Goal: Task Accomplishment & Management: Complete application form

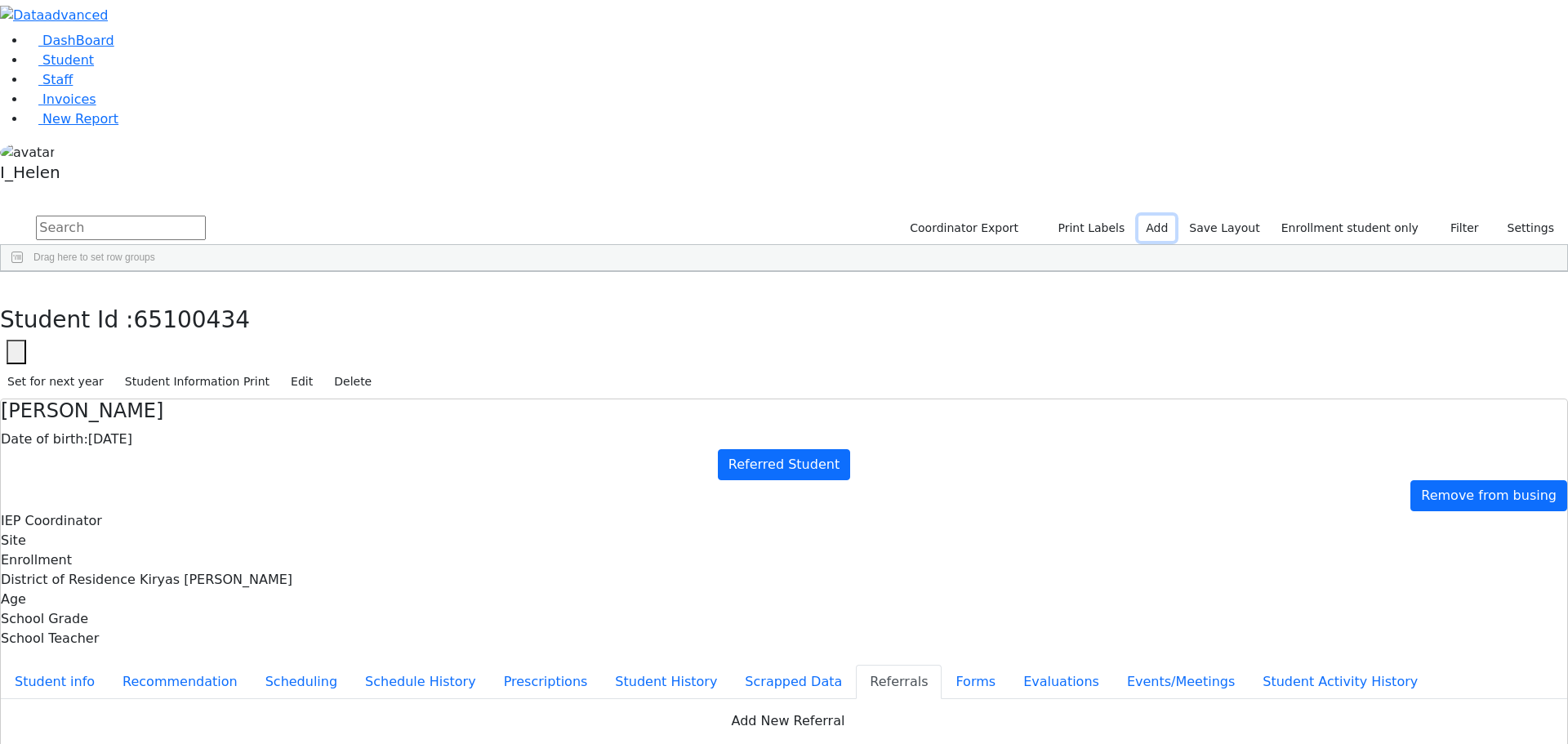
click at [1175, 216] on link "Add" at bounding box center [1157, 228] width 37 height 25
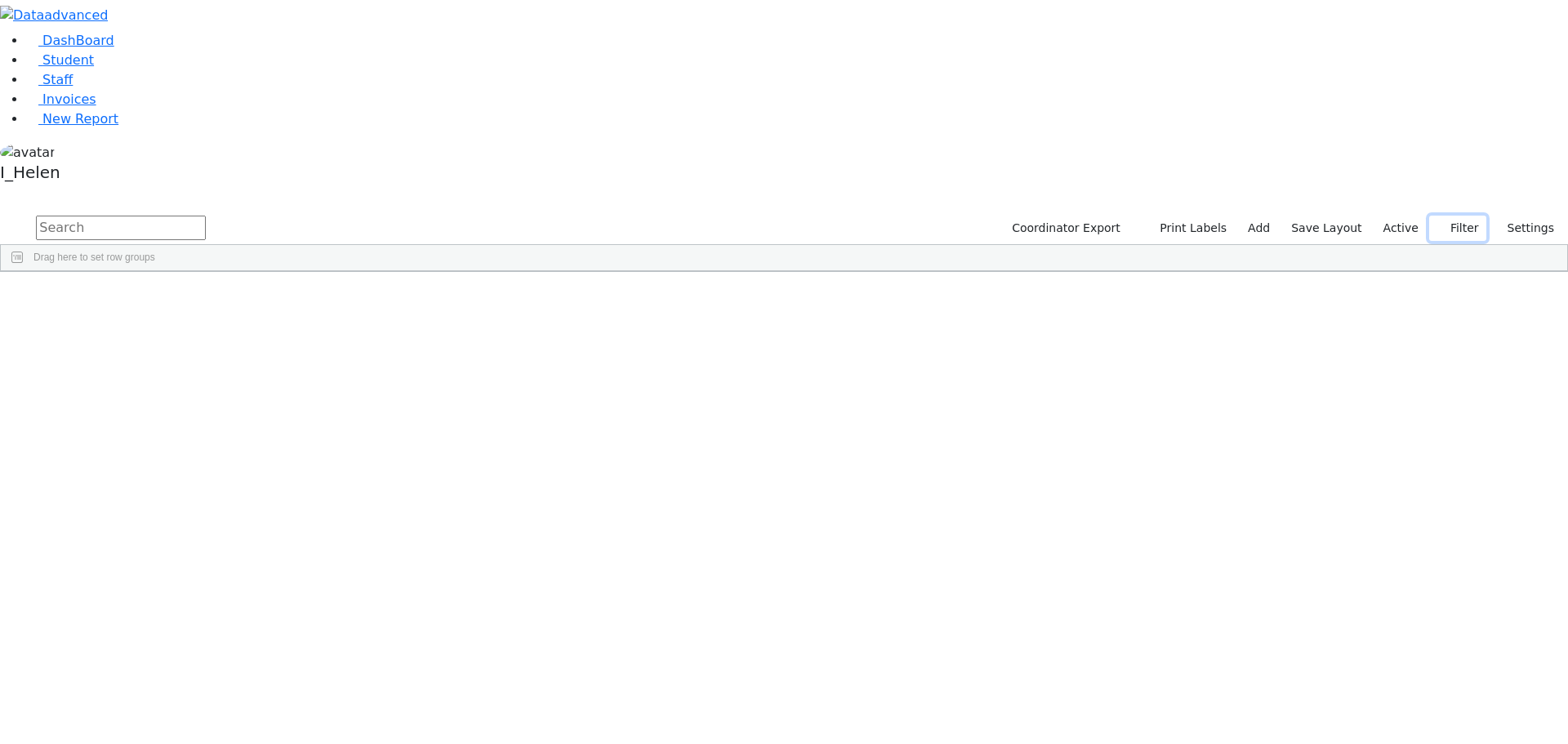
click at [1466, 216] on button "Filter" at bounding box center [1457, 228] width 58 height 25
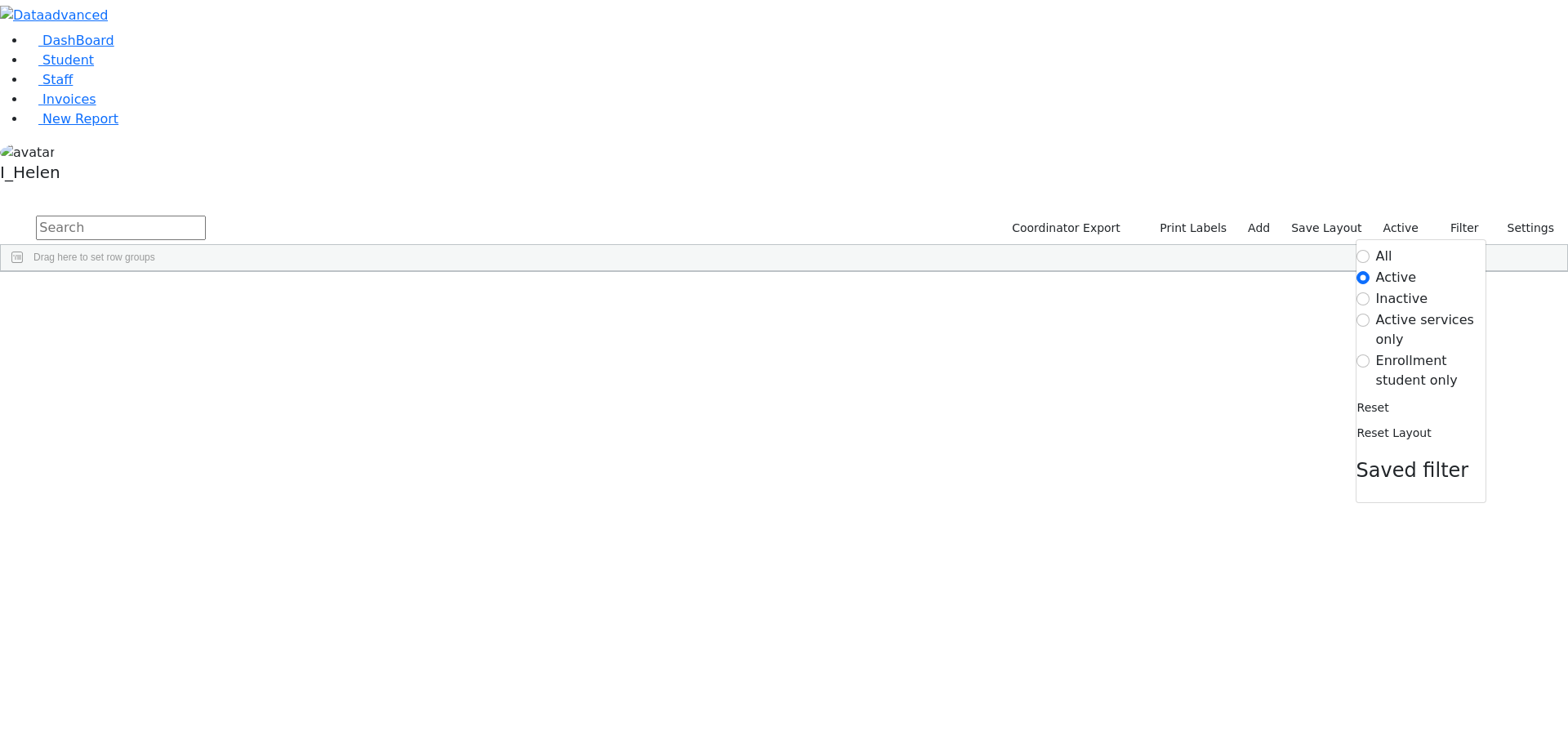
click at [1398, 351] on label "Enrollment student only" at bounding box center [1430, 371] width 109 height 40
click at [1370, 355] on input "Enrollment student only" at bounding box center [1362, 361] width 13 height 13
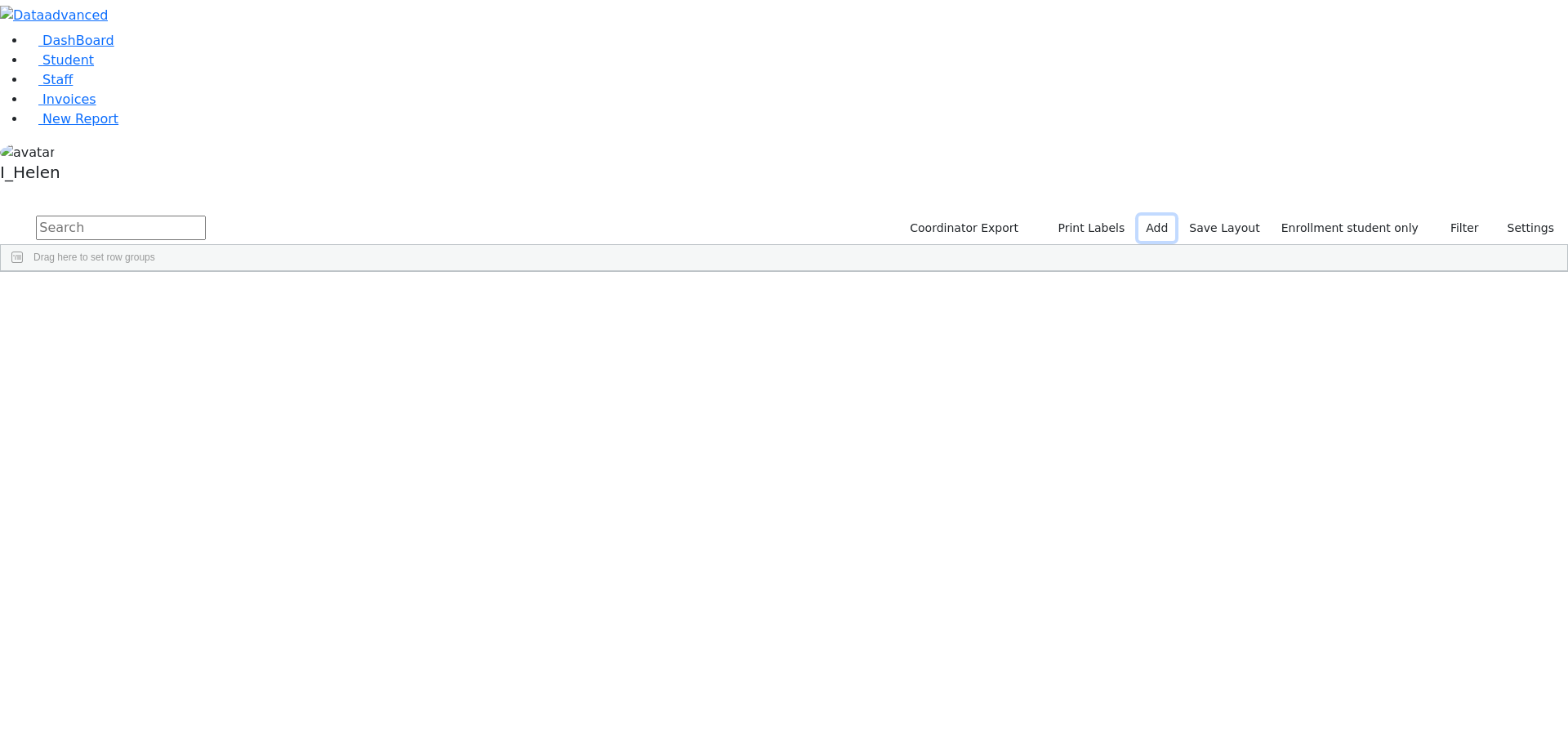
click at [1175, 216] on link "Add" at bounding box center [1157, 228] width 37 height 25
select select "18"
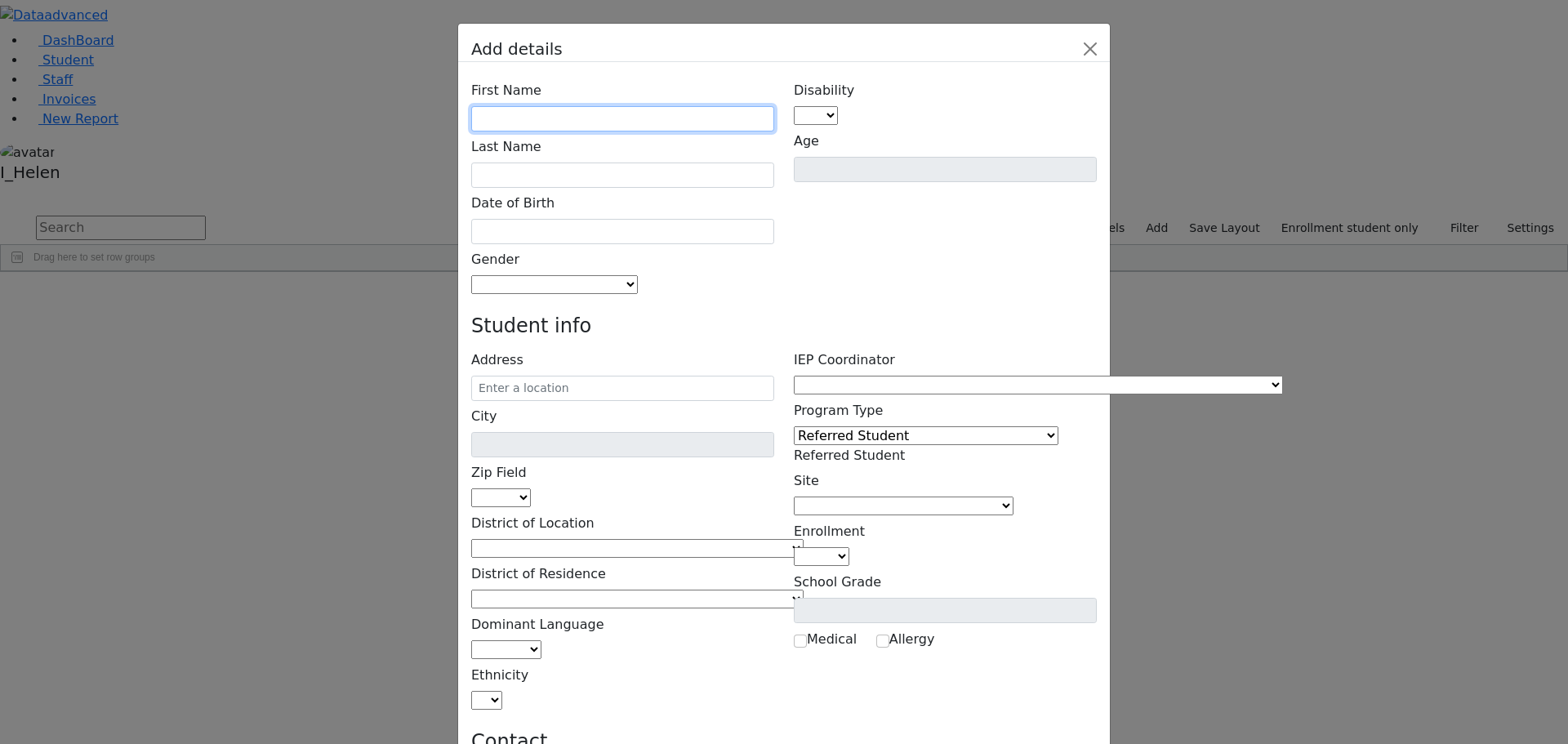
click at [623, 107] on input "text" at bounding box center [623, 119] width 303 height 25
type input "Shaya"
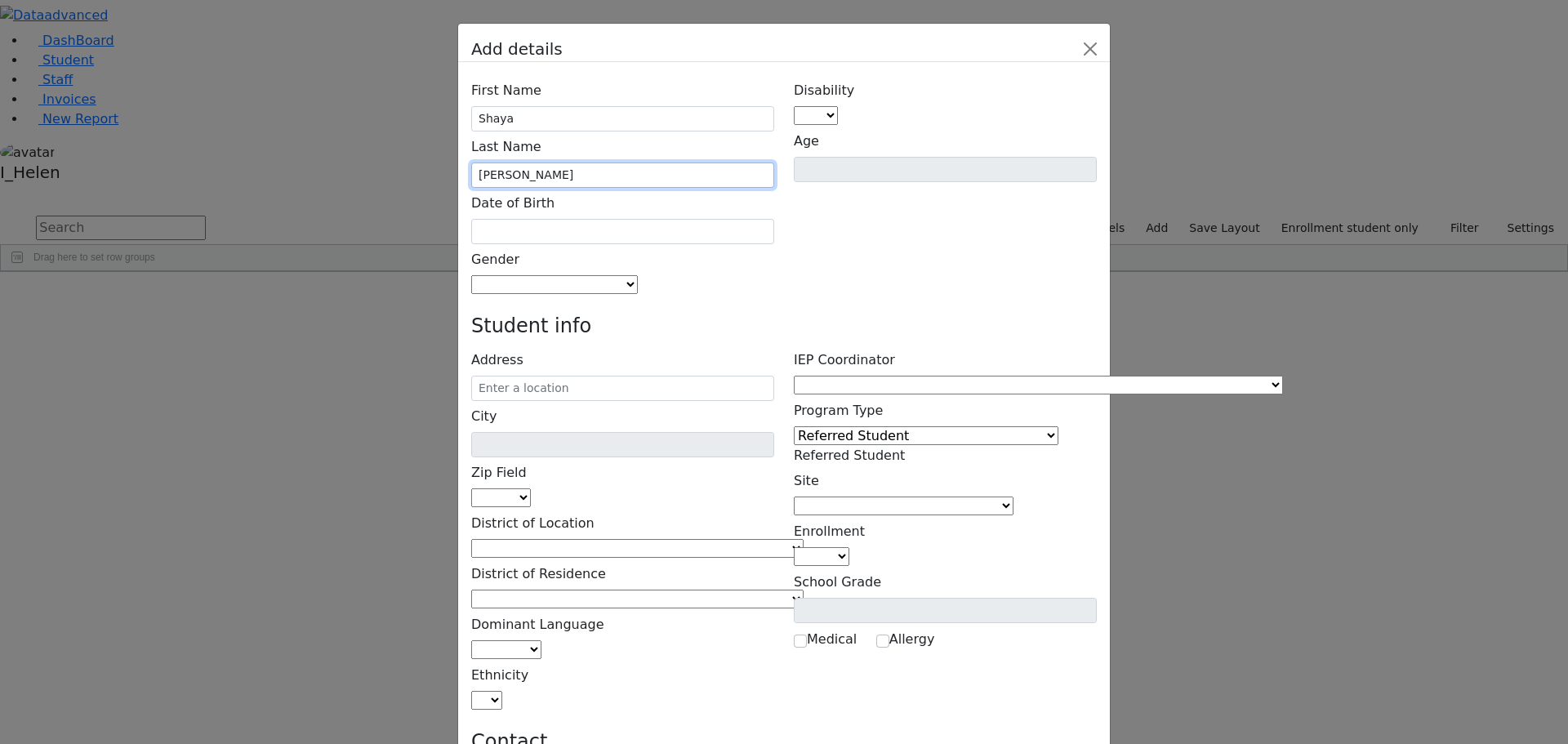
type input "[PERSON_NAME]"
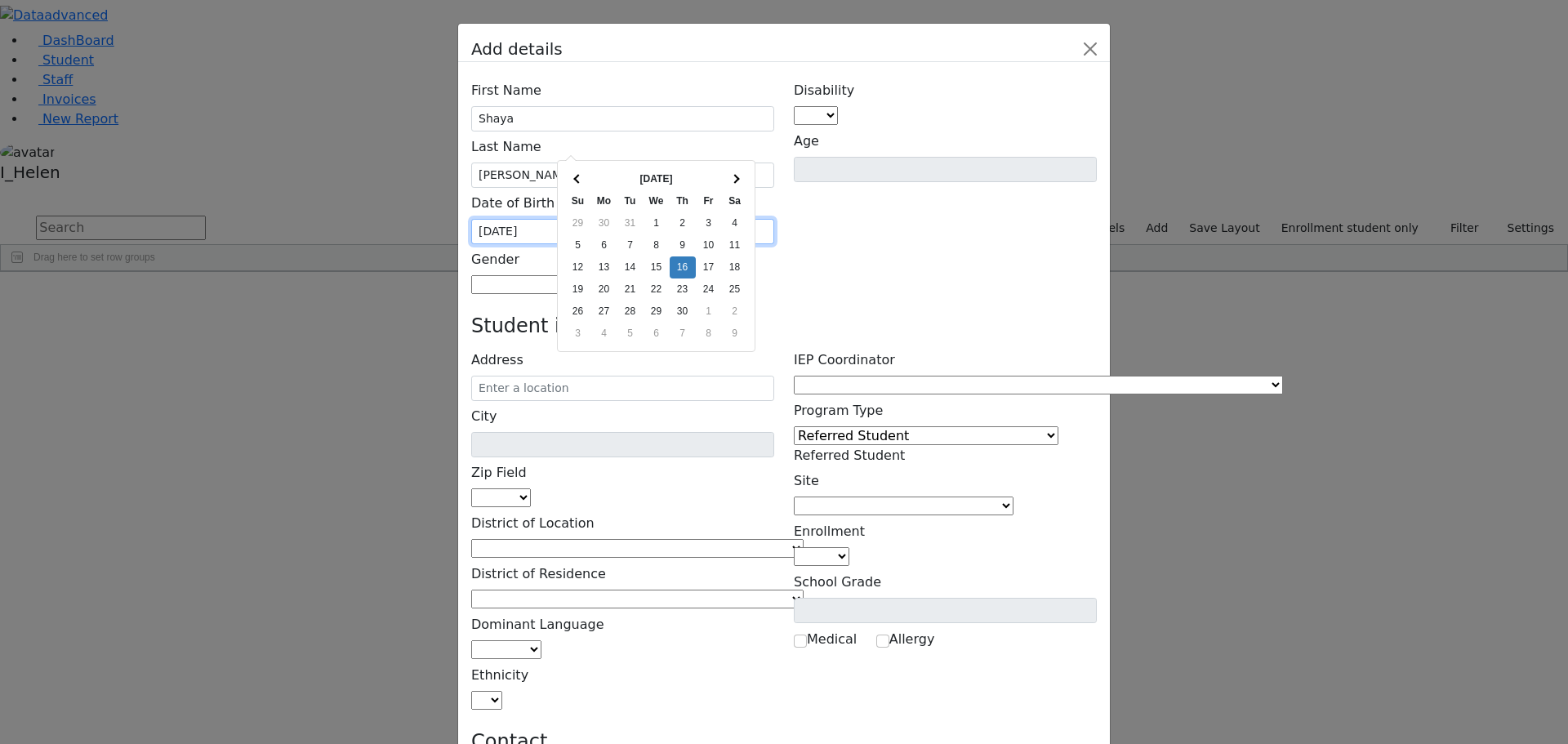
type input "[DATE]"
click at [638, 277] on span at bounding box center [638, 284] width 0 height 15
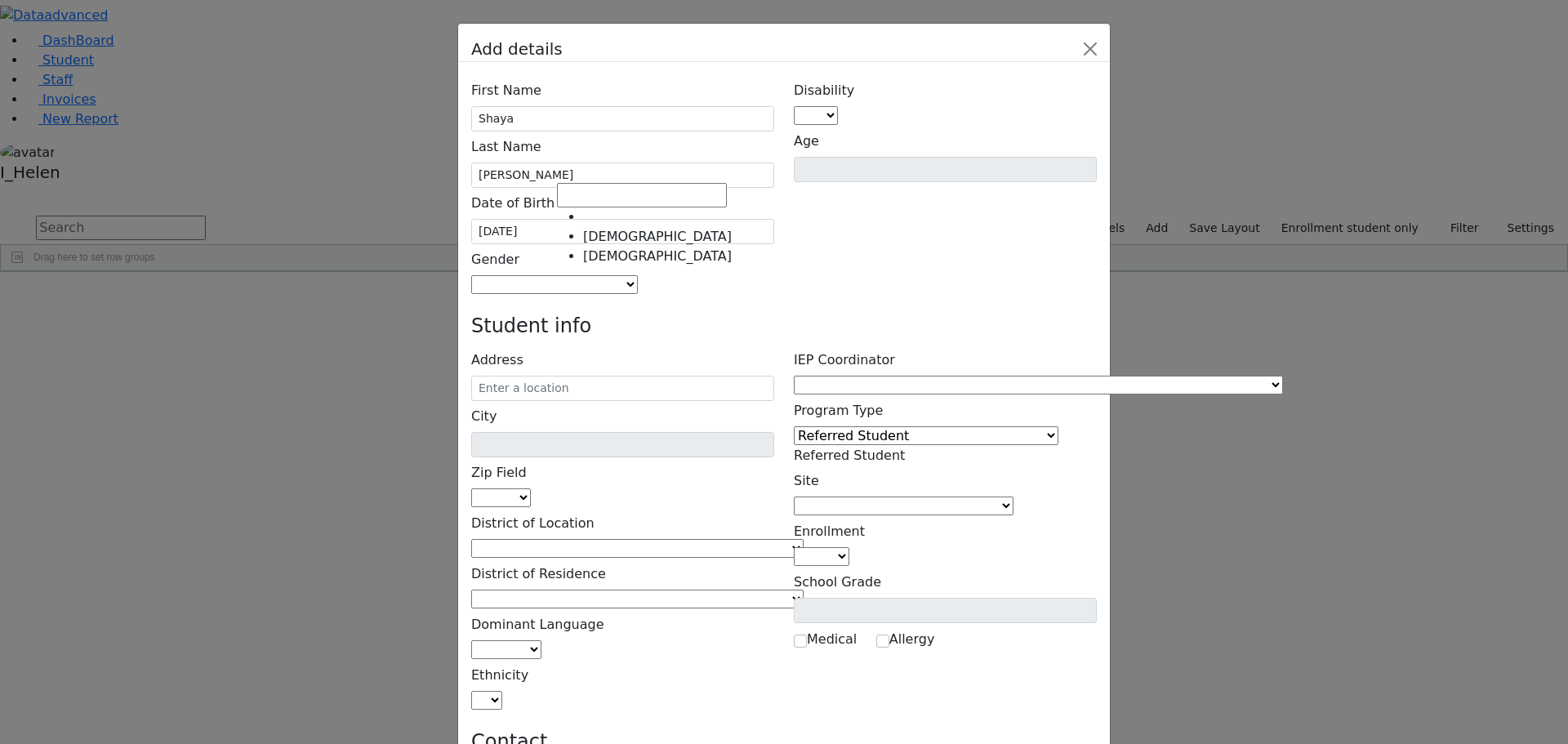
select select "[DEMOGRAPHIC_DATA]"
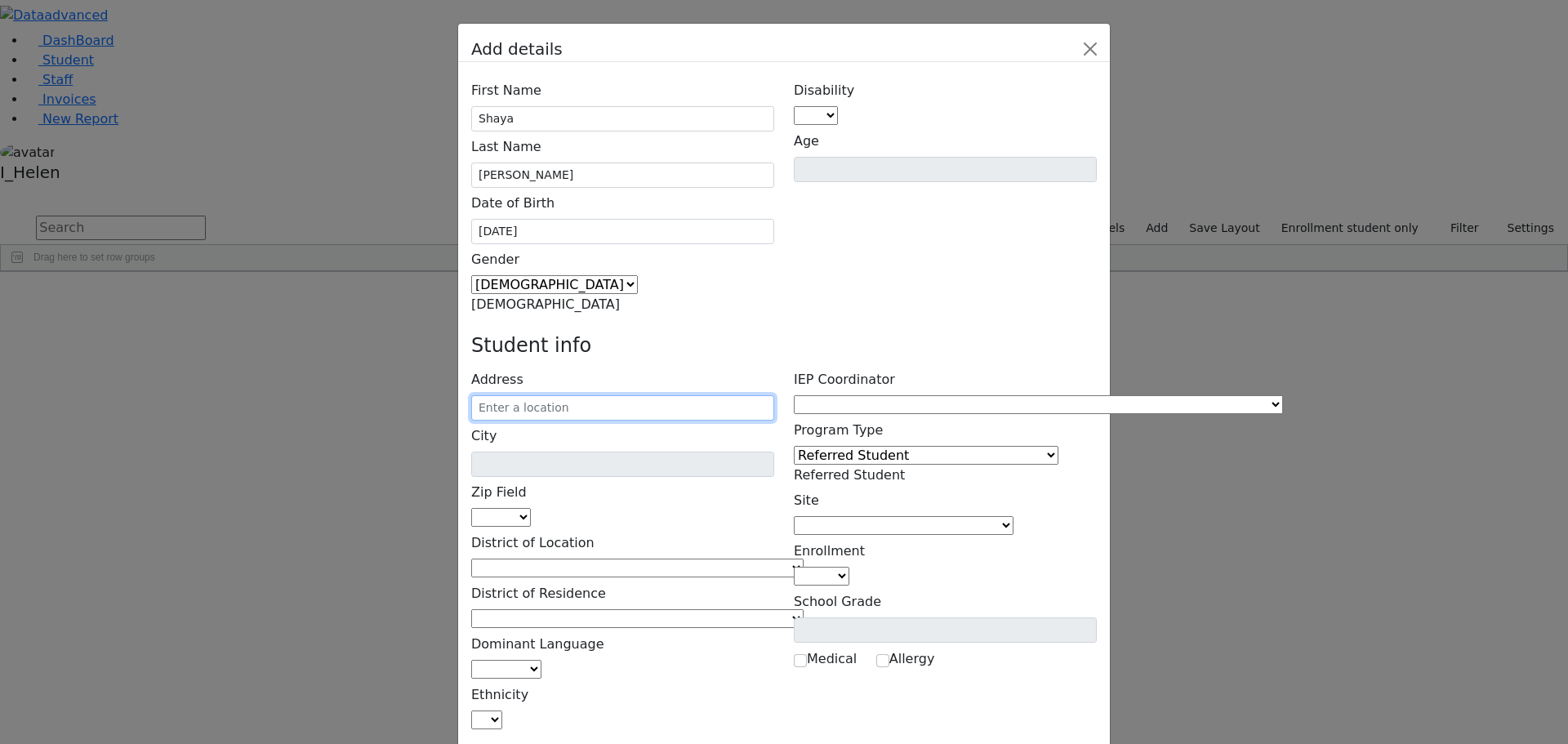
click at [621, 395] on input "text" at bounding box center [623, 407] width 303 height 25
type input "28 [PERSON_NAME] Dr"
type input "Monroe"
select select "10950"
click at [709, 395] on input "28 [PERSON_NAME] Dr" at bounding box center [623, 407] width 303 height 25
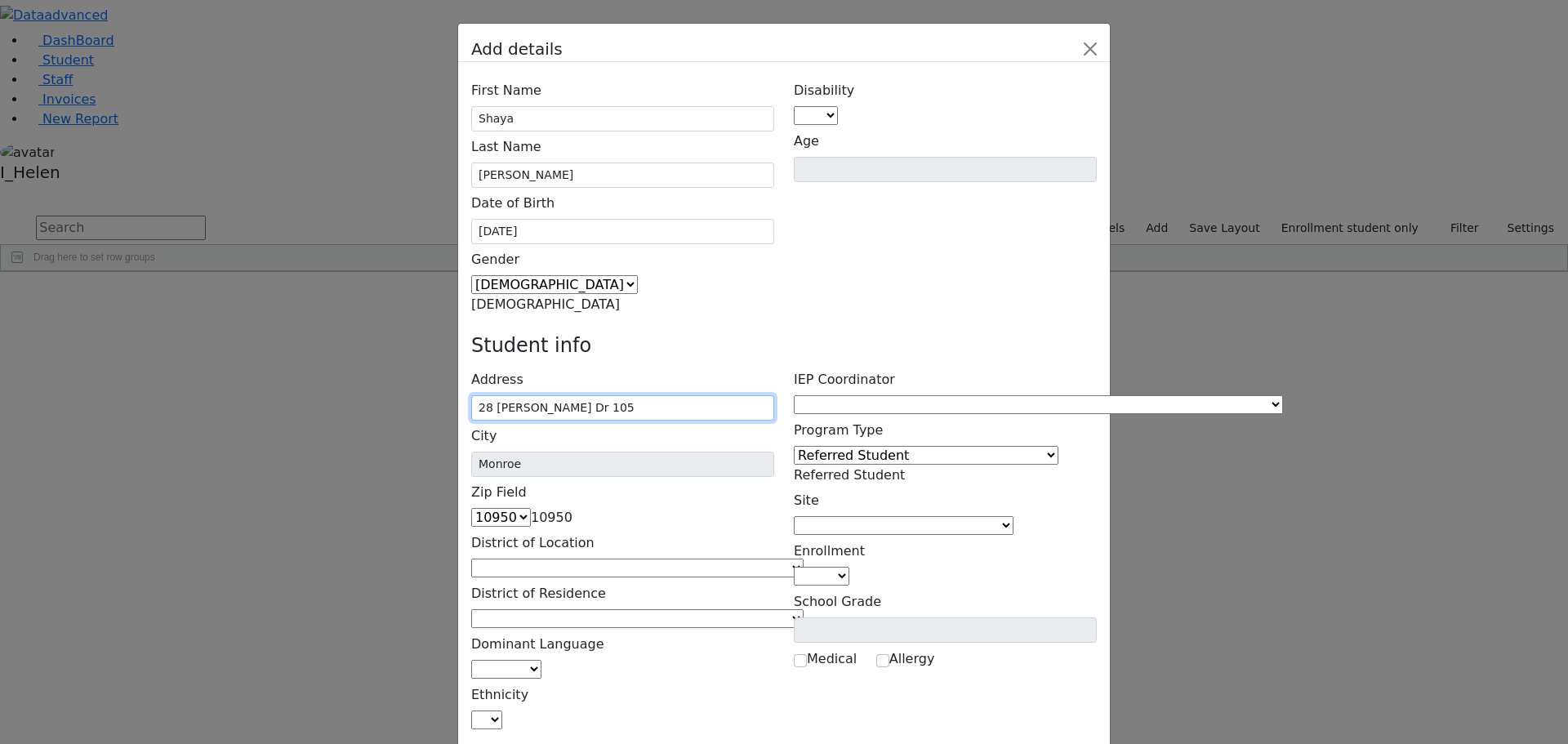
type input "28 [PERSON_NAME] Dr 105"
click at [780, 183] on div "First Name [GEOGRAPHIC_DATA] Last Name [GEOGRAPHIC_DATA] Date of Birth [DATE] G…" at bounding box center [623, 194] width 323 height 240
click at [804, 560] on span at bounding box center [804, 568] width 0 height 15
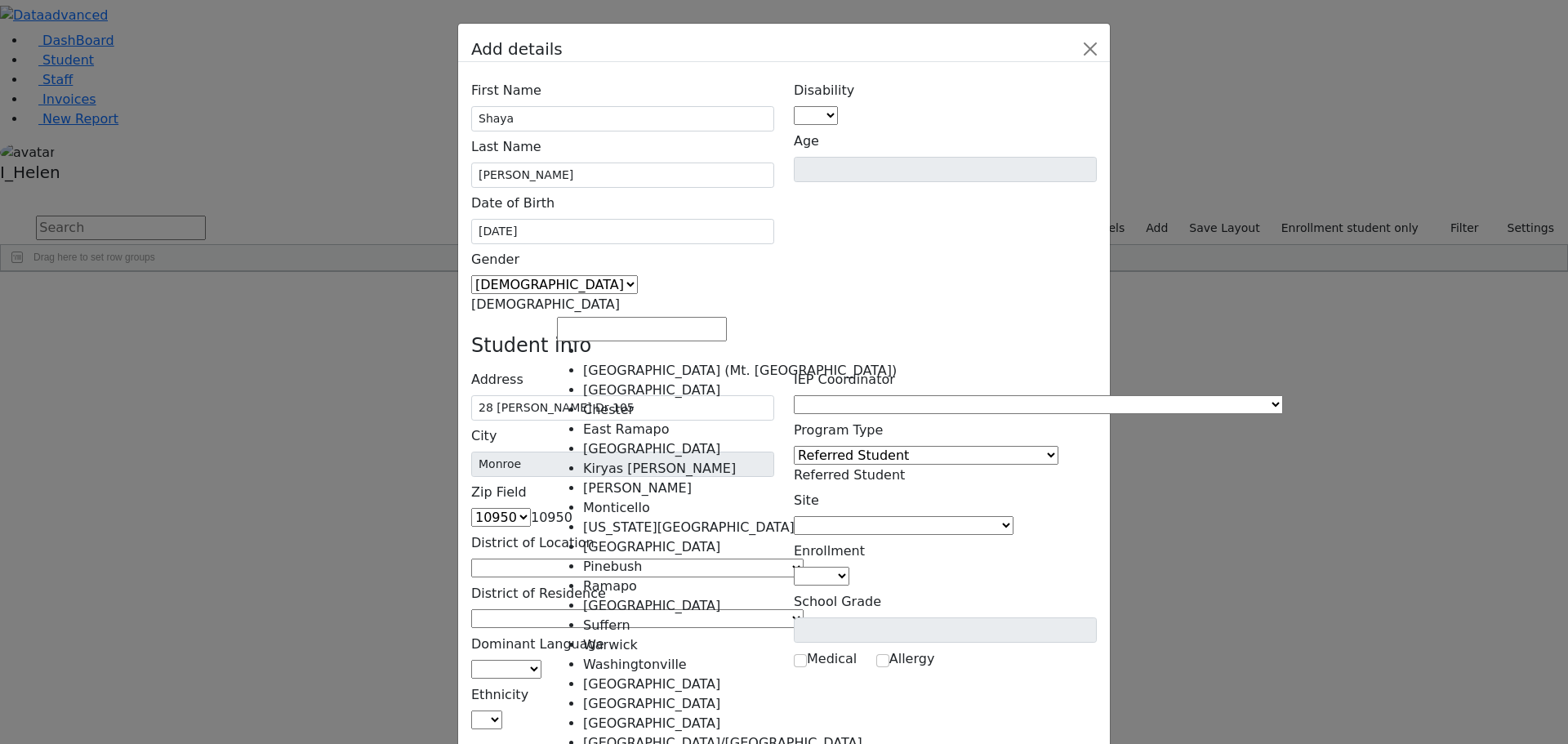
select select "6"
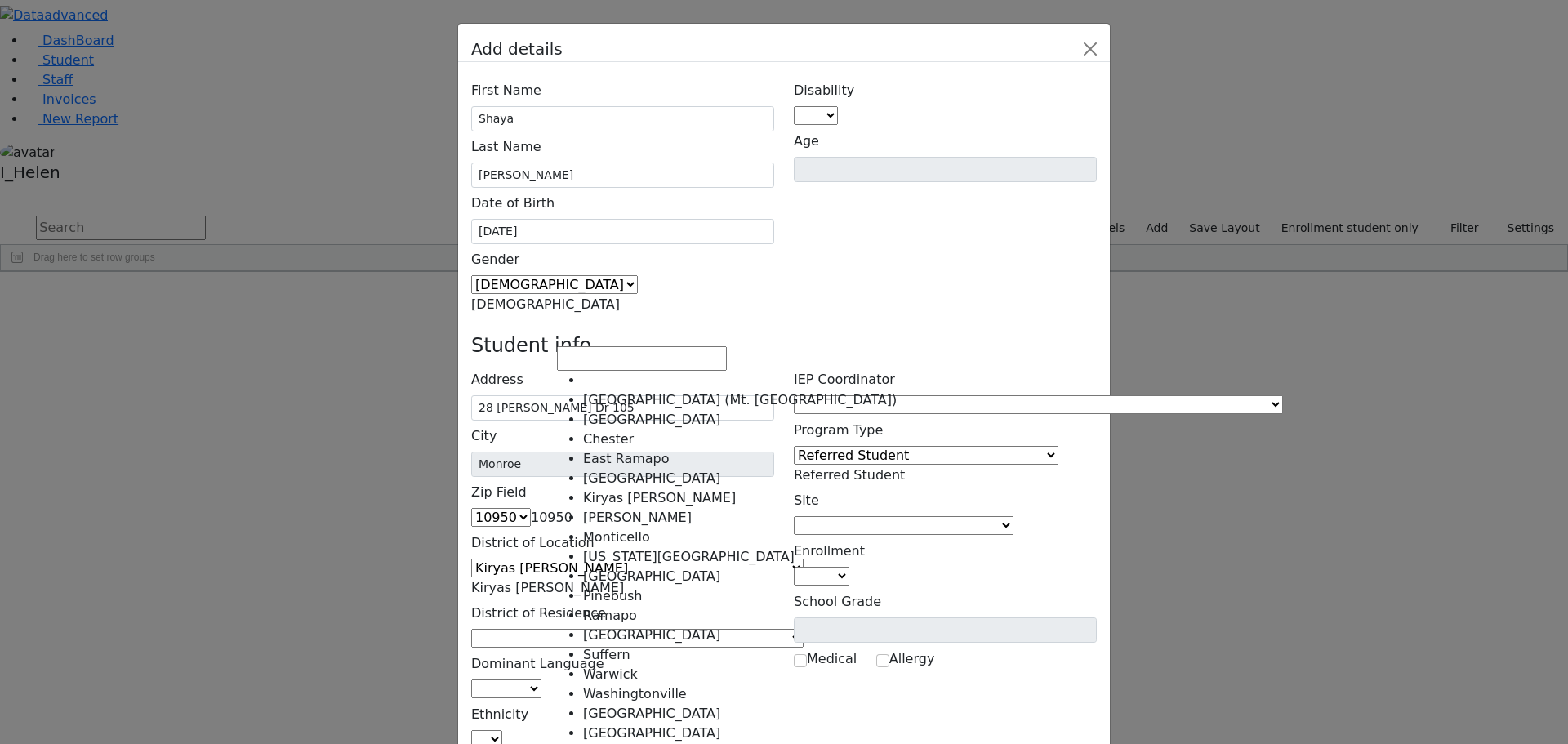
click at [804, 631] on span at bounding box center [804, 638] width 0 height 15
select select "6"
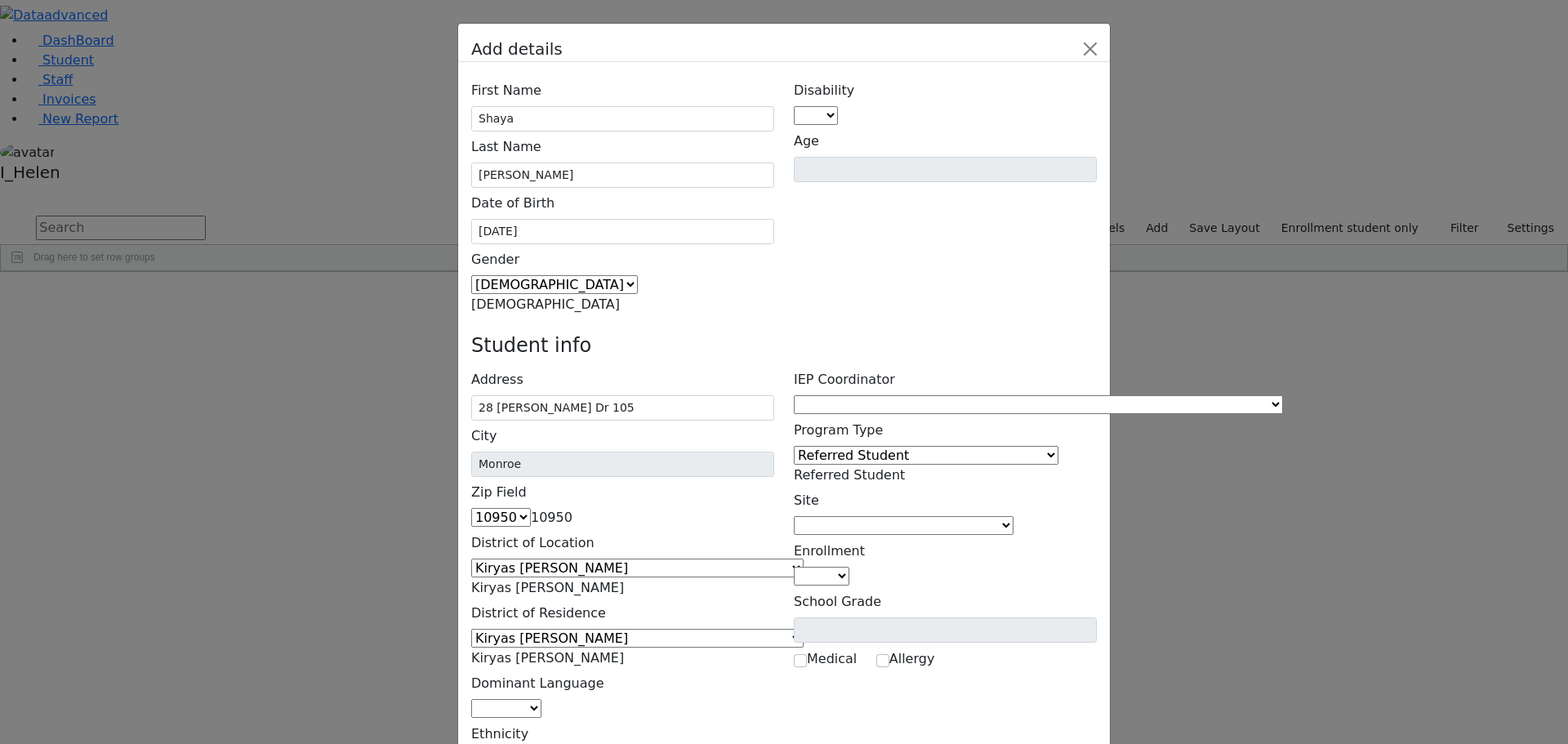
click at [541, 701] on span at bounding box center [541, 709] width 0 height 15
select select "1"
select select "5"
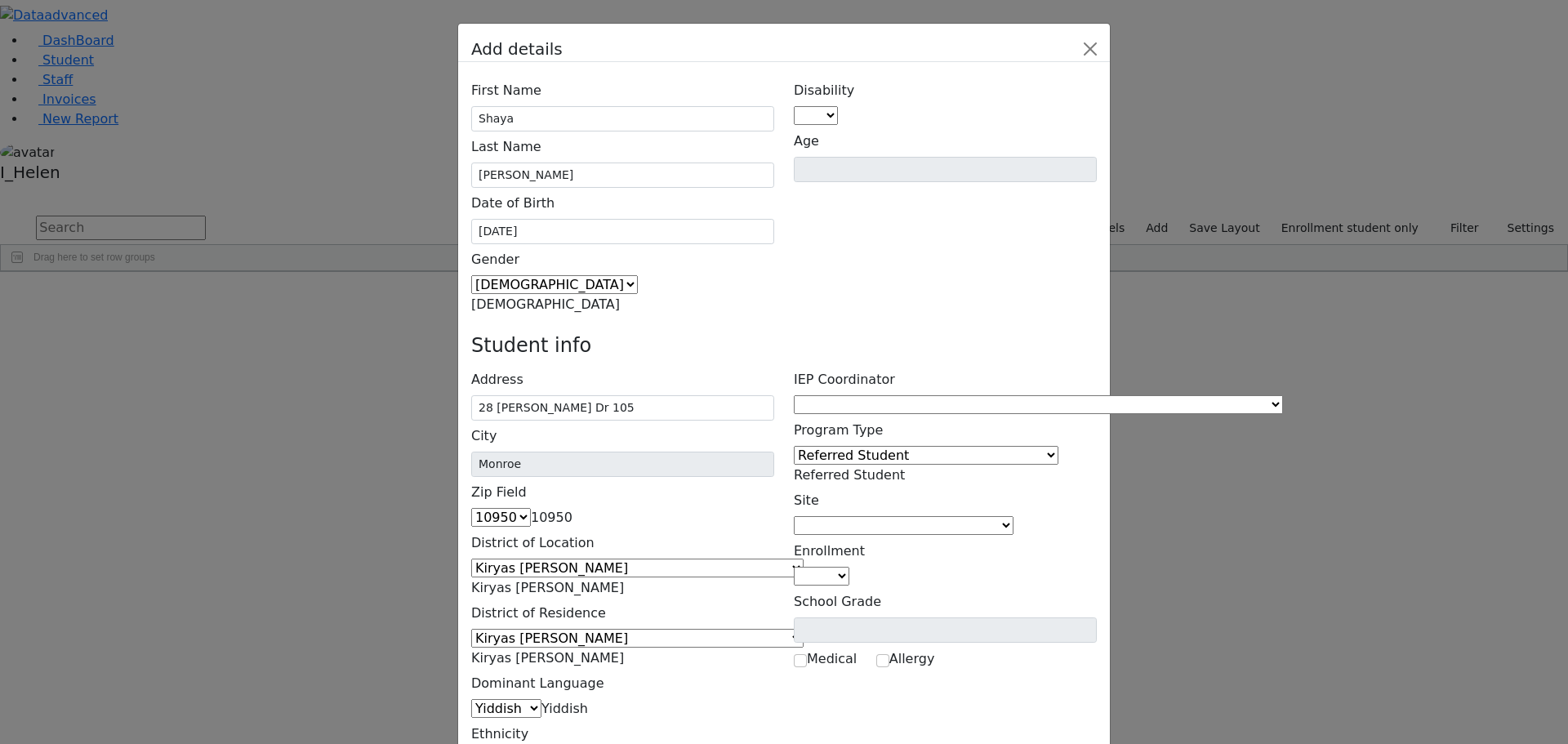
type input "[PERSON_NAME]"
type input "28 [PERSON_NAME] Dr 105"
type input "[PHONE_NUMBER]"
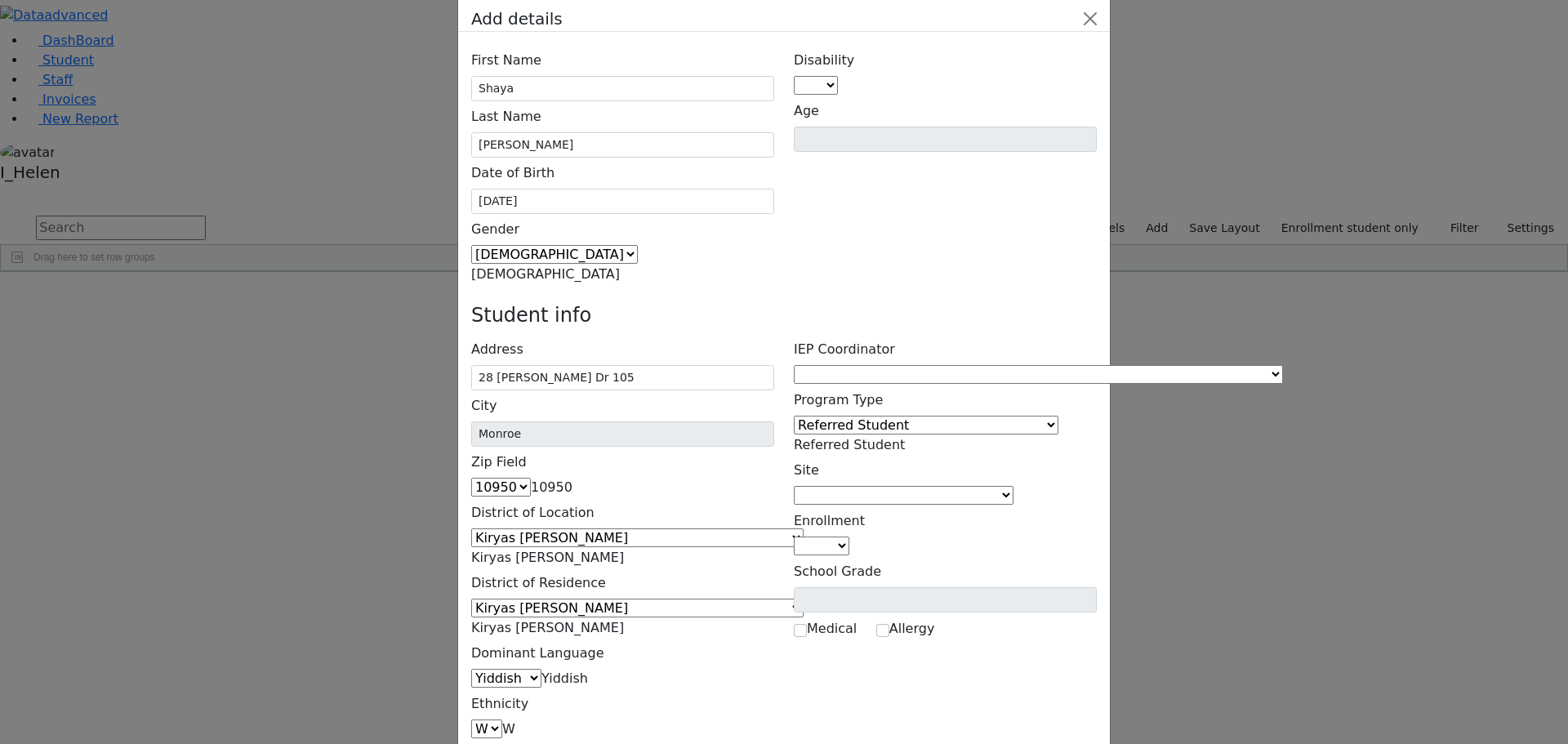
scroll to position [59, 0]
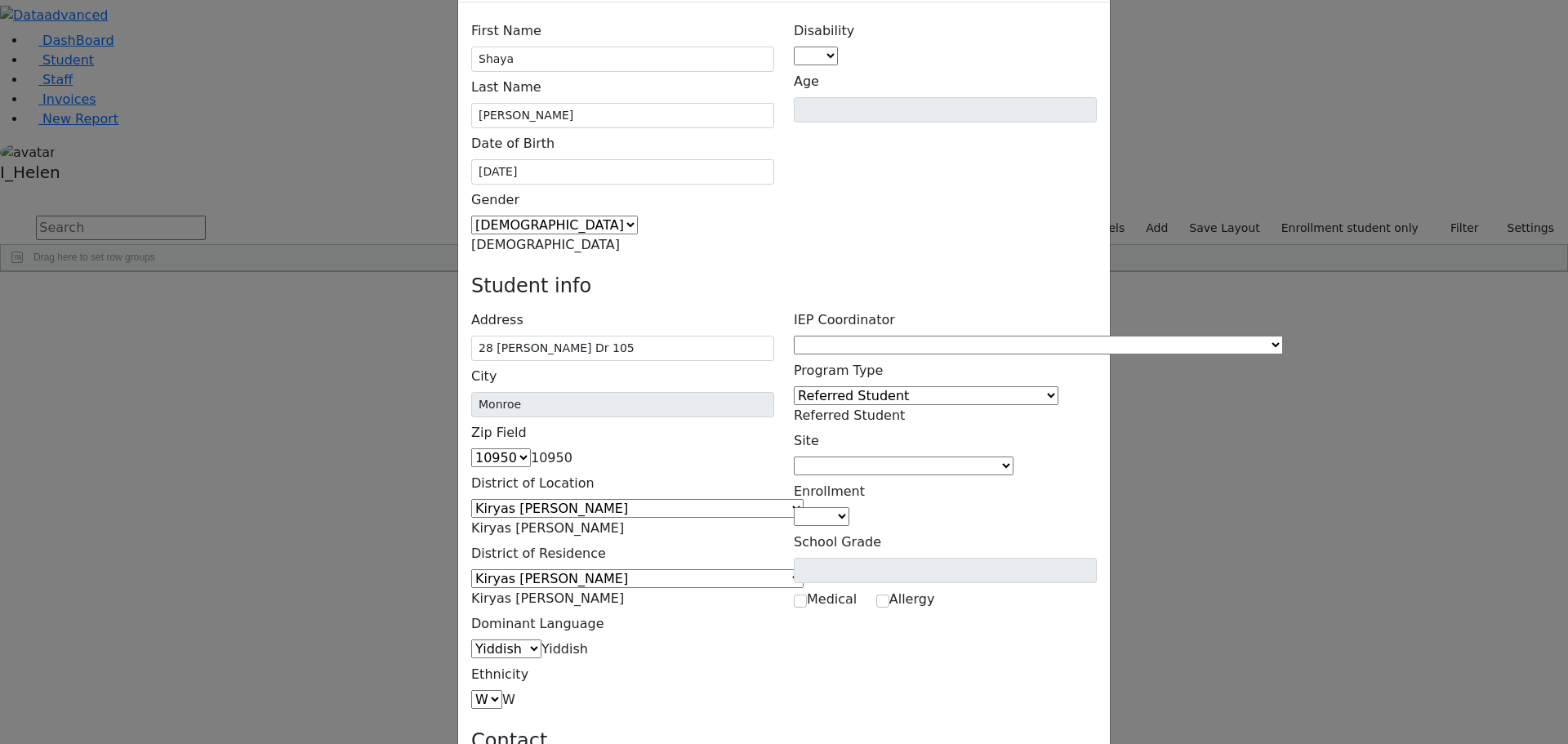
type input "[PERSON_NAME]"
drag, startPoint x: 608, startPoint y: 548, endPoint x: 775, endPoint y: 571, distance: 168.6
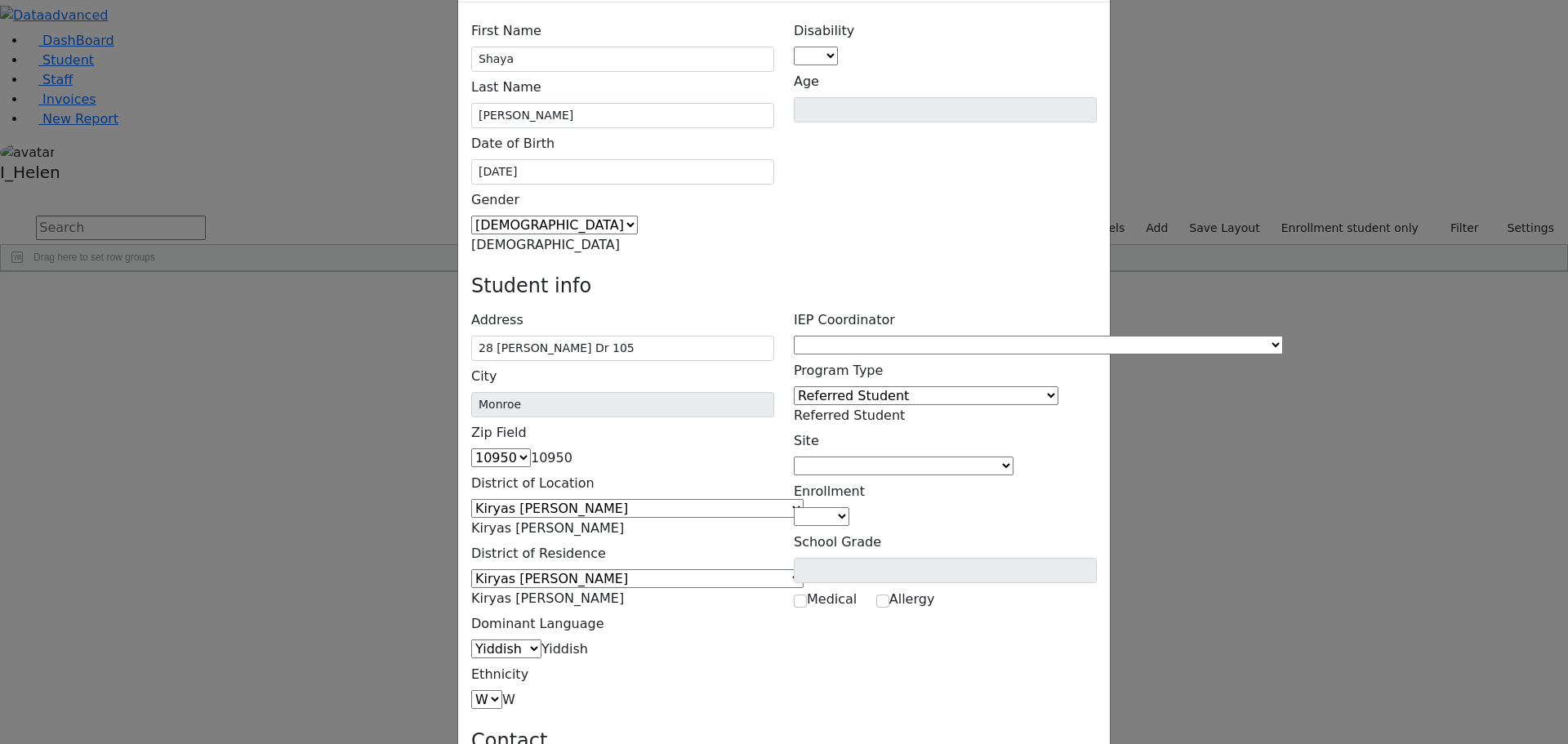
type input "28 [PERSON_NAME] Dr 105"
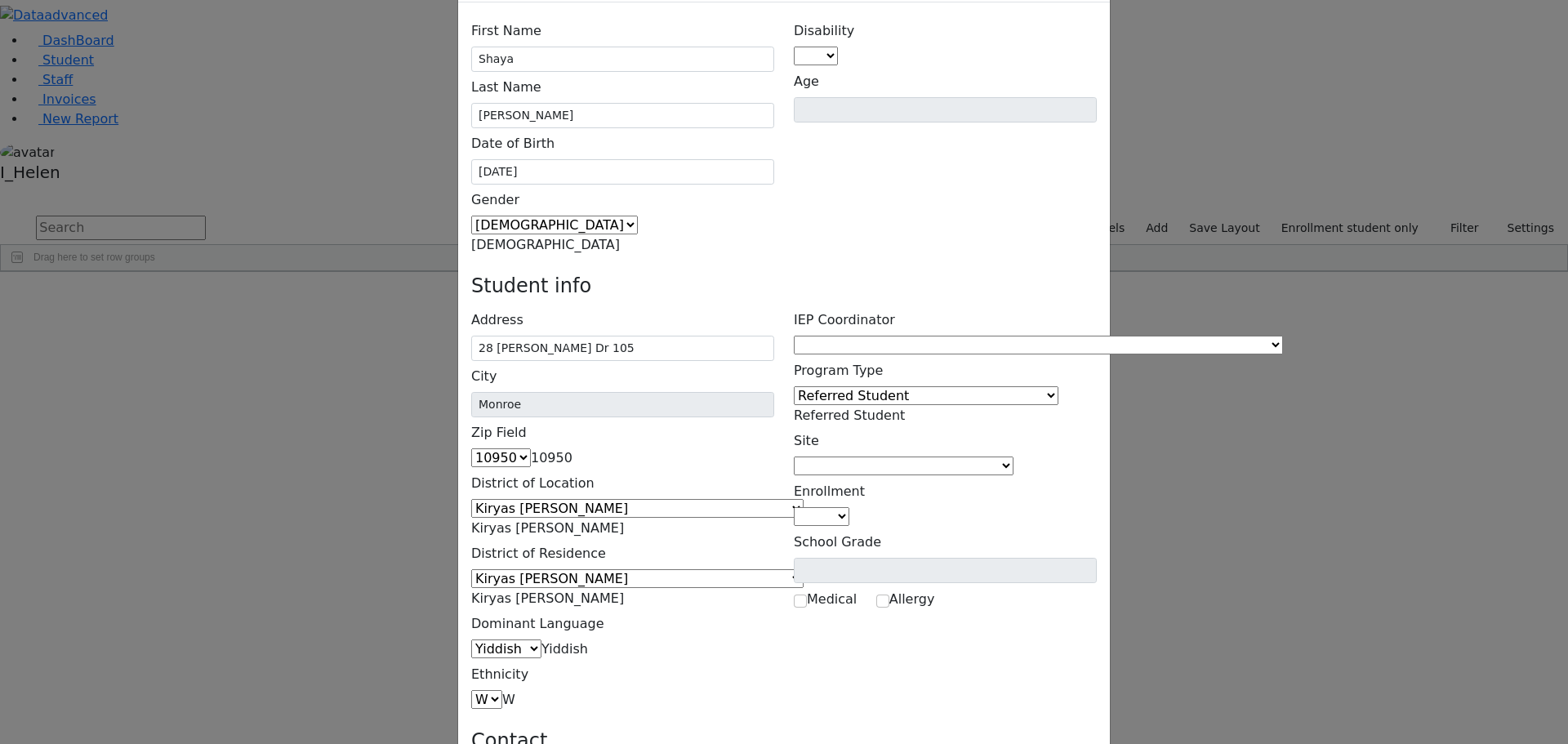
type input "[PHONE_NUMBER]"
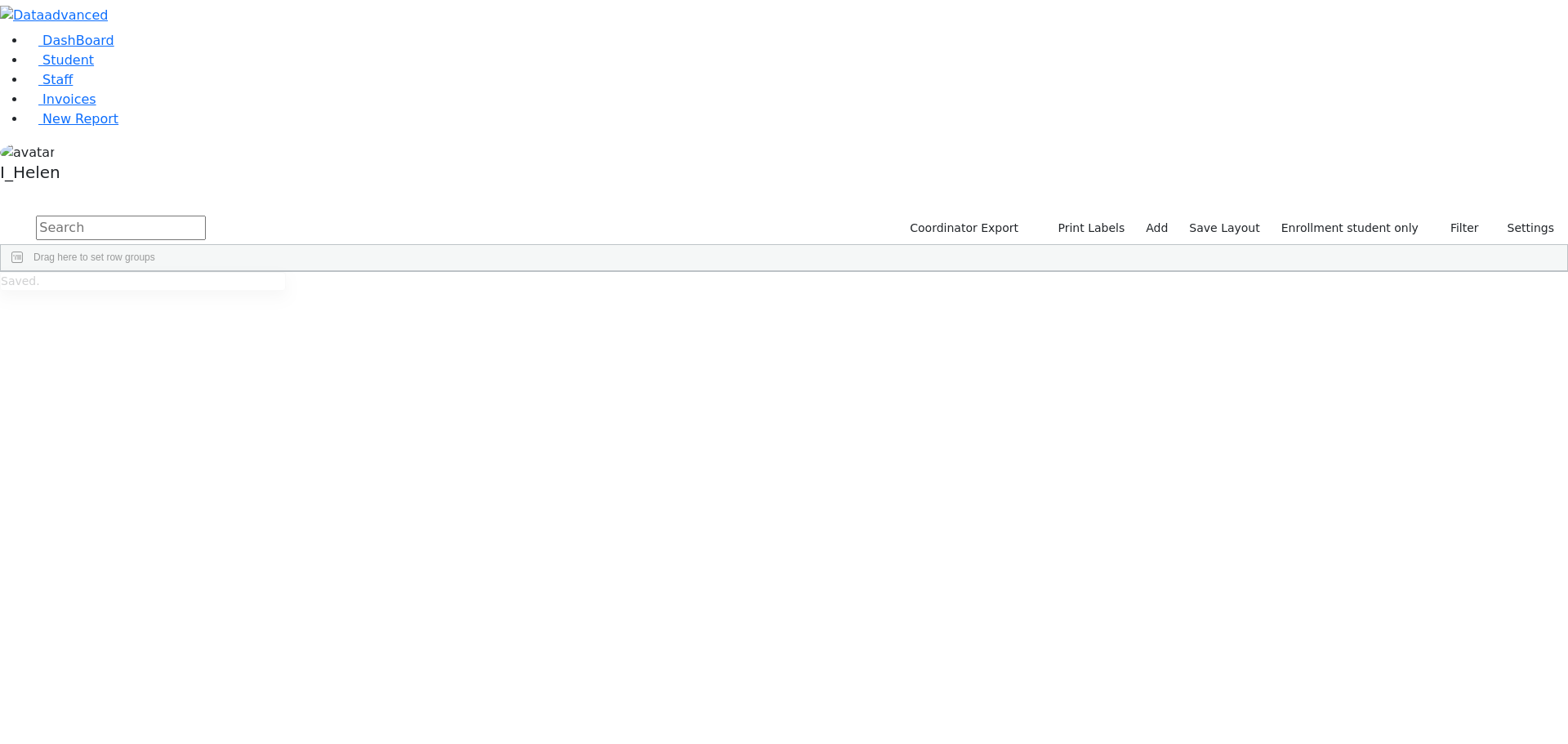
scroll to position [82, 0]
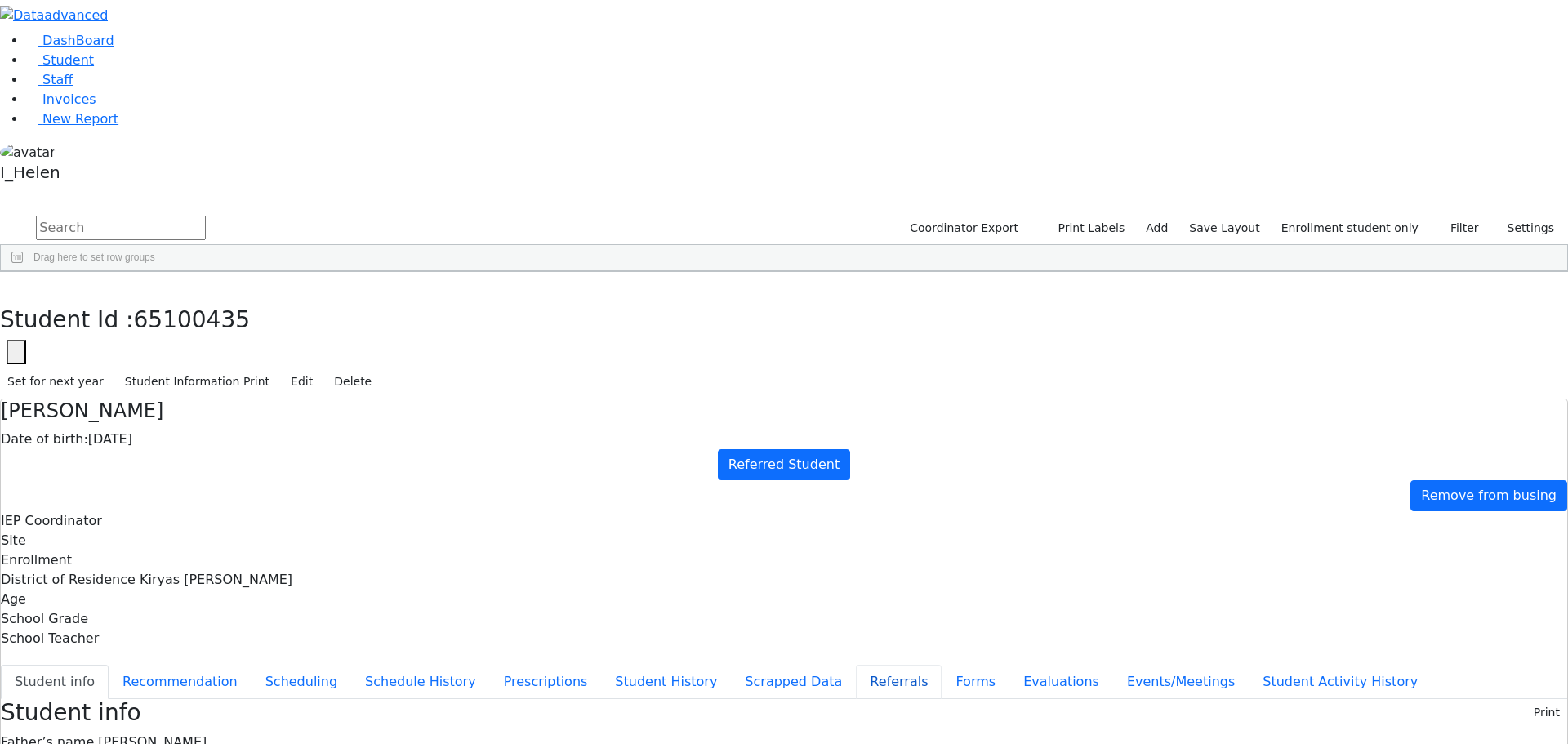
click at [856, 665] on button "Referrals" at bounding box center [899, 682] width 86 height 34
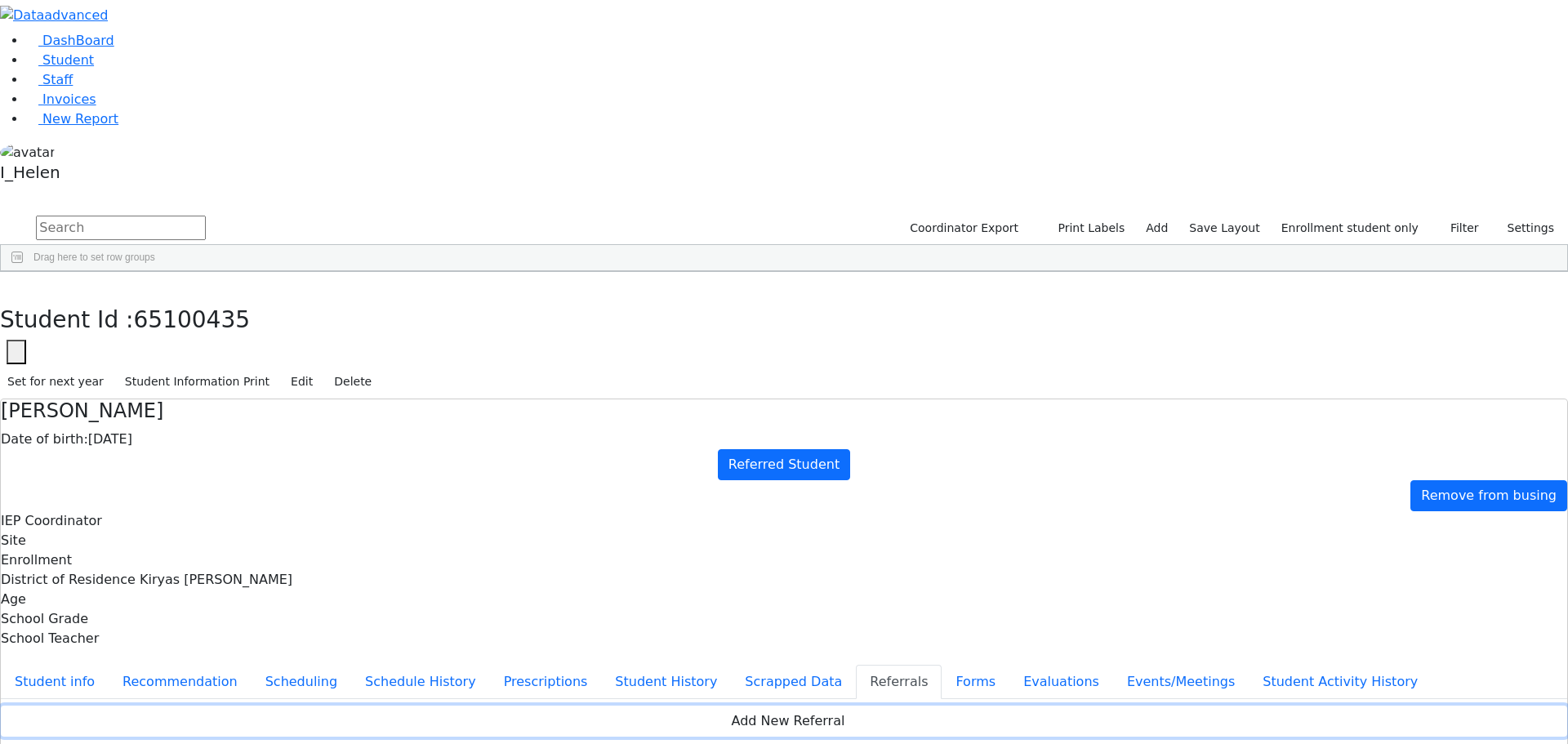
click at [690, 706] on button "Add New Referral" at bounding box center [784, 722] width 1566 height 31
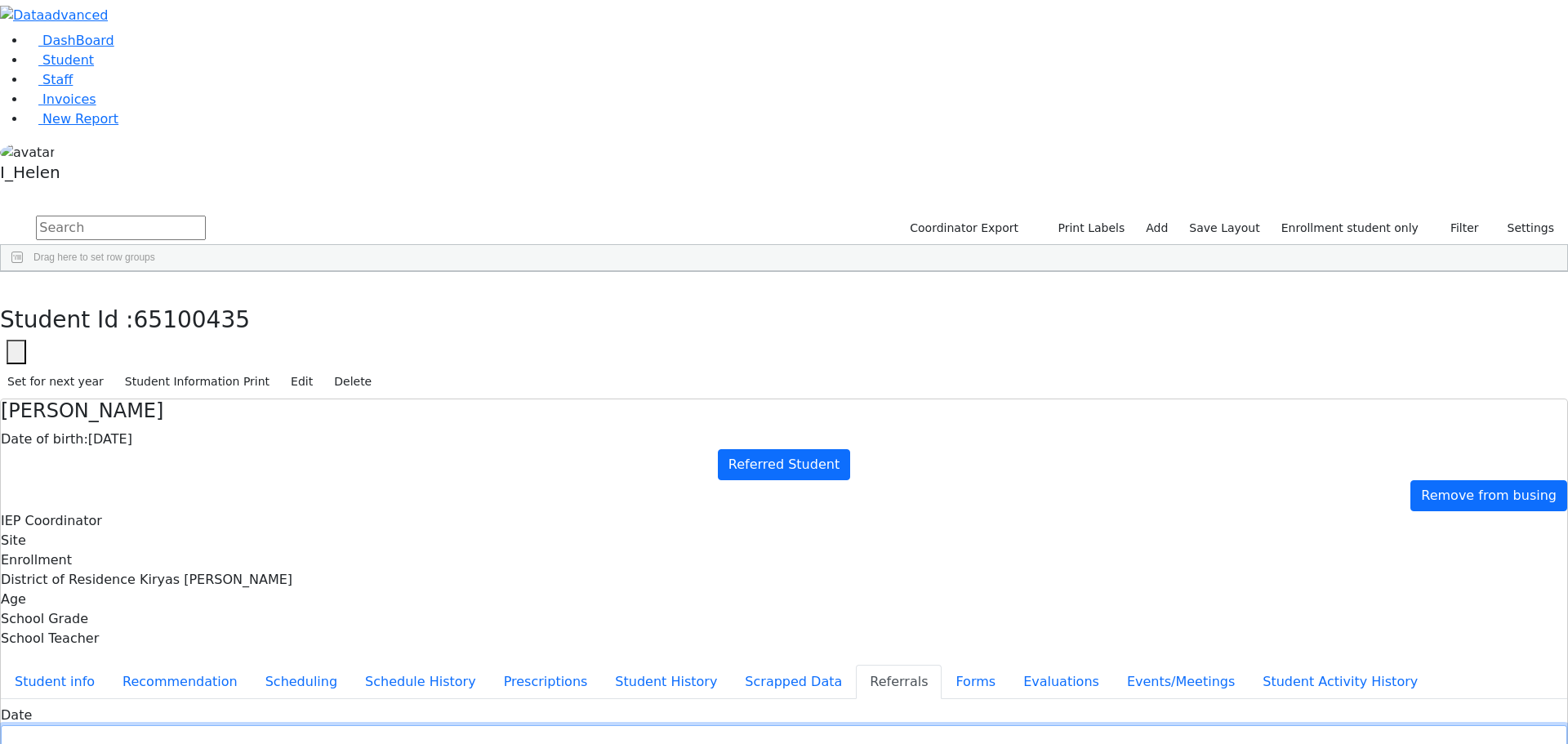
click at [613, 725] on input "text" at bounding box center [784, 737] width 1566 height 25
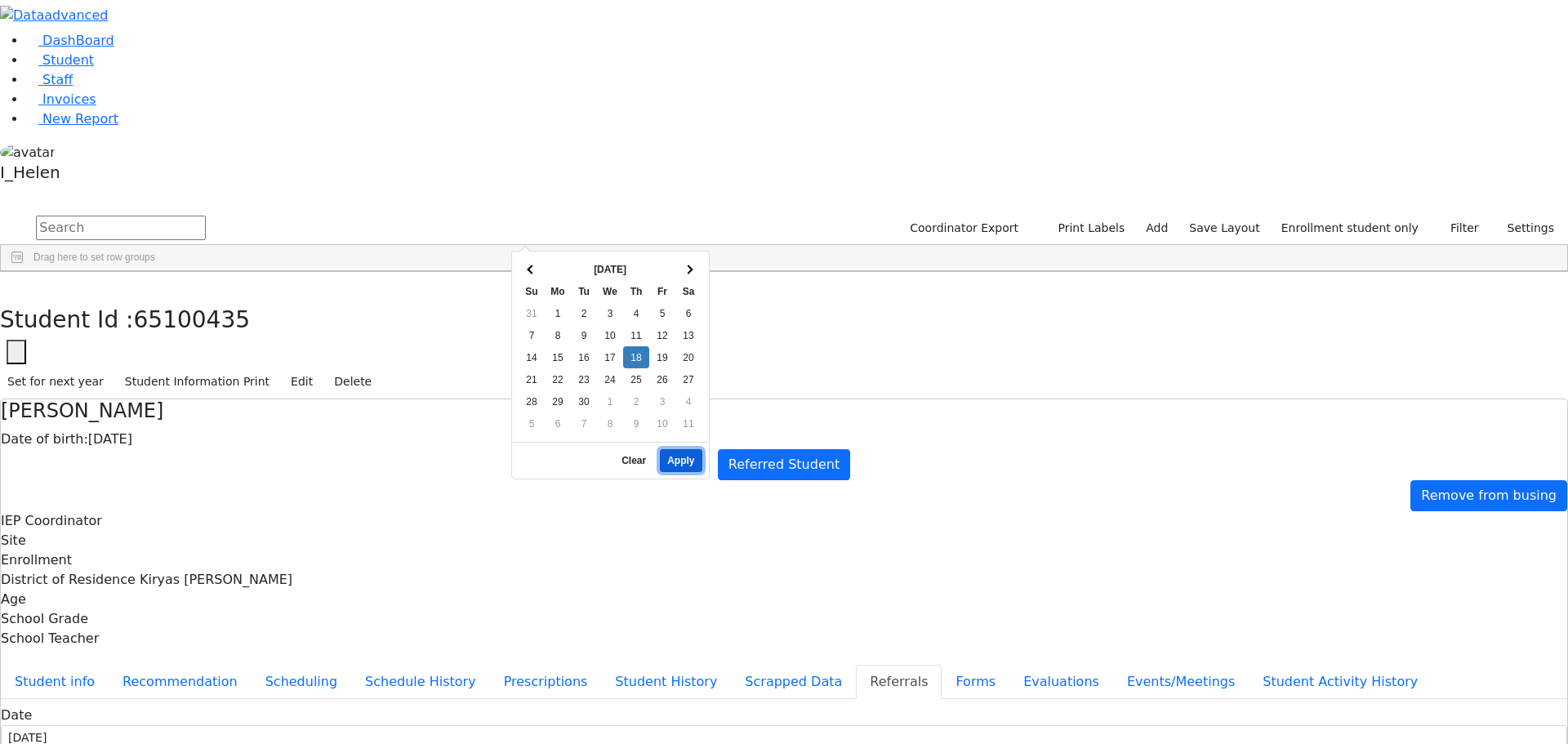
drag, startPoint x: 680, startPoint y: 441, endPoint x: 788, endPoint y: 369, distance: 129.8
click at [683, 449] on button "Apply" at bounding box center [680, 460] width 41 height 23
type input "[DATE]"
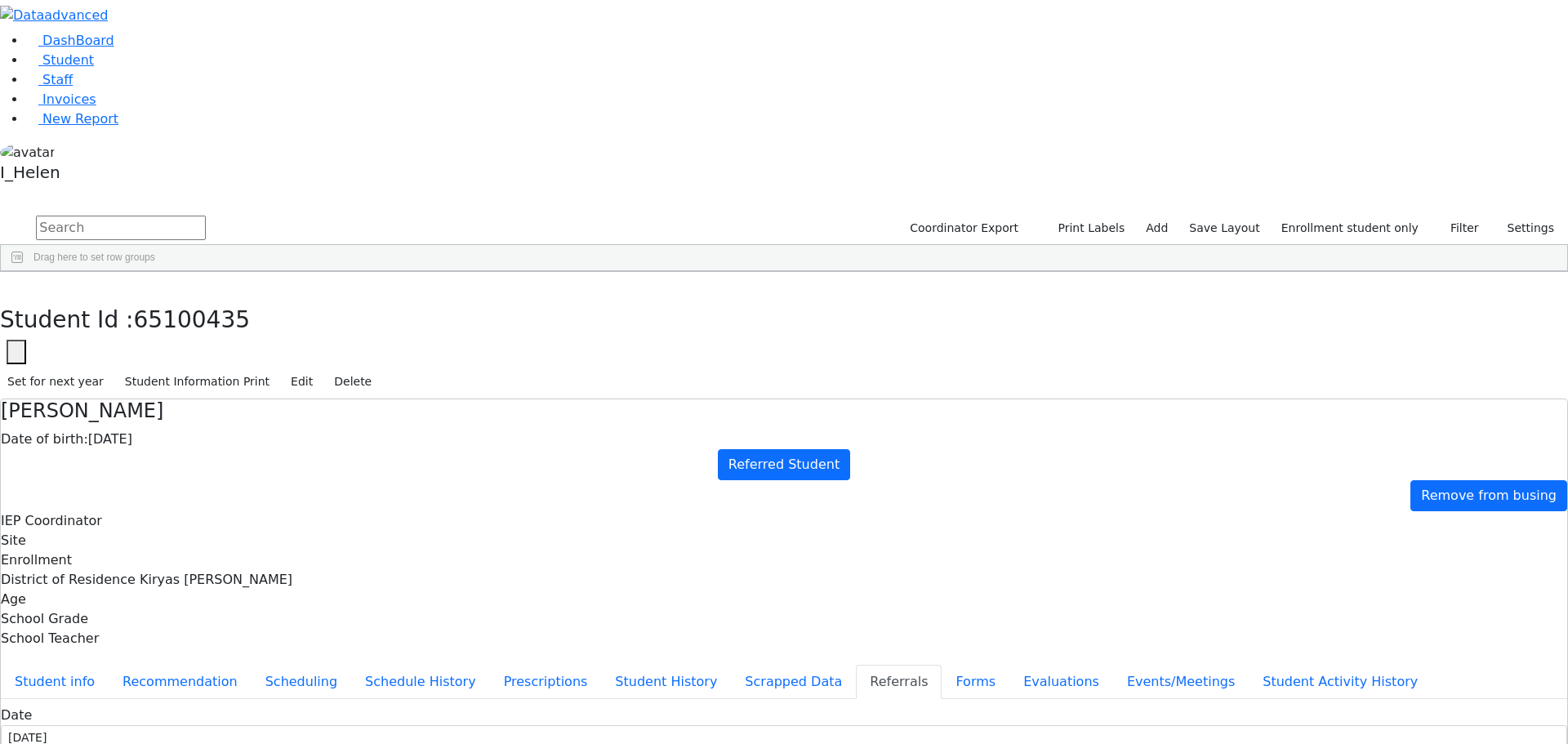
type input "[PERSON_NAME]"
select select "Mother"
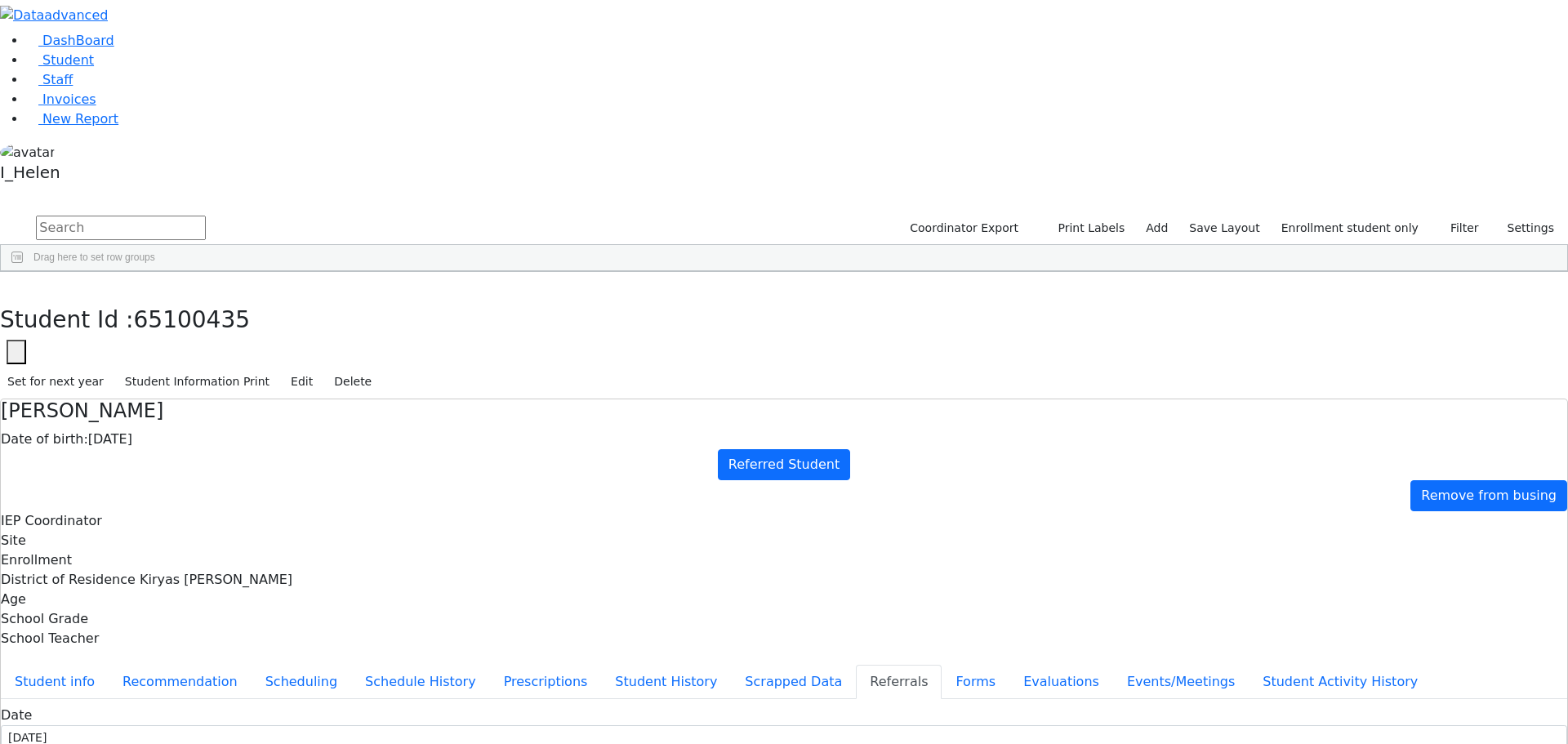
type textarea "[PERSON_NAME] attends the master faster program."
type textarea "Shaya is somewhat delayed and has a very limited vocabulary."
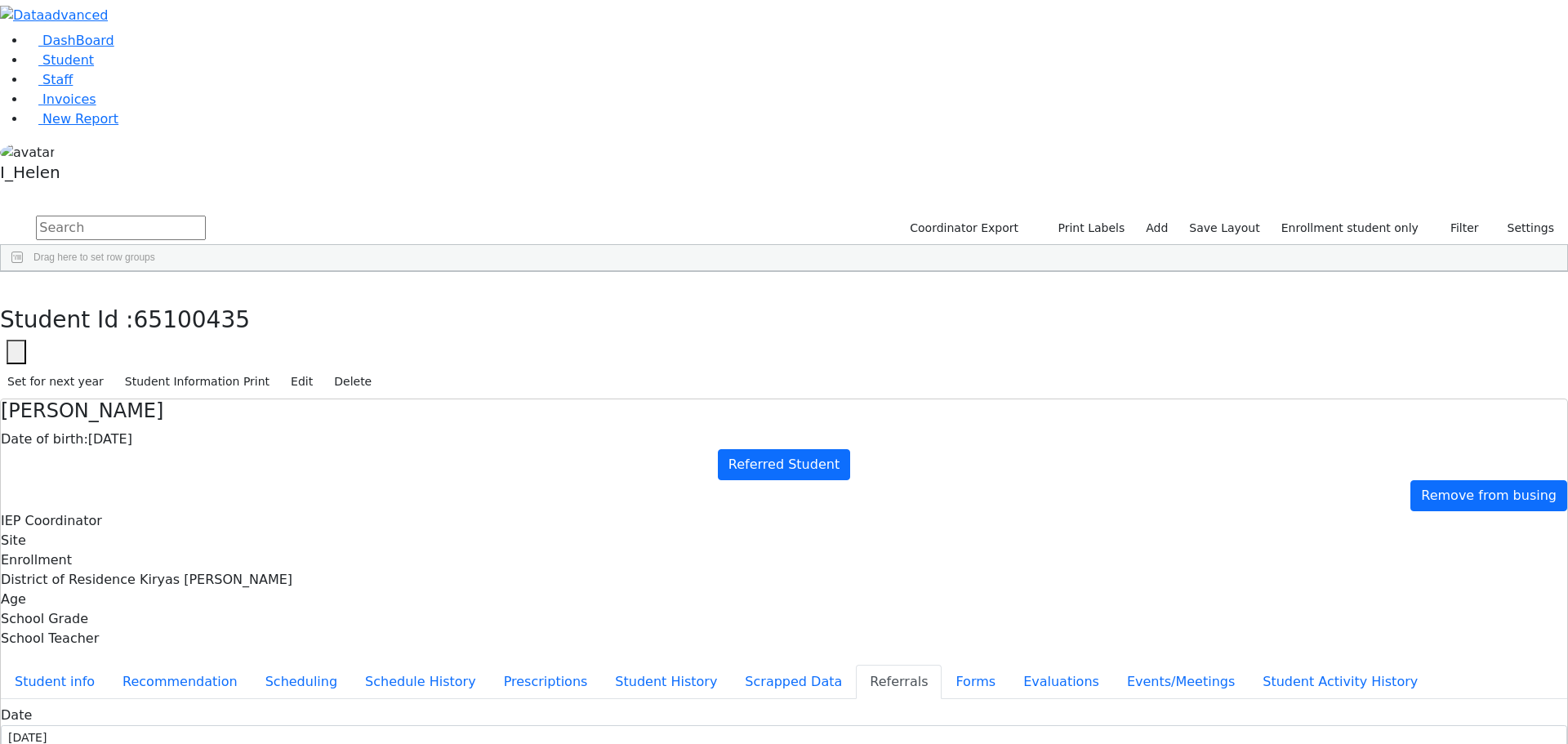
checkbox input "true"
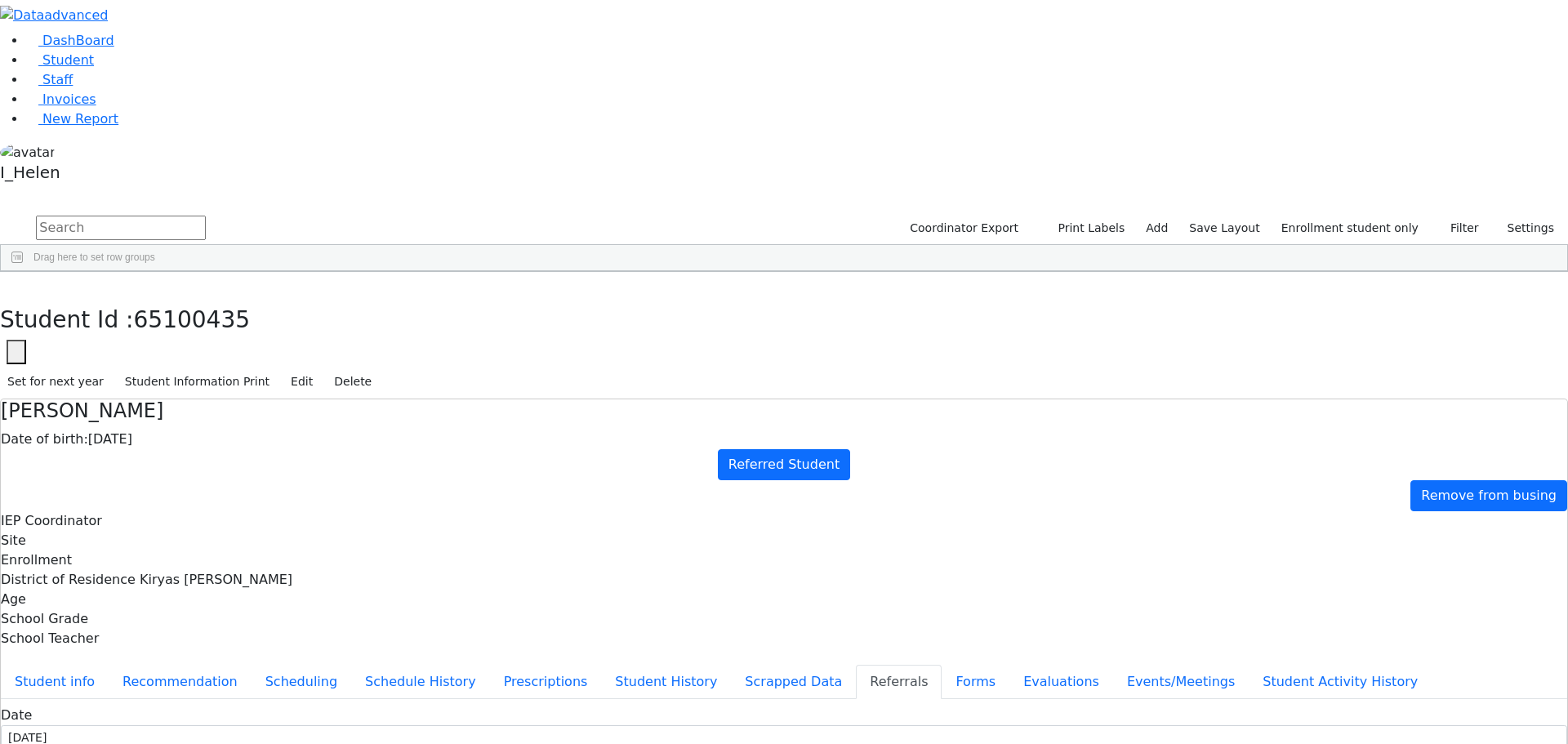
click at [108, 665] on button "Student info" at bounding box center [55, 682] width 108 height 34
click at [16, 284] on icon "button" at bounding box center [12, 289] width 9 height 9
click at [1168, 216] on link "Add" at bounding box center [1157, 228] width 37 height 25
select select "18"
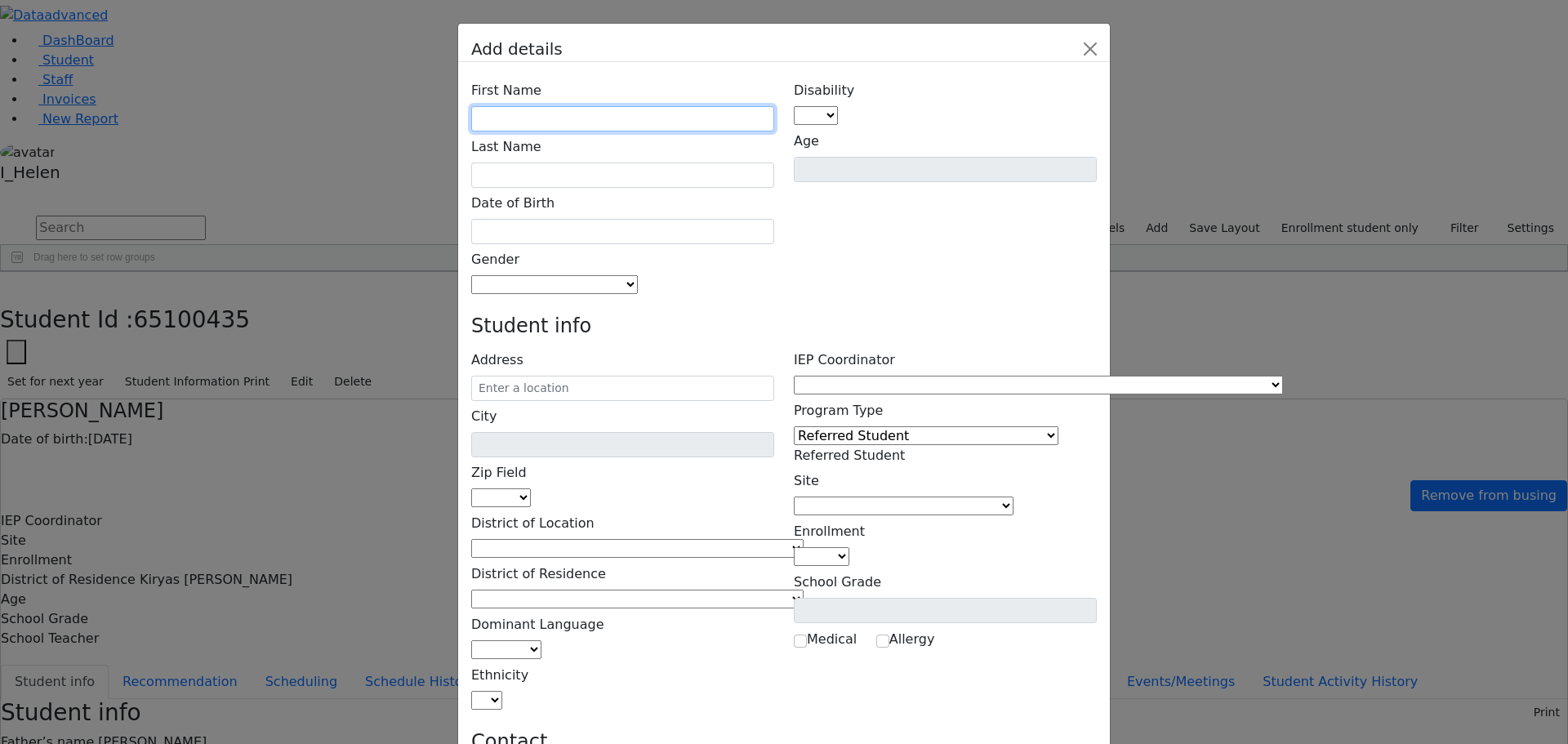
click at [659, 107] on input "text" at bounding box center [623, 119] width 303 height 25
type input "[PERSON_NAME]"
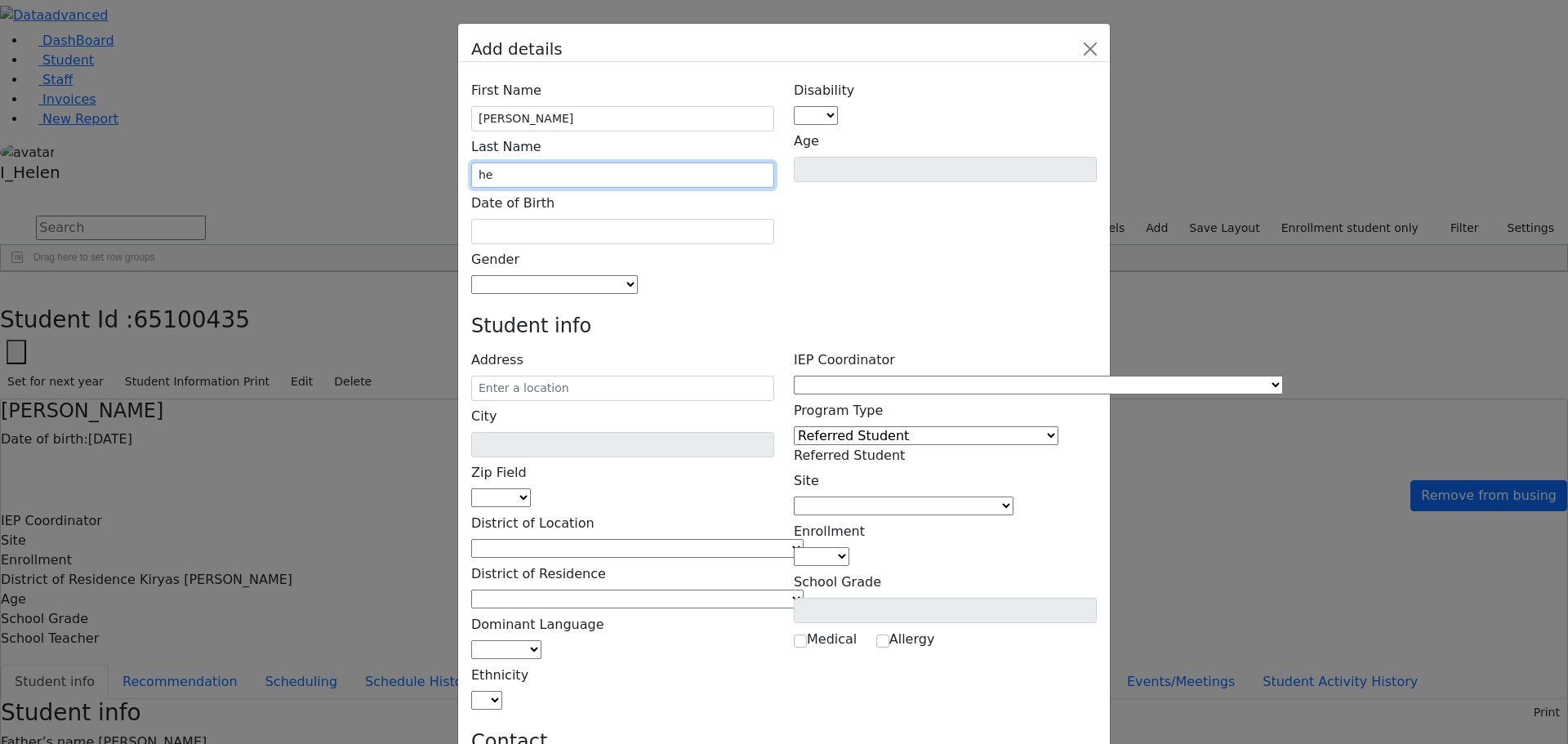
type input "h"
type input "[PERSON_NAME]"
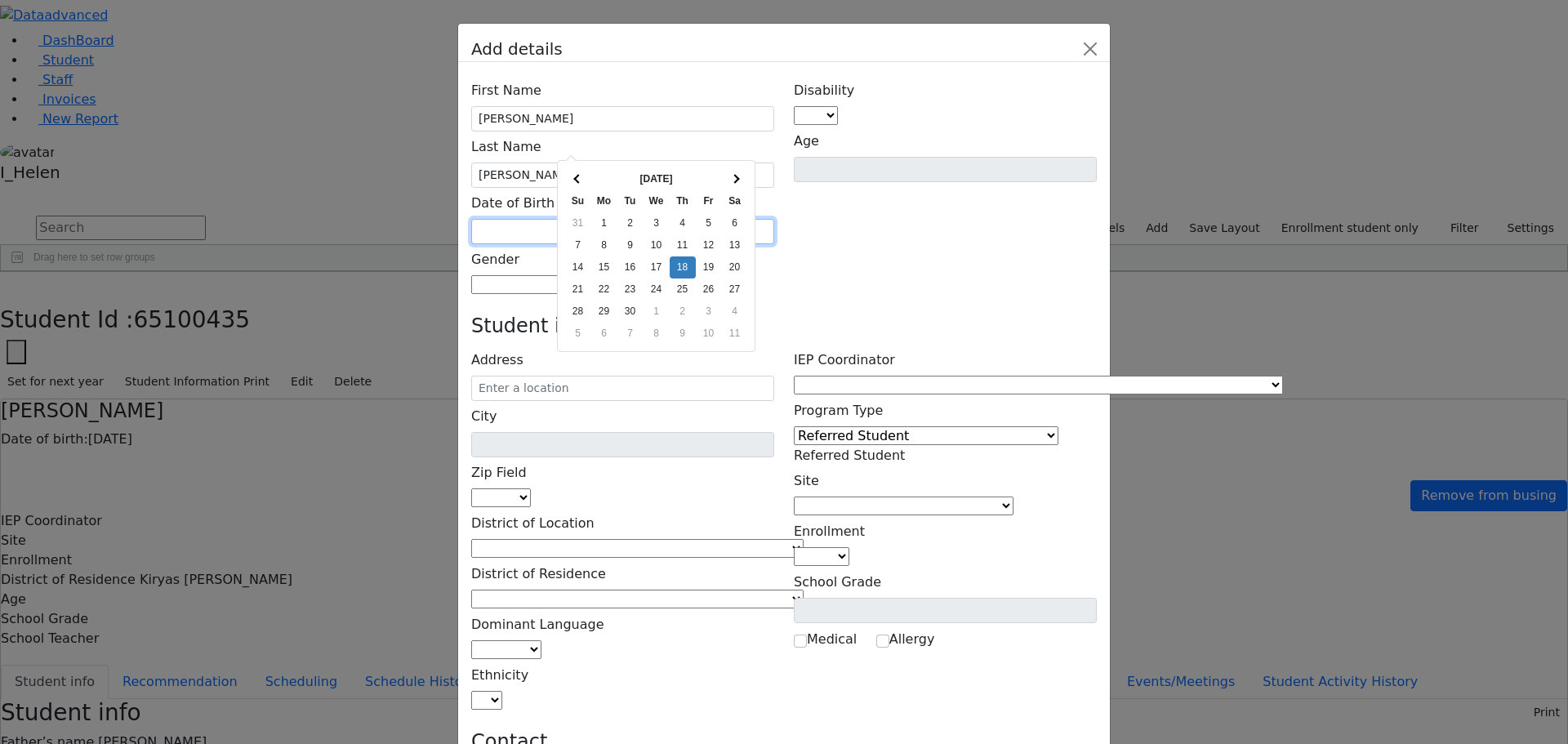
click at [632, 219] on input "text" at bounding box center [623, 231] width 303 height 25
type input "[DATE]"
click at [638, 277] on span at bounding box center [638, 284] width 0 height 15
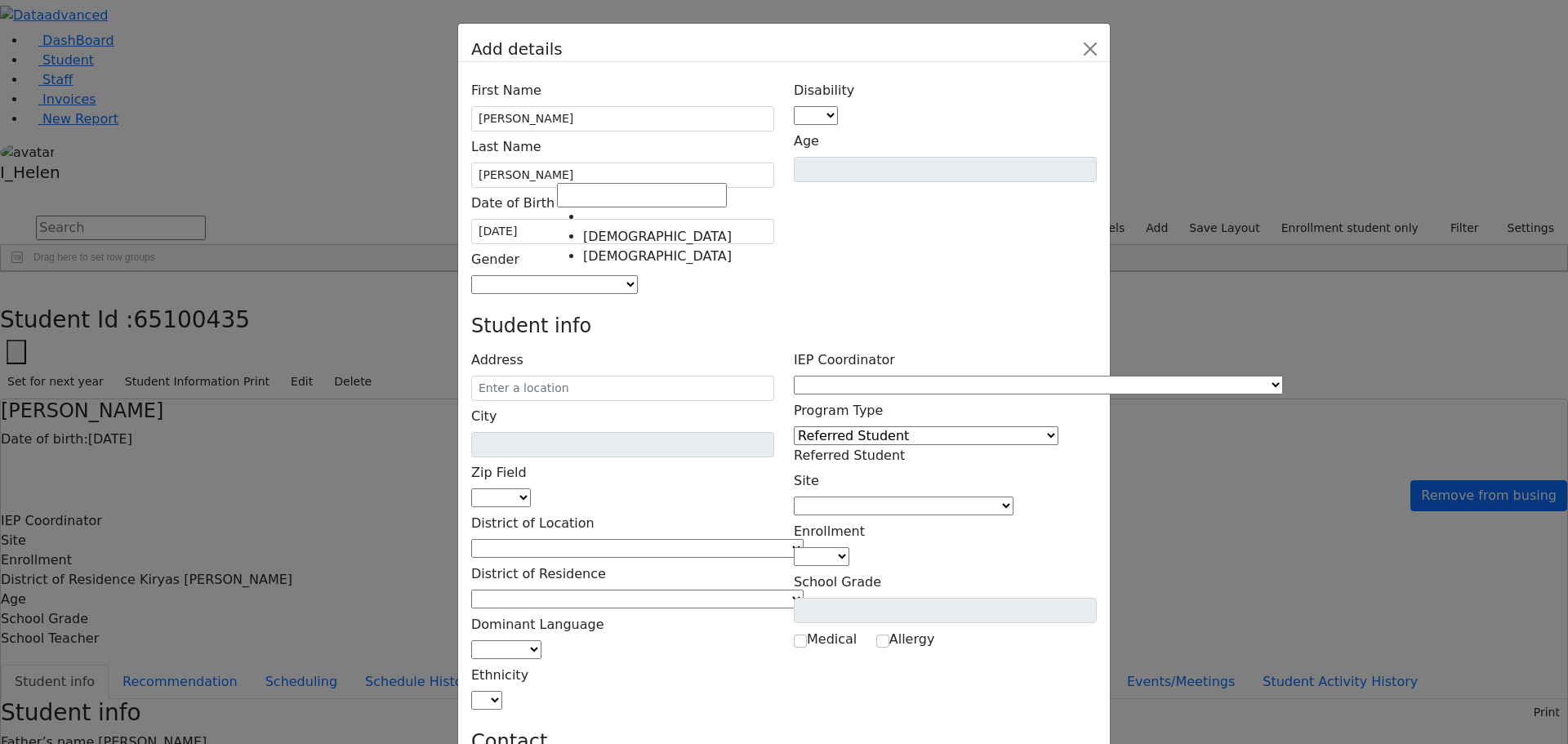
select select "[DEMOGRAPHIC_DATA]"
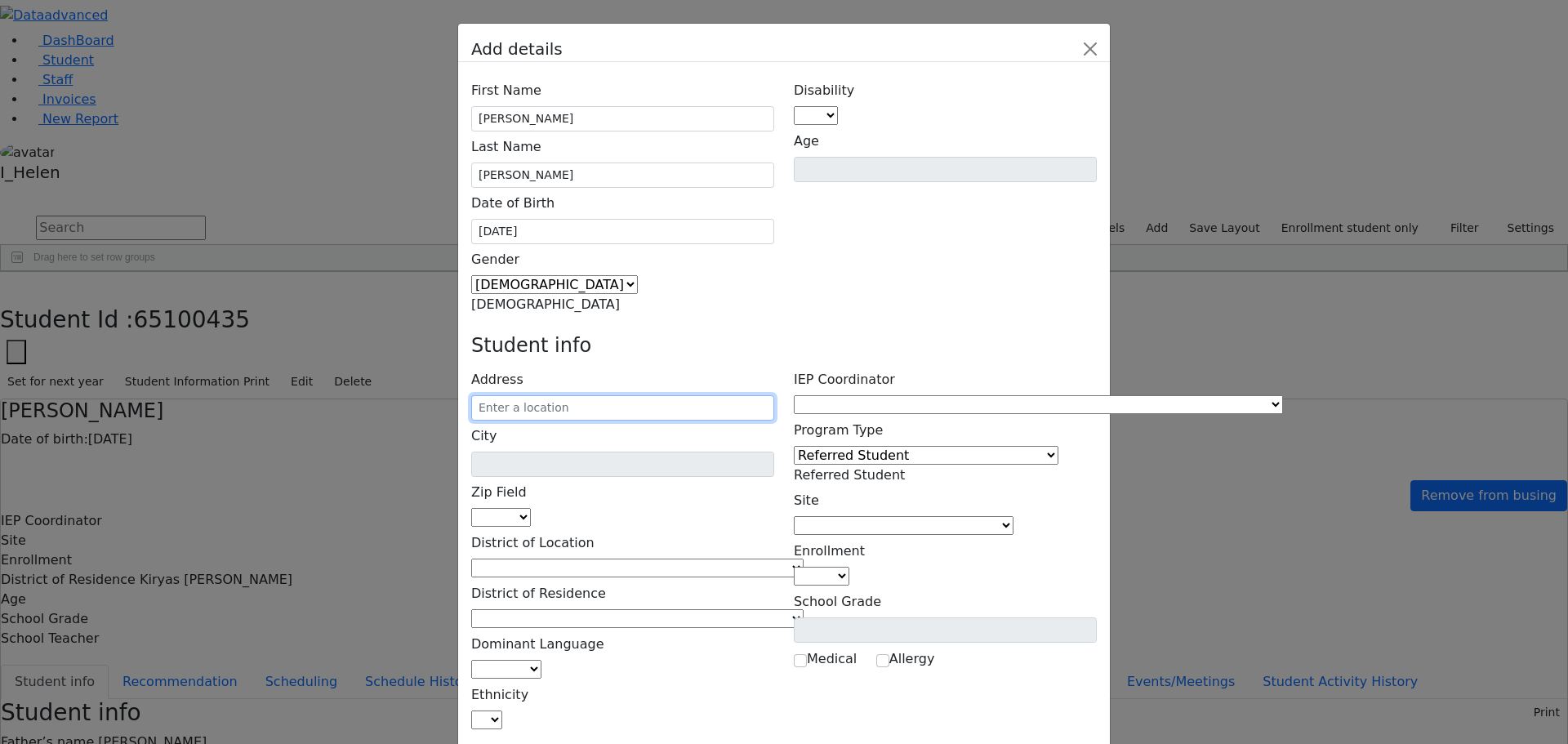
click at [614, 395] on input "text" at bounding box center [623, 407] width 303 height 25
type input "28 [PERSON_NAME] Dr"
type input "Monroe"
select select "10950"
click at [702, 395] on input "28 [PERSON_NAME] Dr" at bounding box center [623, 407] width 303 height 25
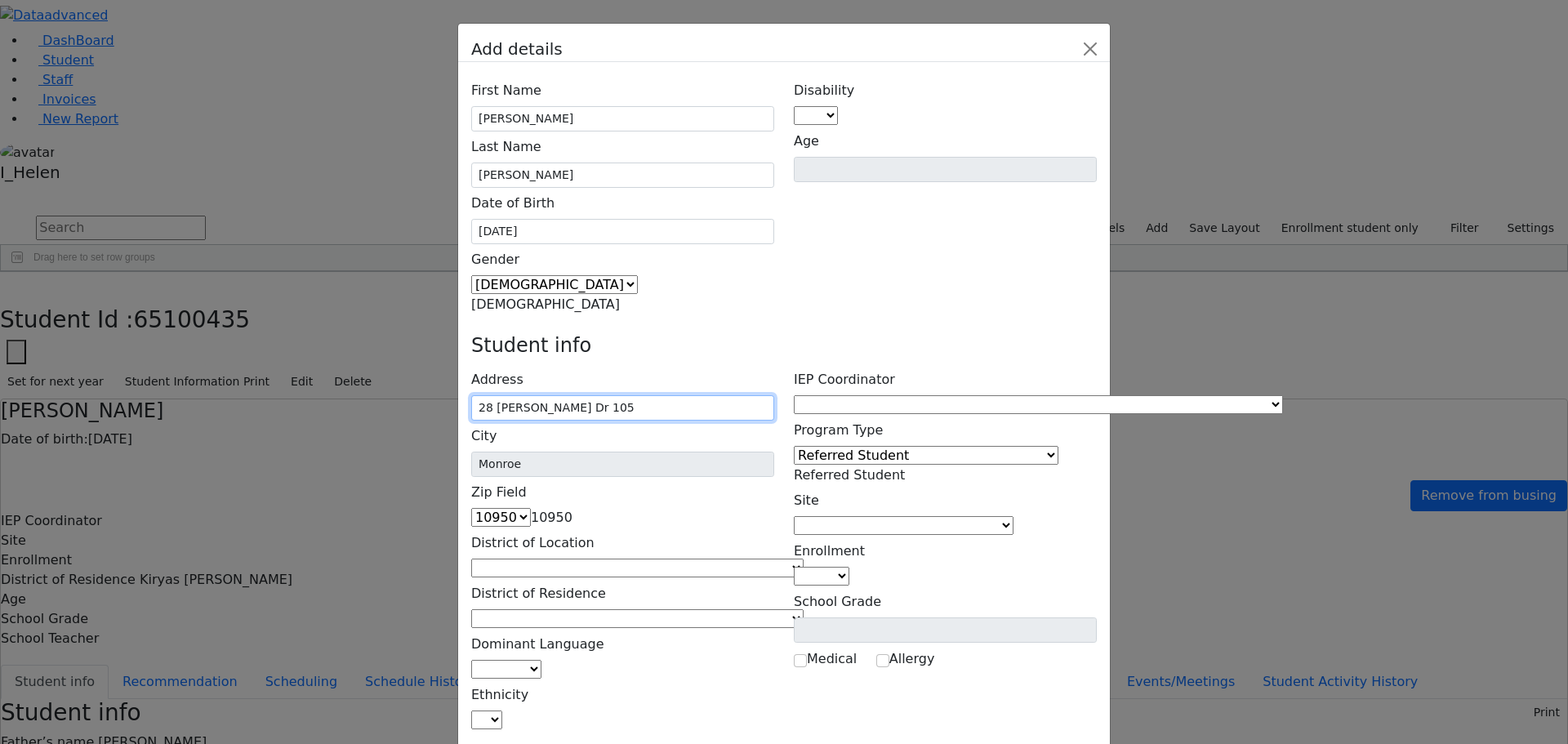
type input "28 [PERSON_NAME] Dr 105"
click at [822, 334] on h4 "Student info" at bounding box center [784, 346] width 625 height 24
click at [804, 560] on span at bounding box center [804, 568] width 0 height 15
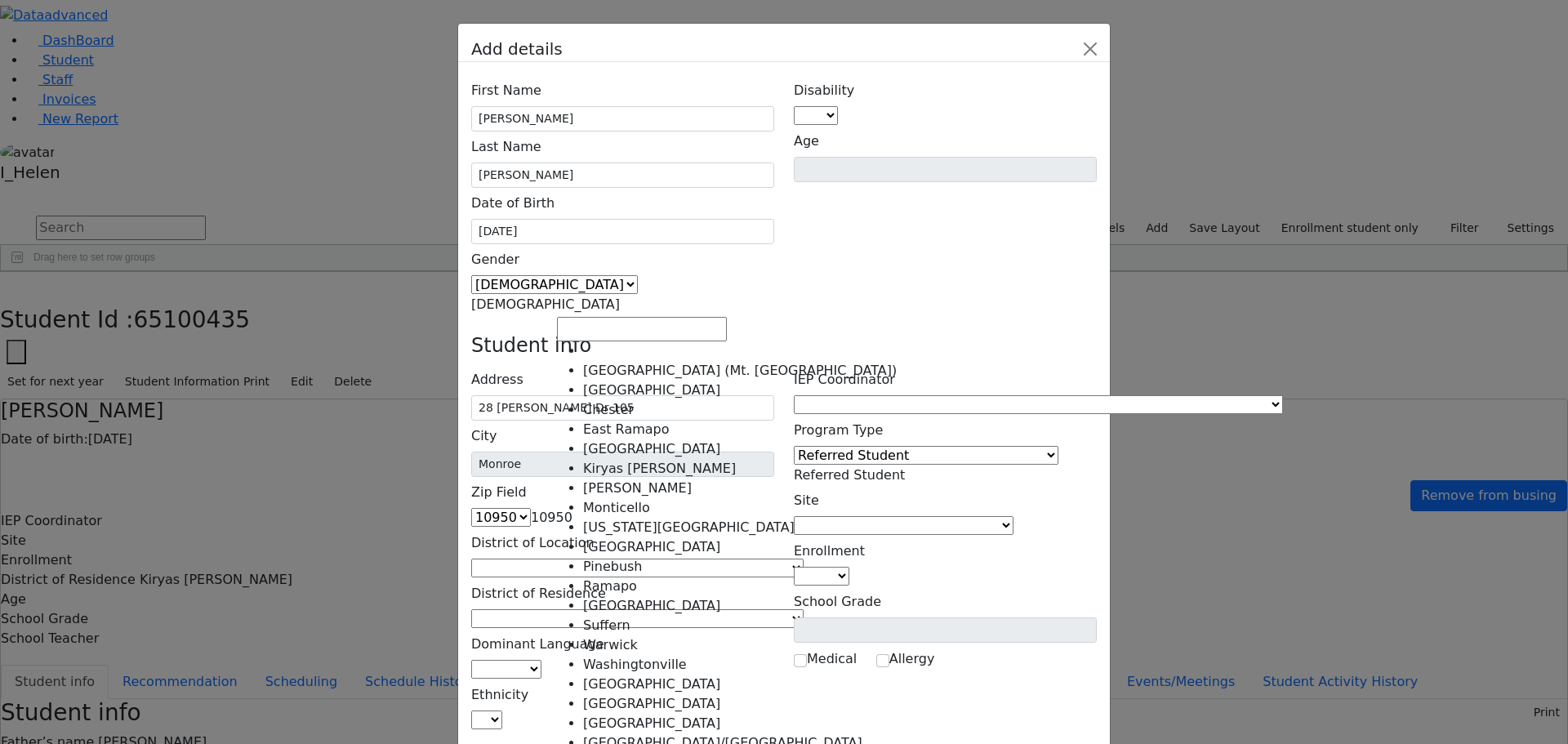
select select "6"
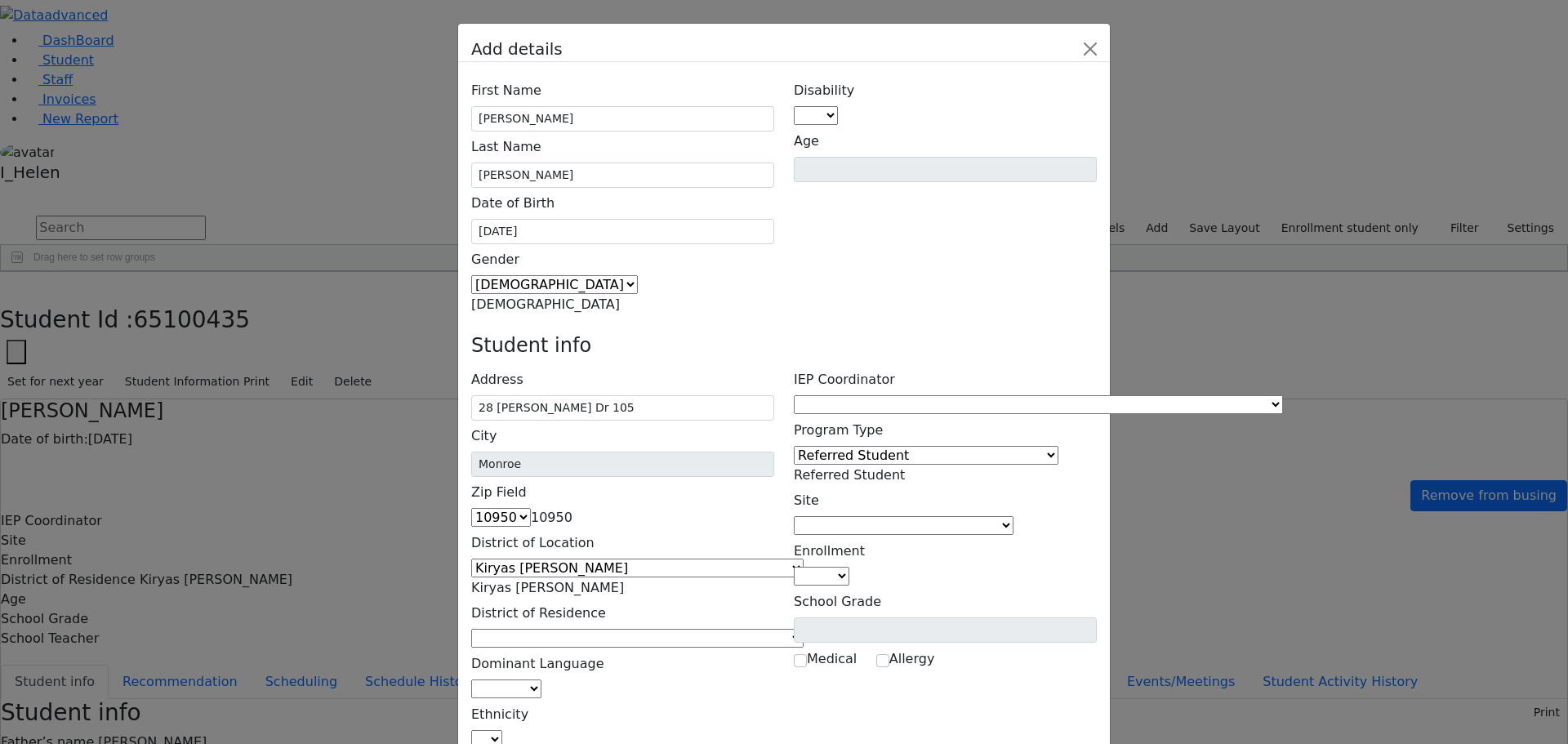
click at [804, 631] on span at bounding box center [804, 638] width 0 height 15
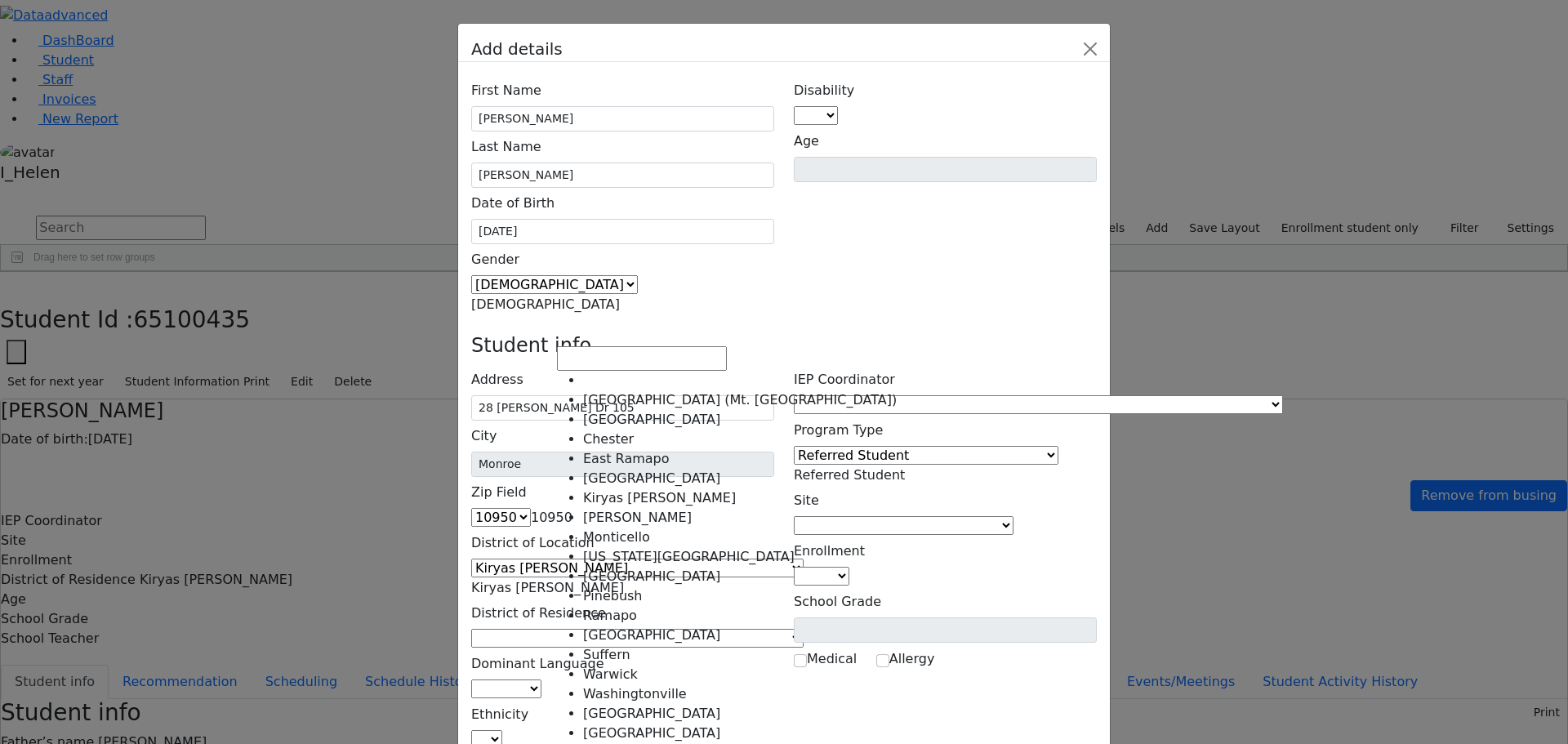
select select "6"
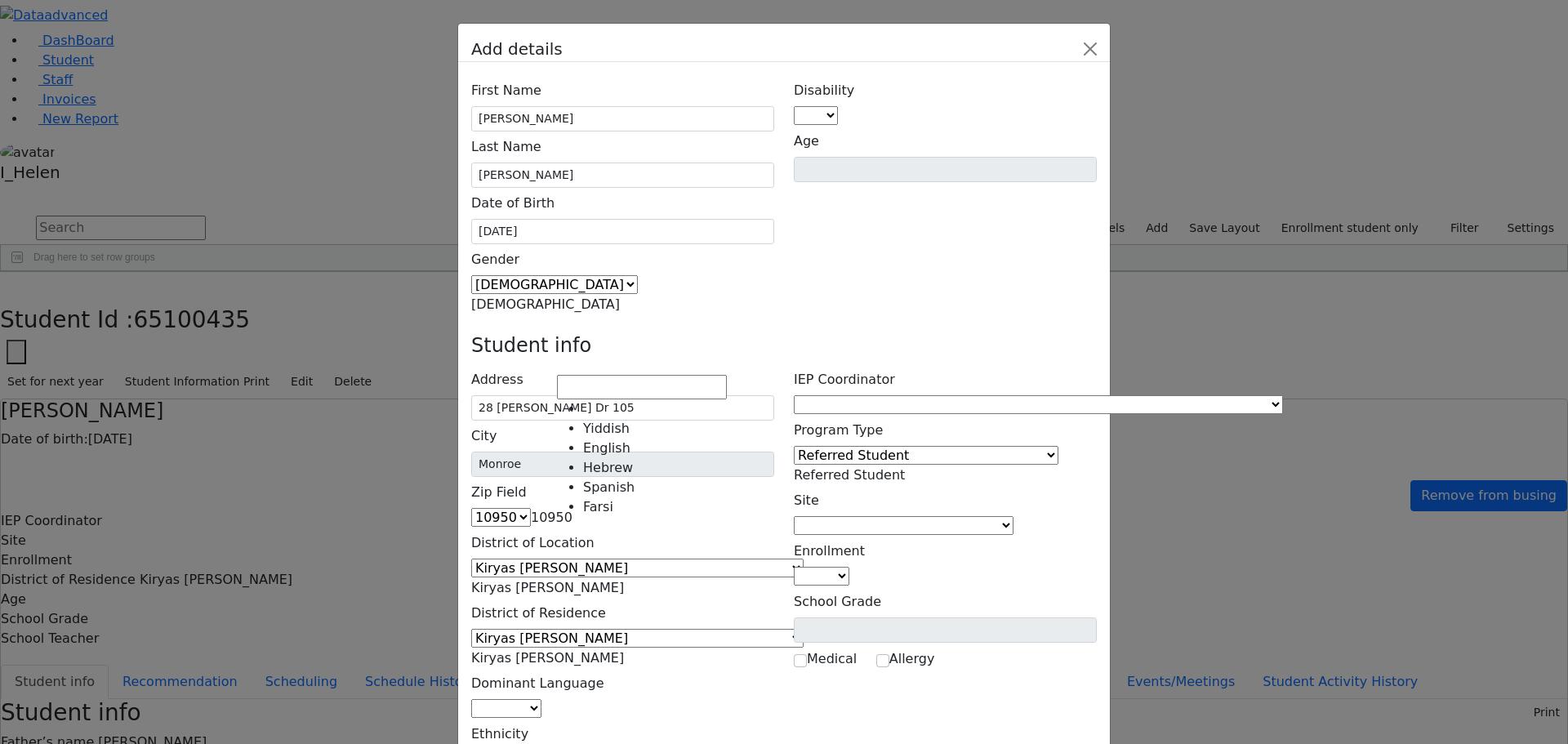
drag, startPoint x: 568, startPoint y: 361, endPoint x: 580, endPoint y: 377, distance: 20.0
click at [541, 701] on span at bounding box center [541, 709] width 0 height 15
click at [589, 701] on span "English" at bounding box center [564, 709] width 47 height 15
select select "1"
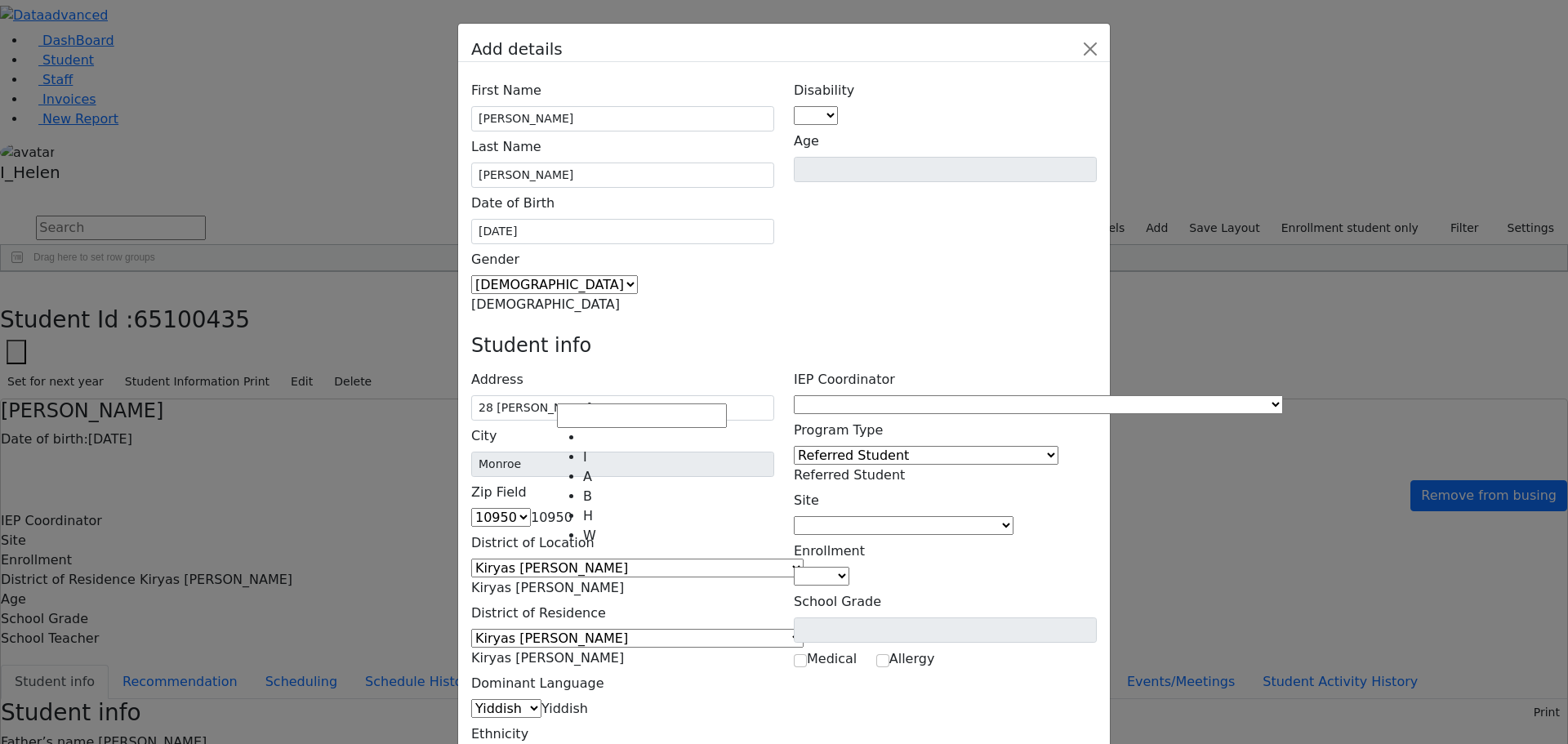
select select "5"
type input "[PERSON_NAME]"
type input "28 [PERSON_NAME] Dr 105"
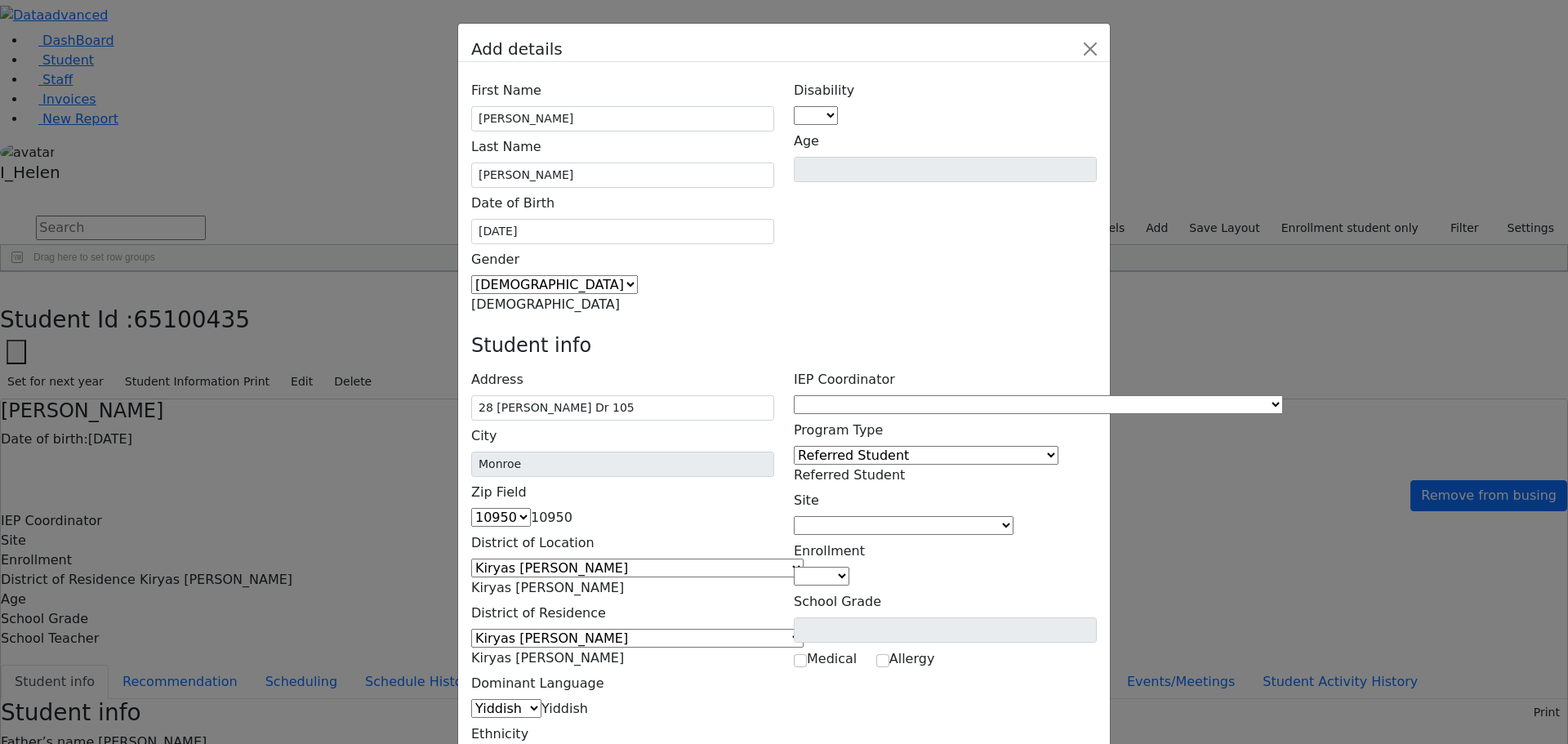
type input "[PHONE_NUMBER]"
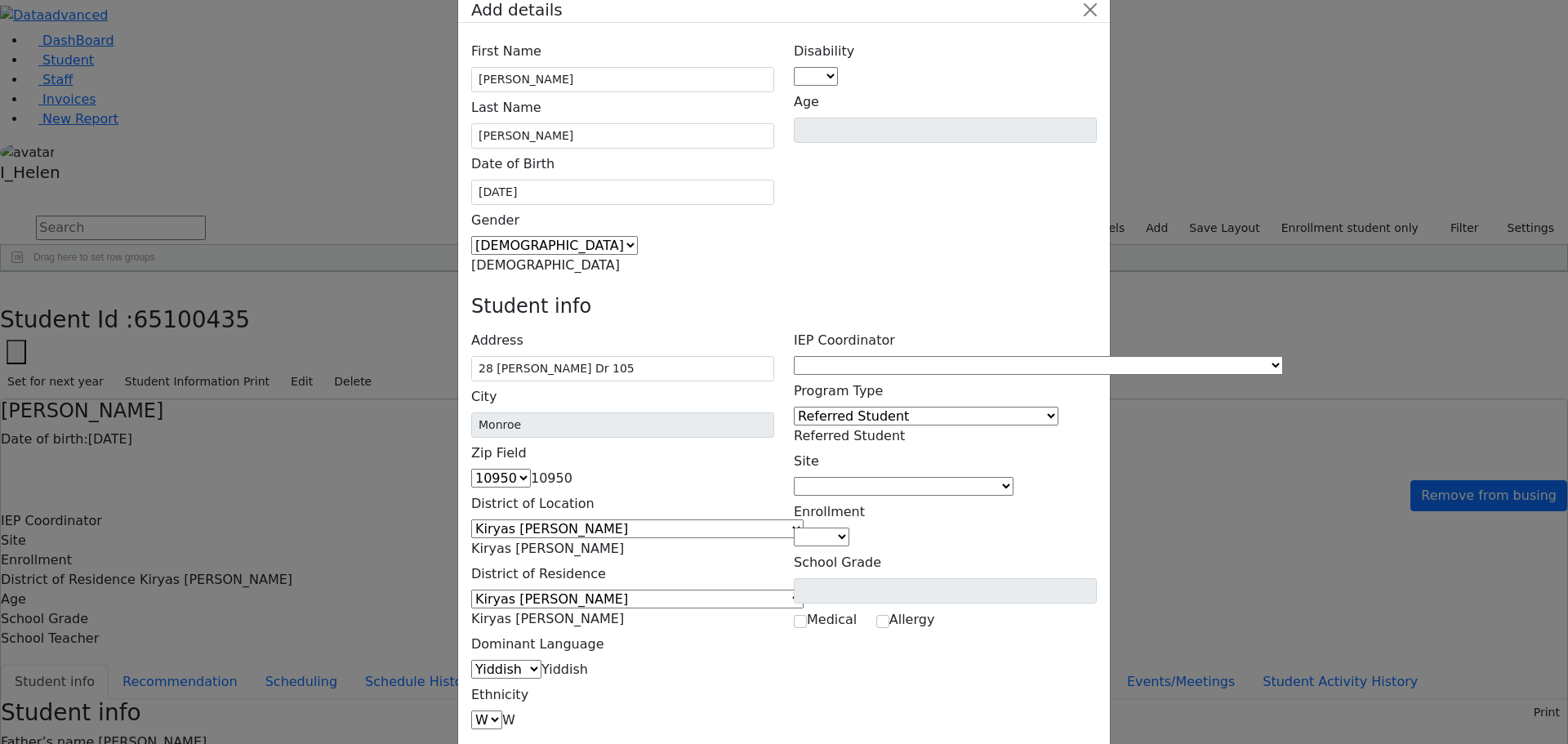
scroll to position [59, 0]
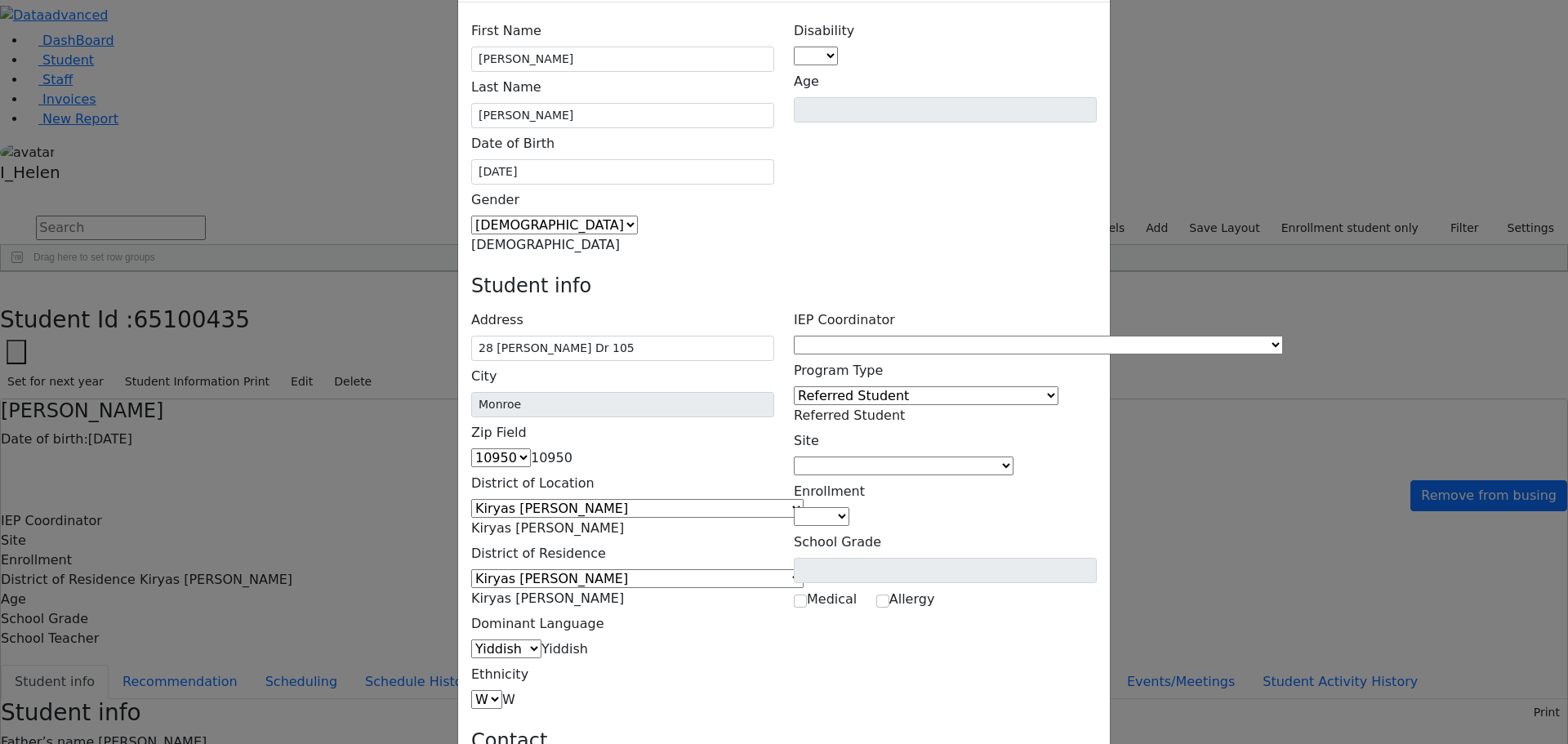
type input "[PHONE_NUMBER]"
type input "[PERSON_NAME]"
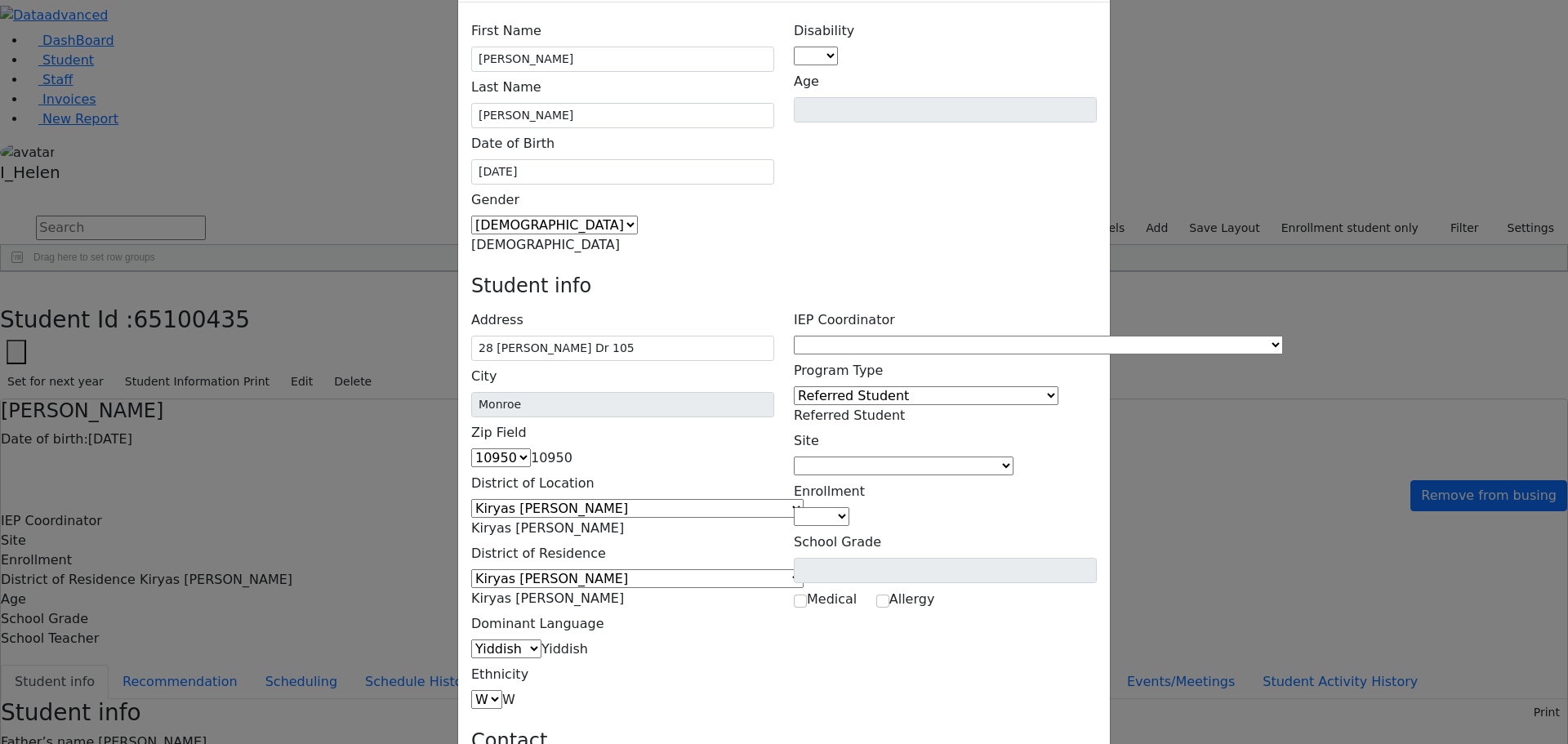
type input "28 [PERSON_NAME] Dr 105"
drag, startPoint x: 1109, startPoint y: 689, endPoint x: 1052, endPoint y: 669, distance: 60.4
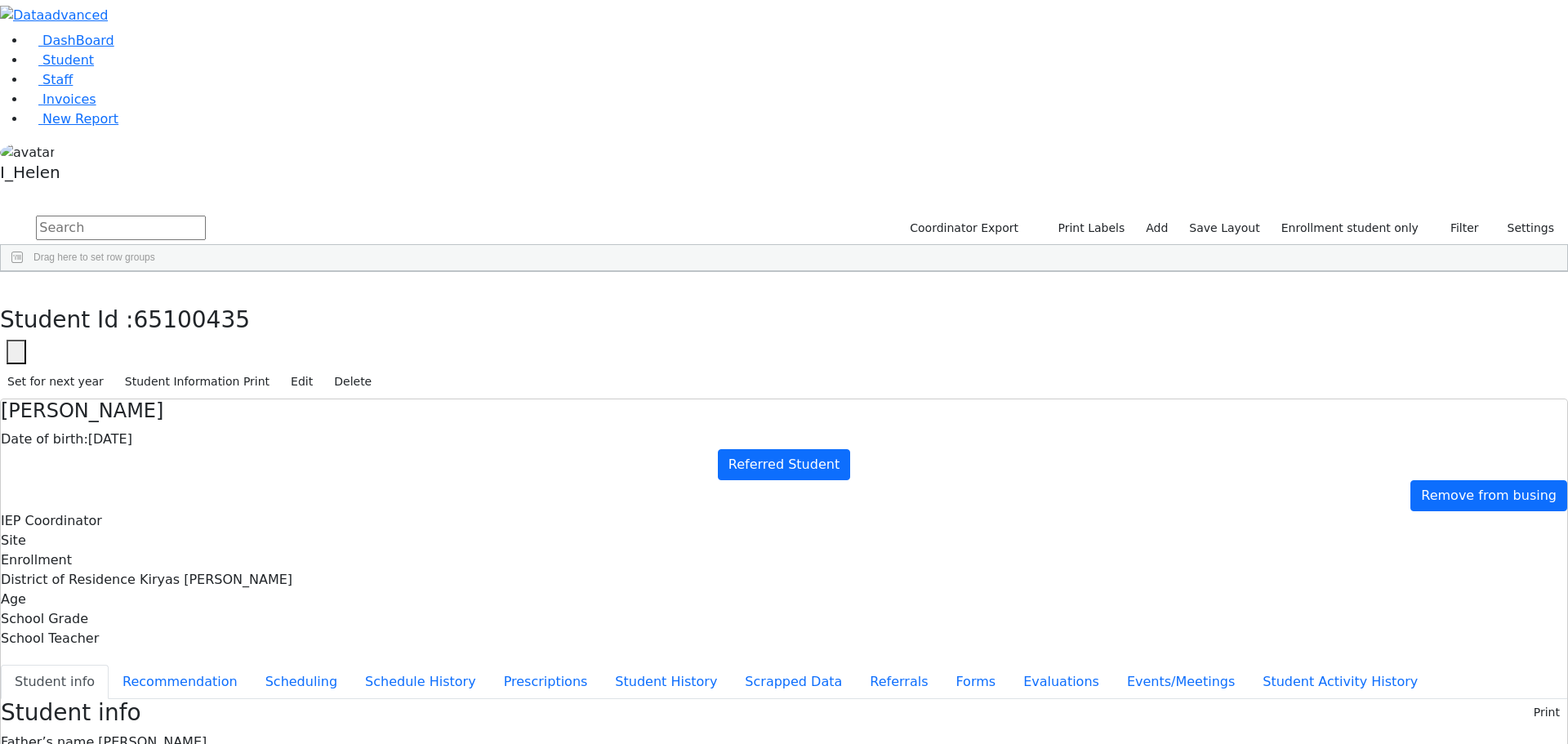
scroll to position [326, 0]
click at [312, 543] on div "65100436 [PERSON_NAME] [DATE] Referred Student [PERSON_NAME] 0 0" at bounding box center [670, 554] width 1339 height 23
click at [193, 543] on div "[PERSON_NAME]" at bounding box center [145, 554] width 95 height 23
click at [856, 665] on button "Referrals" at bounding box center [899, 682] width 86 height 34
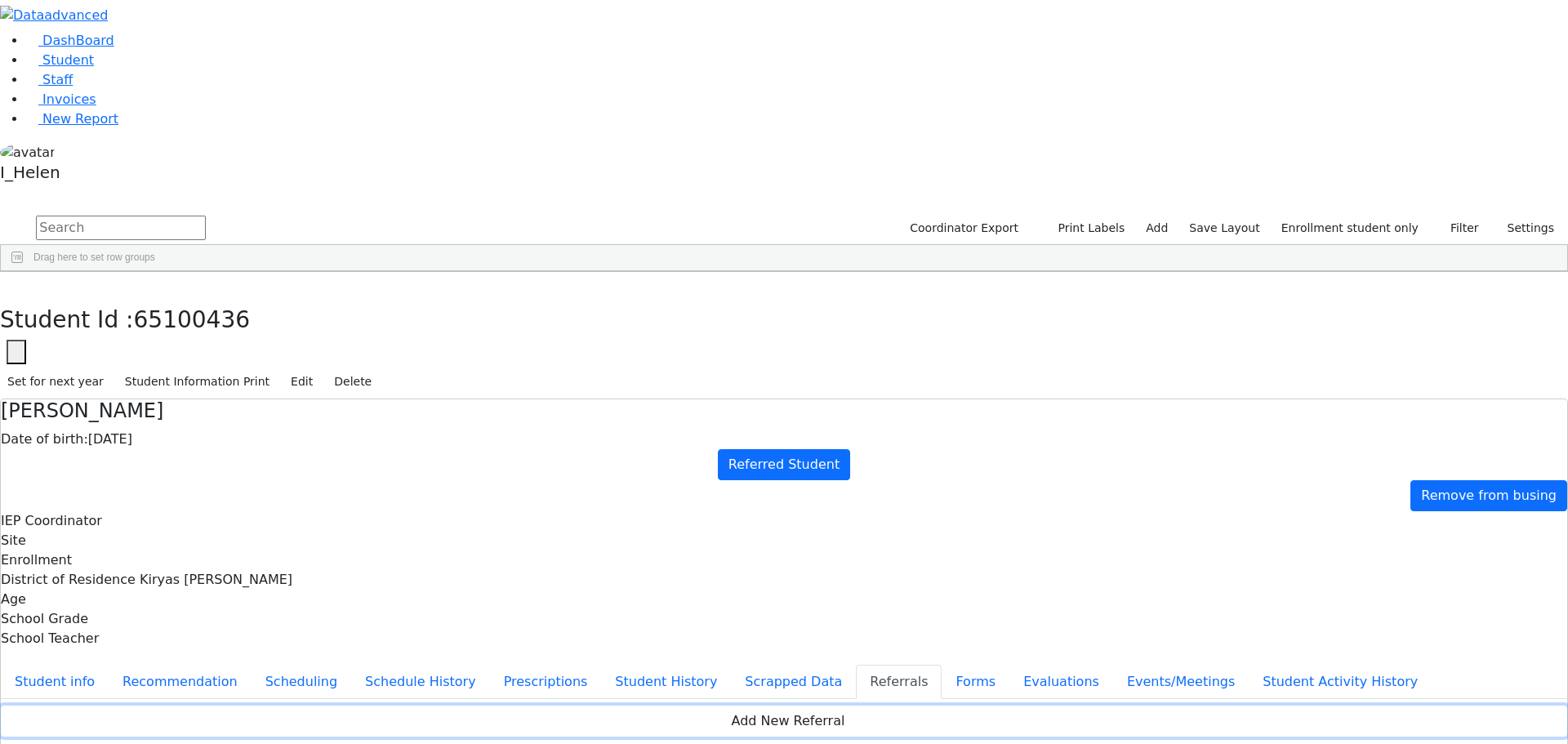
click at [767, 706] on button "Add New Referral" at bounding box center [784, 722] width 1566 height 31
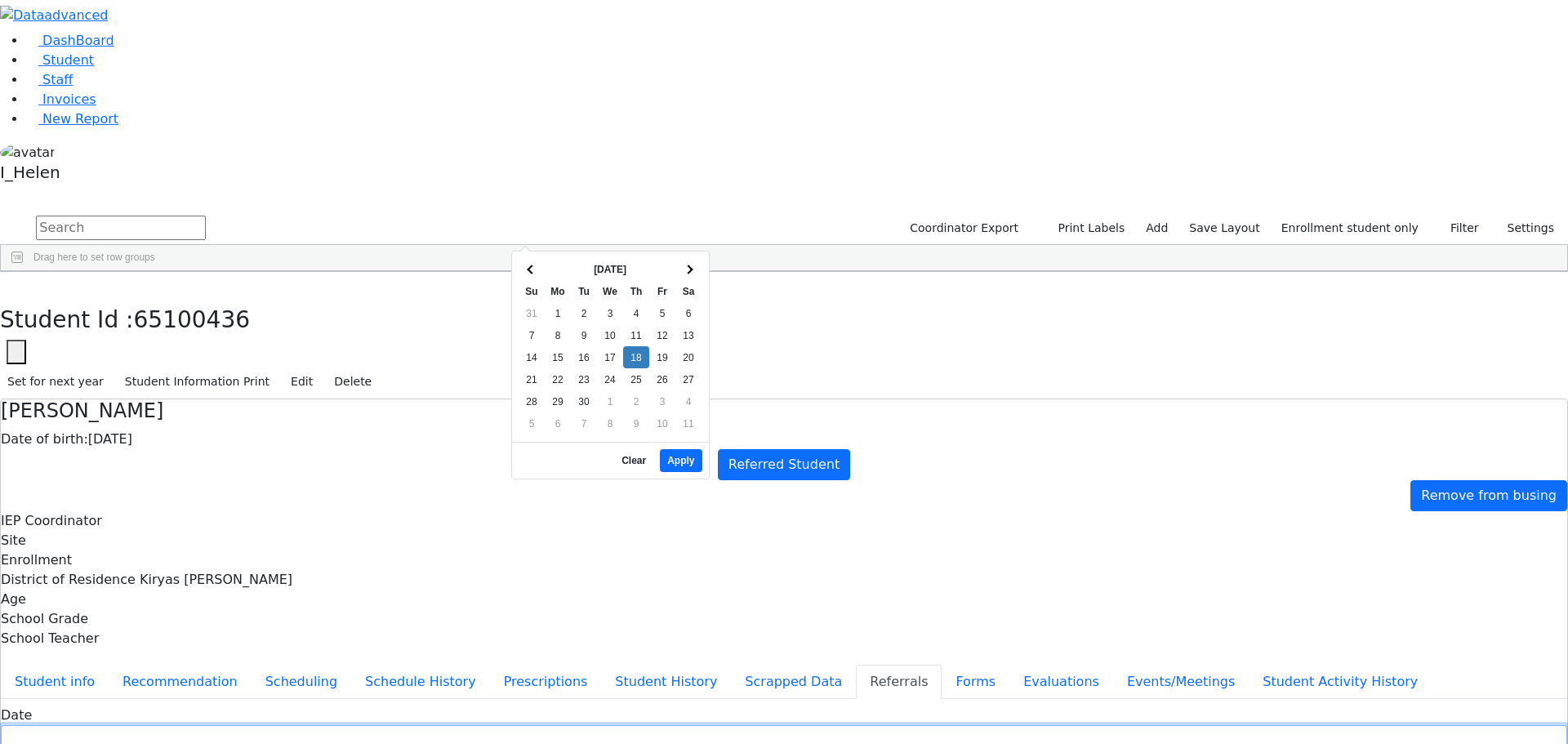
click at [631, 725] on input "text" at bounding box center [784, 737] width 1566 height 25
type input "[DATE]"
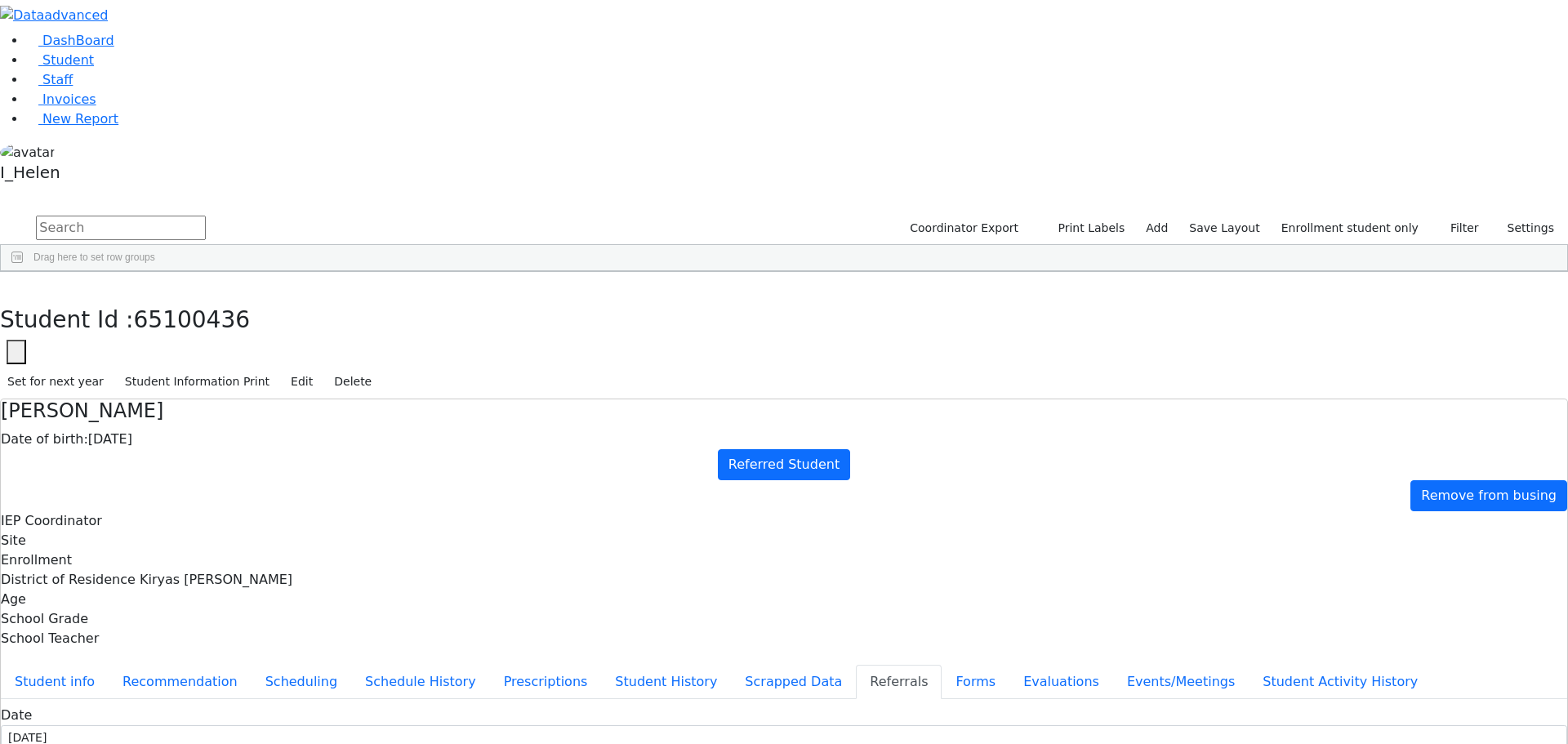
drag, startPoint x: 832, startPoint y: 233, endPoint x: 829, endPoint y: 224, distance: 9.5
type input "H"
type input "[PERSON_NAME]"
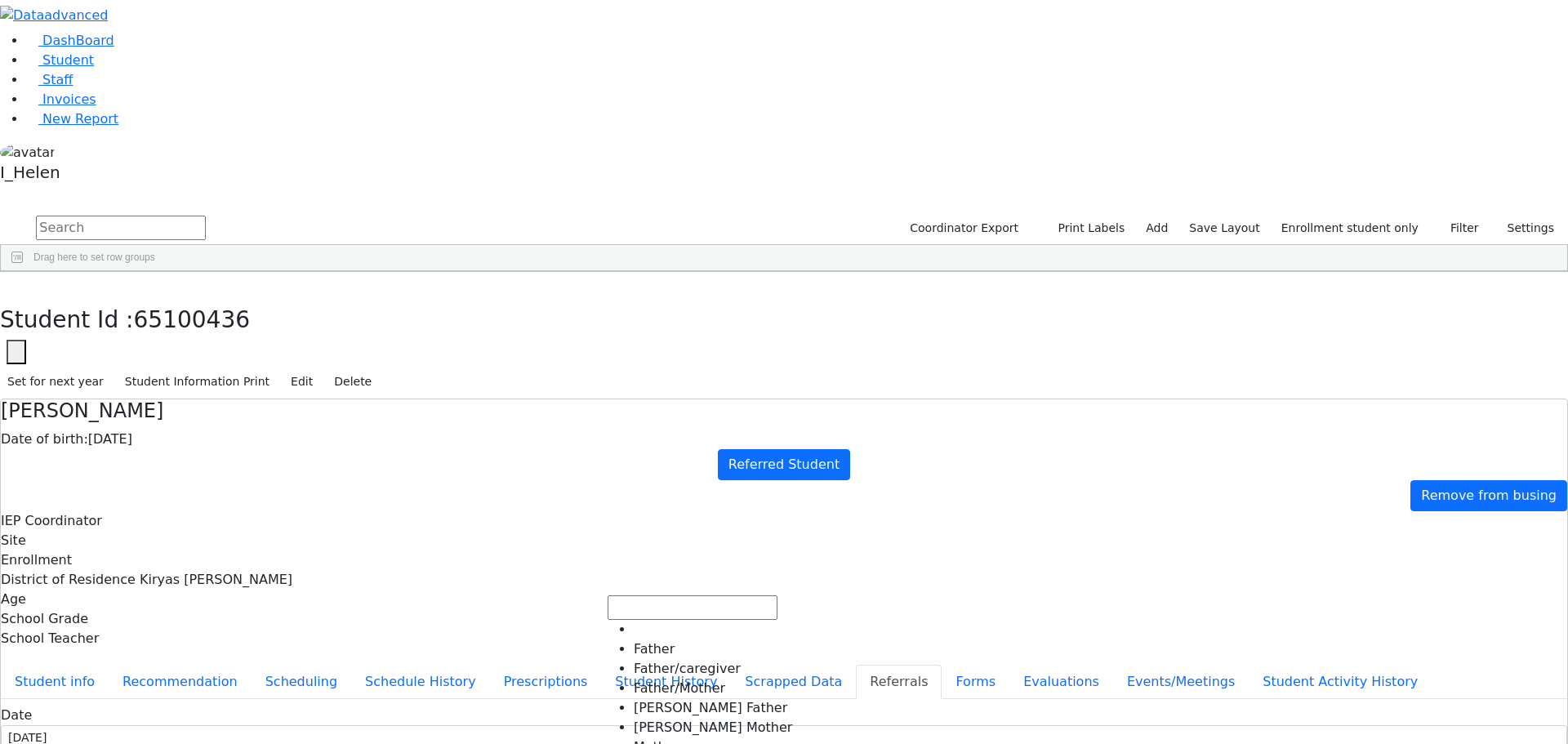
select select "Mother"
type textarea "[PERSON_NAME] attends the master faster playgroup."
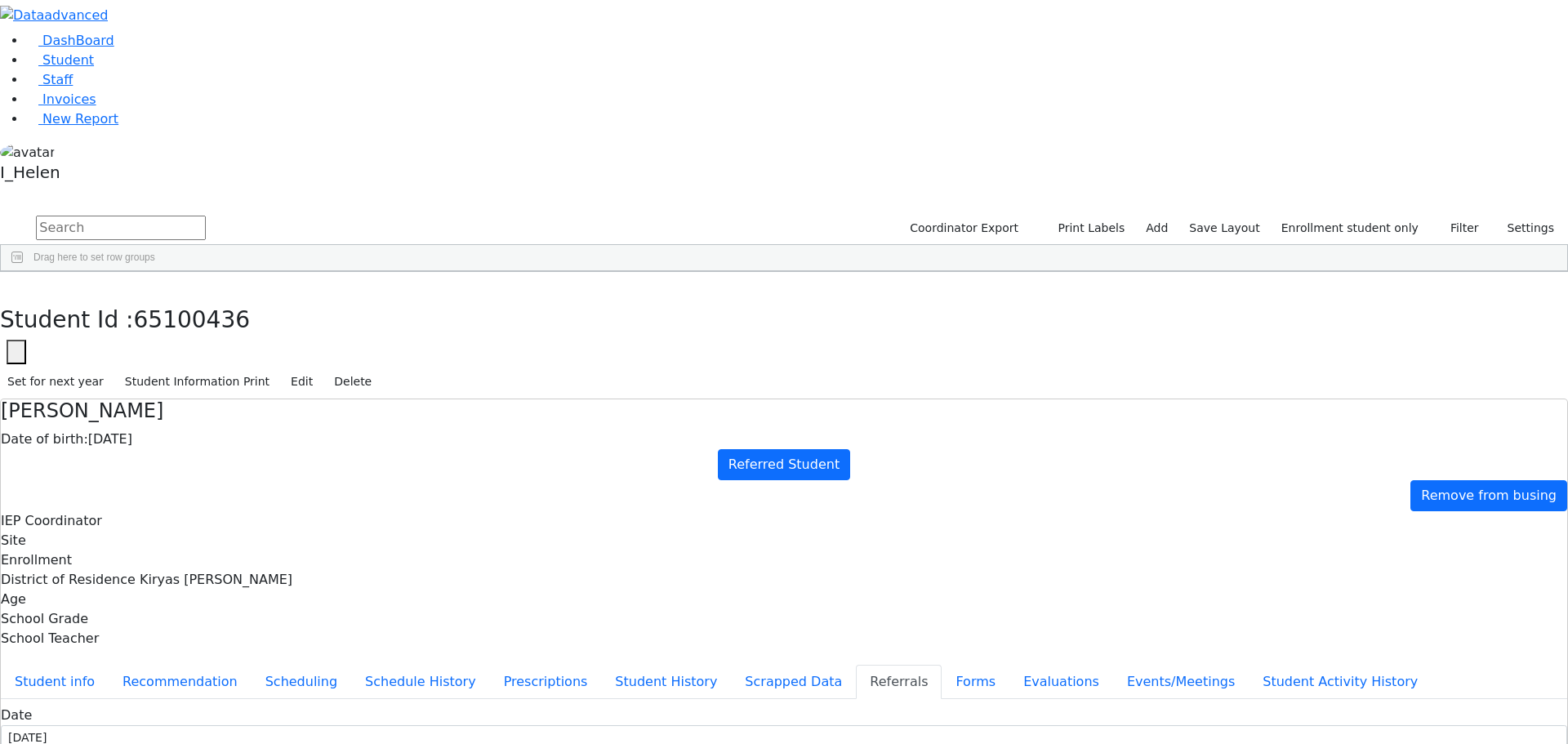
checkbox input "true"
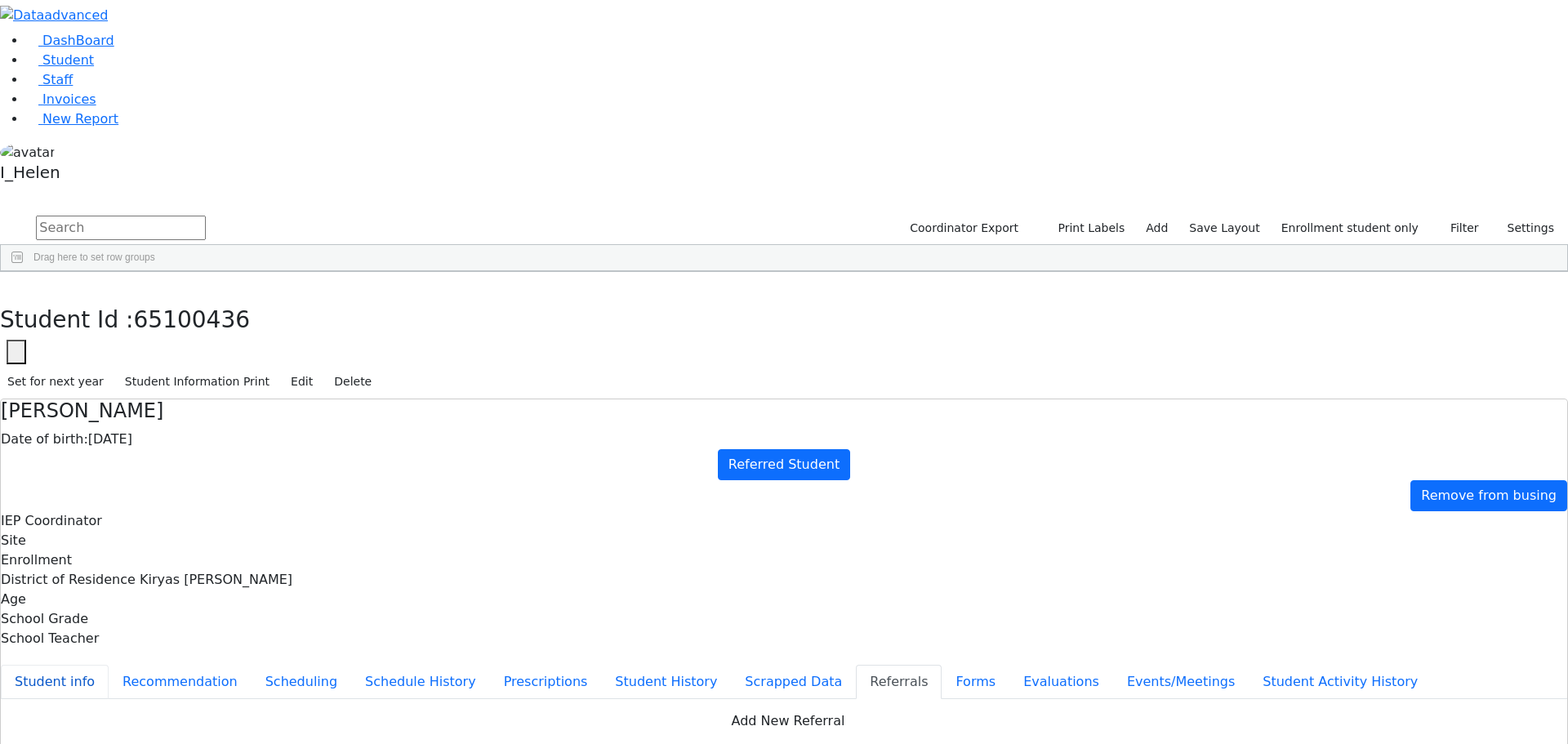
click at [108, 665] on button "Student info" at bounding box center [55, 682] width 108 height 34
click at [16, 284] on icon "button" at bounding box center [12, 289] width 9 height 9
click at [193, 521] on div "[PERSON_NAME]" at bounding box center [145, 532] width 95 height 23
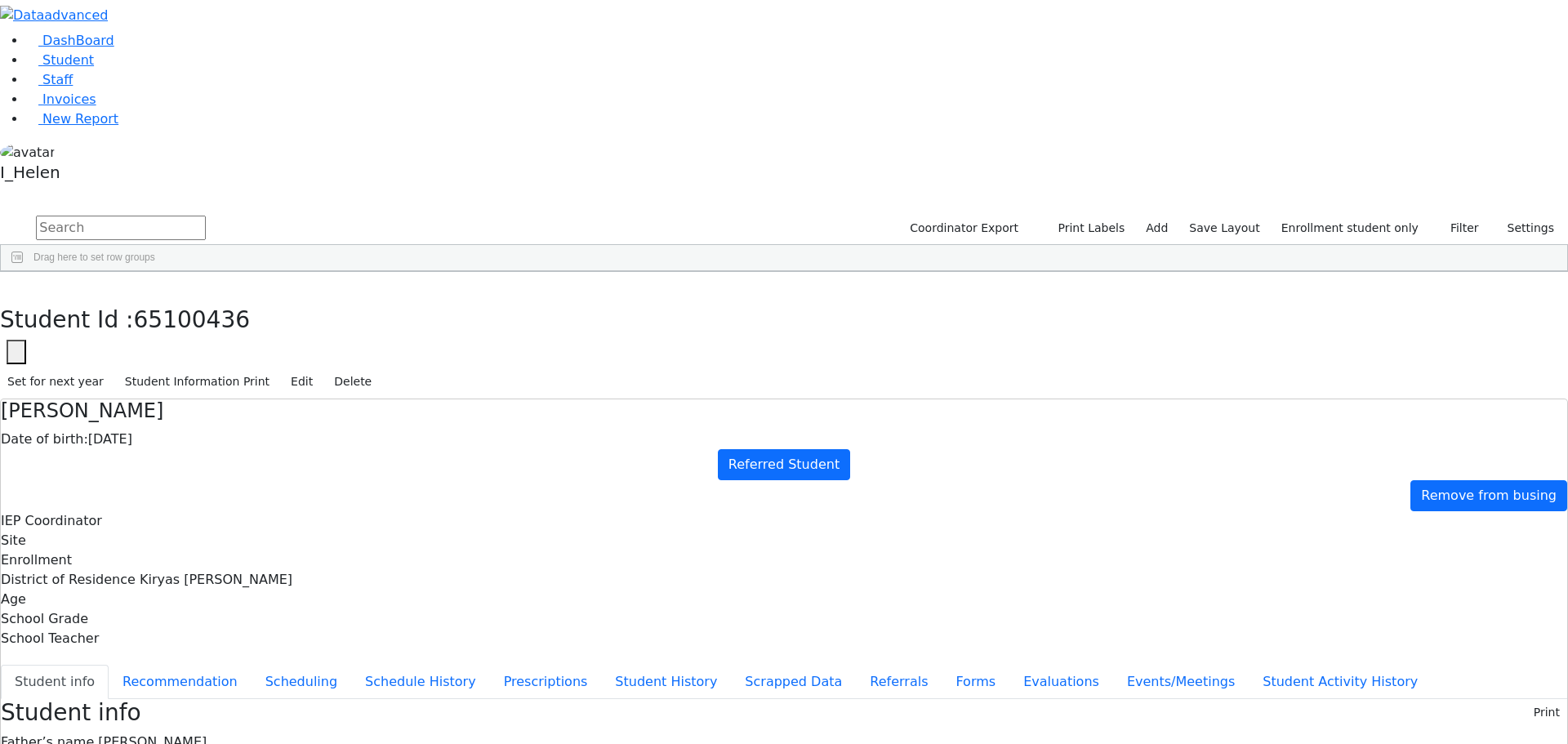
click at [193, 521] on div "[PERSON_NAME]" at bounding box center [145, 532] width 95 height 23
click at [856, 665] on button "Referrals" at bounding box center [899, 682] width 86 height 34
drag, startPoint x: 784, startPoint y: 313, endPoint x: 1006, endPoint y: 375, distance: 230.5
copy div "Shaya is somewhat delayed and has a very limited vocabulary."
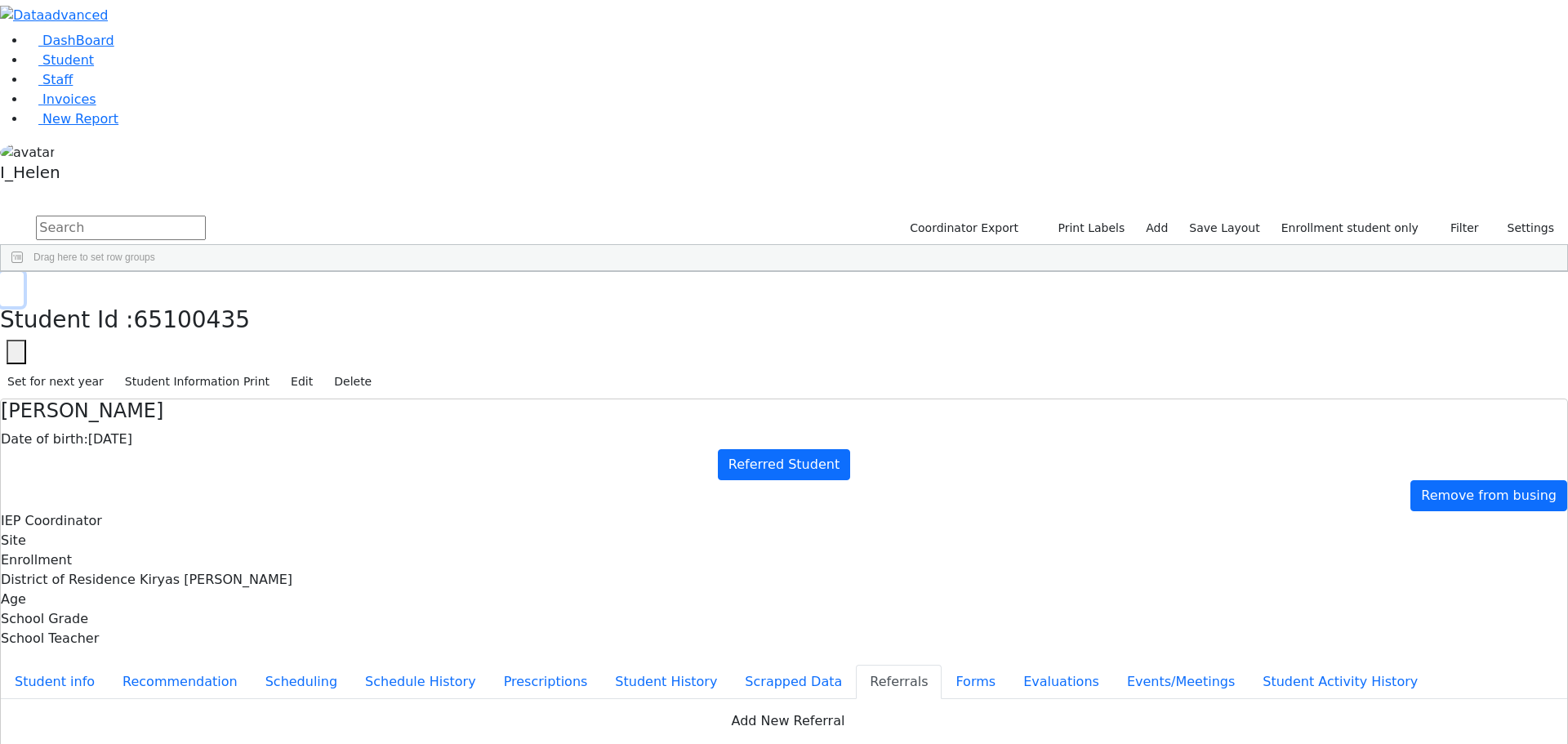
click at [16, 284] on icon "button" at bounding box center [12, 289] width 9 height 9
click at [193, 543] on div "[PERSON_NAME]" at bounding box center [145, 554] width 95 height 23
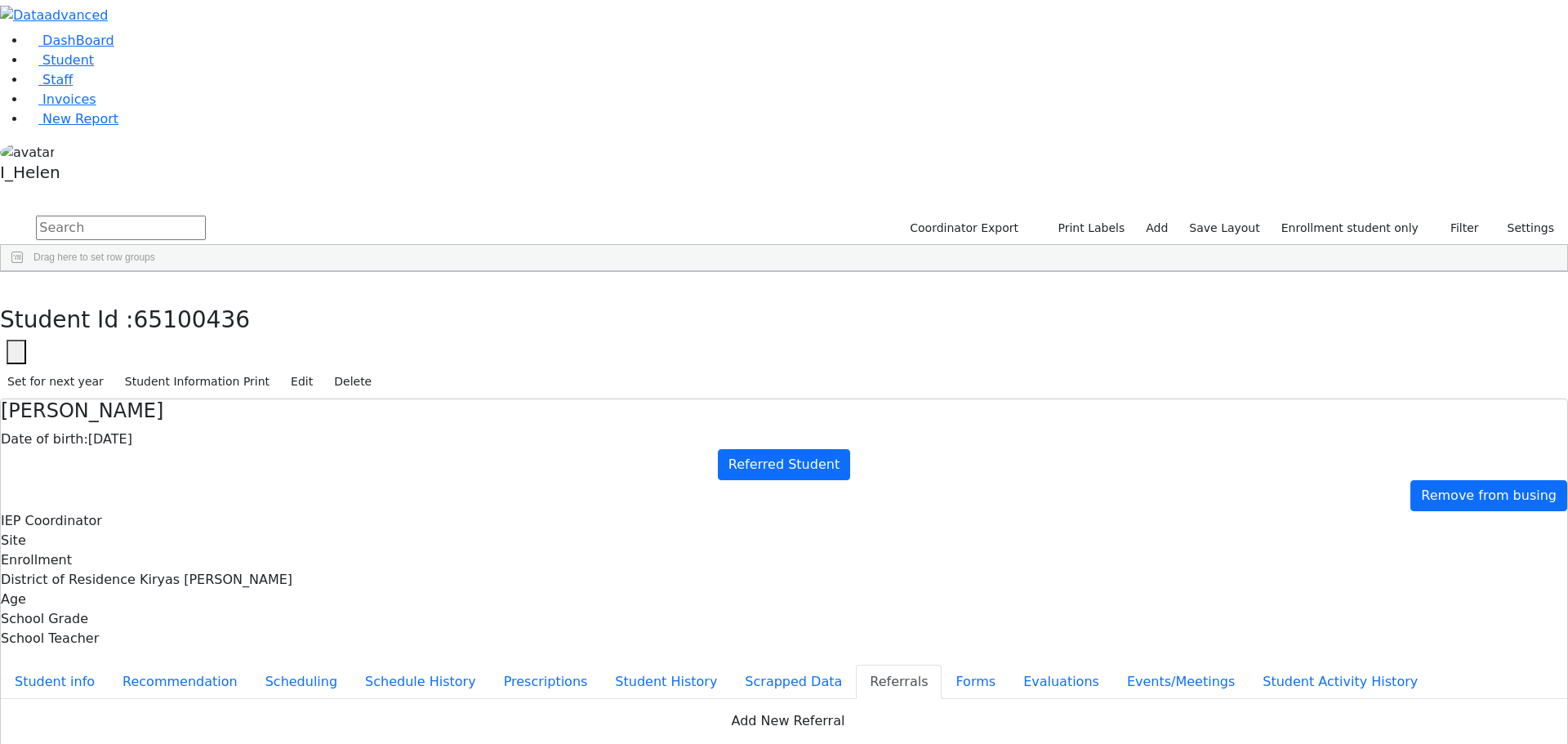
paste textarea "Shaya is somewhat delayed and has a very limited vocabulary."
type textarea "[PERSON_NAME] is somewhat delayed and has a very limited vocabulary."
click at [16, 284] on icon "button" at bounding box center [12, 289] width 9 height 9
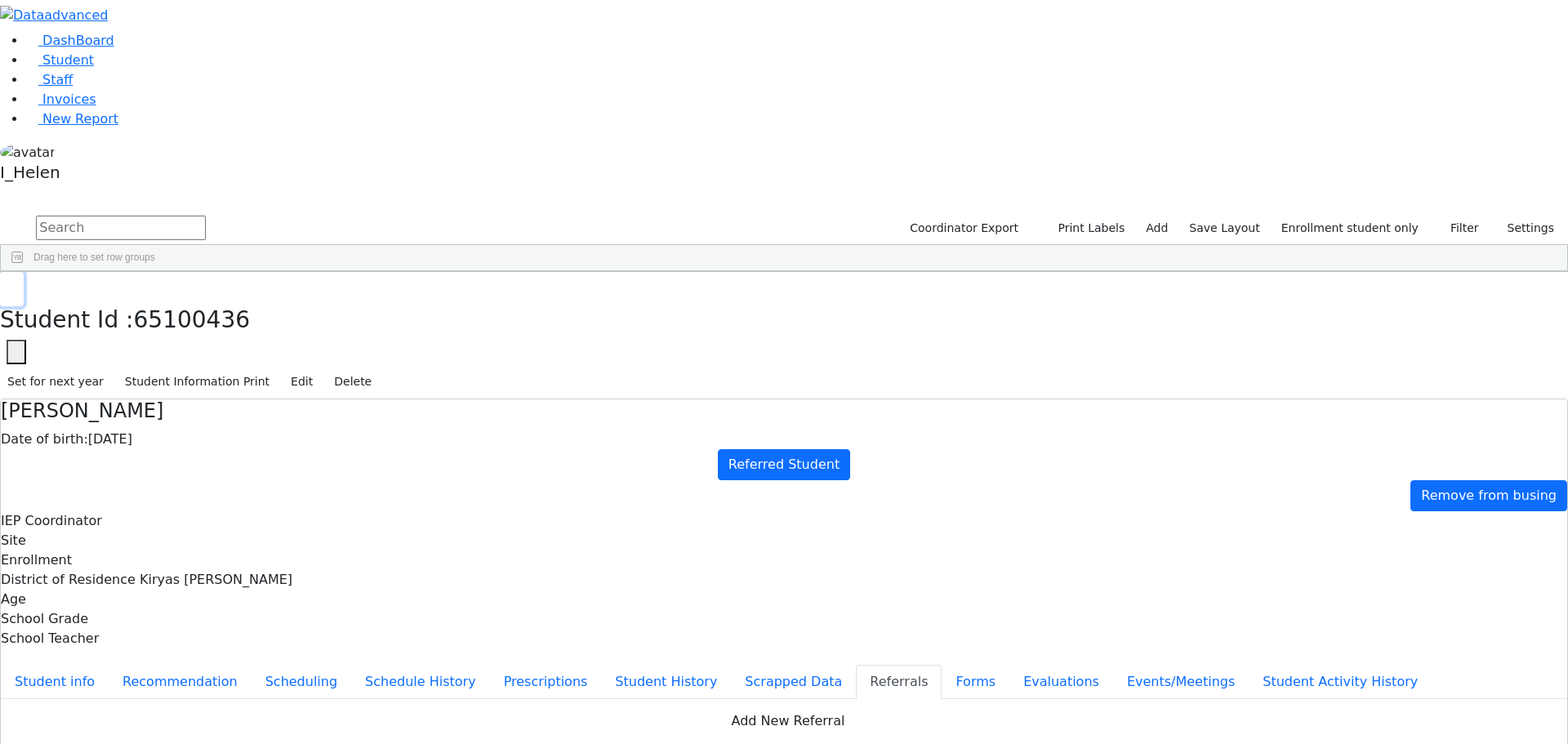
scroll to position [424, 0]
drag, startPoint x: 346, startPoint y: 689, endPoint x: 346, endPoint y: 676, distance: 13.0
click at [941, 665] on button "Forms" at bounding box center [975, 682] width 68 height 34
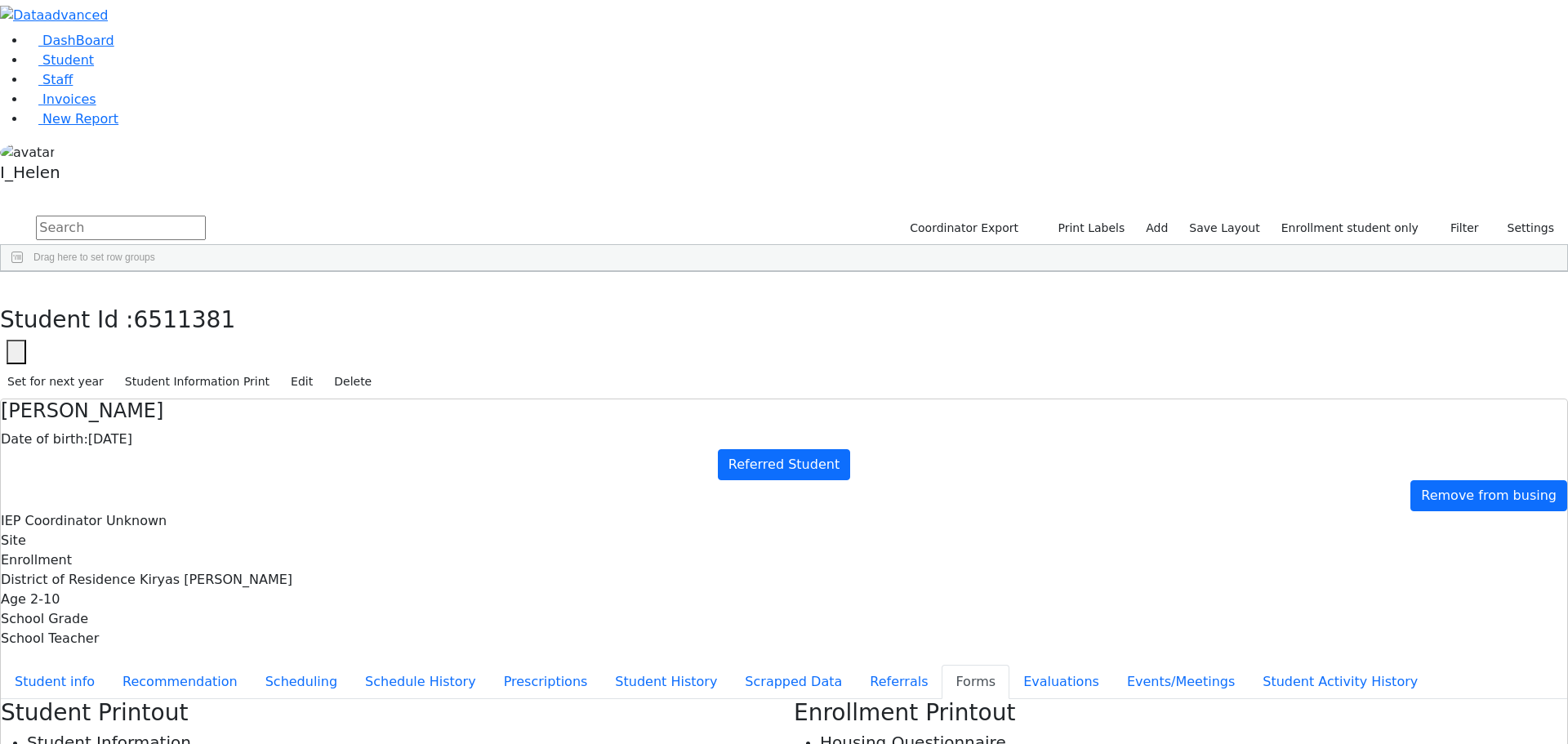
type input "[PERSON_NAME]"
click at [16, 284] on icon "button" at bounding box center [12, 289] width 9 height 9
click at [84, 126] on span "New Report" at bounding box center [80, 119] width 76 height 15
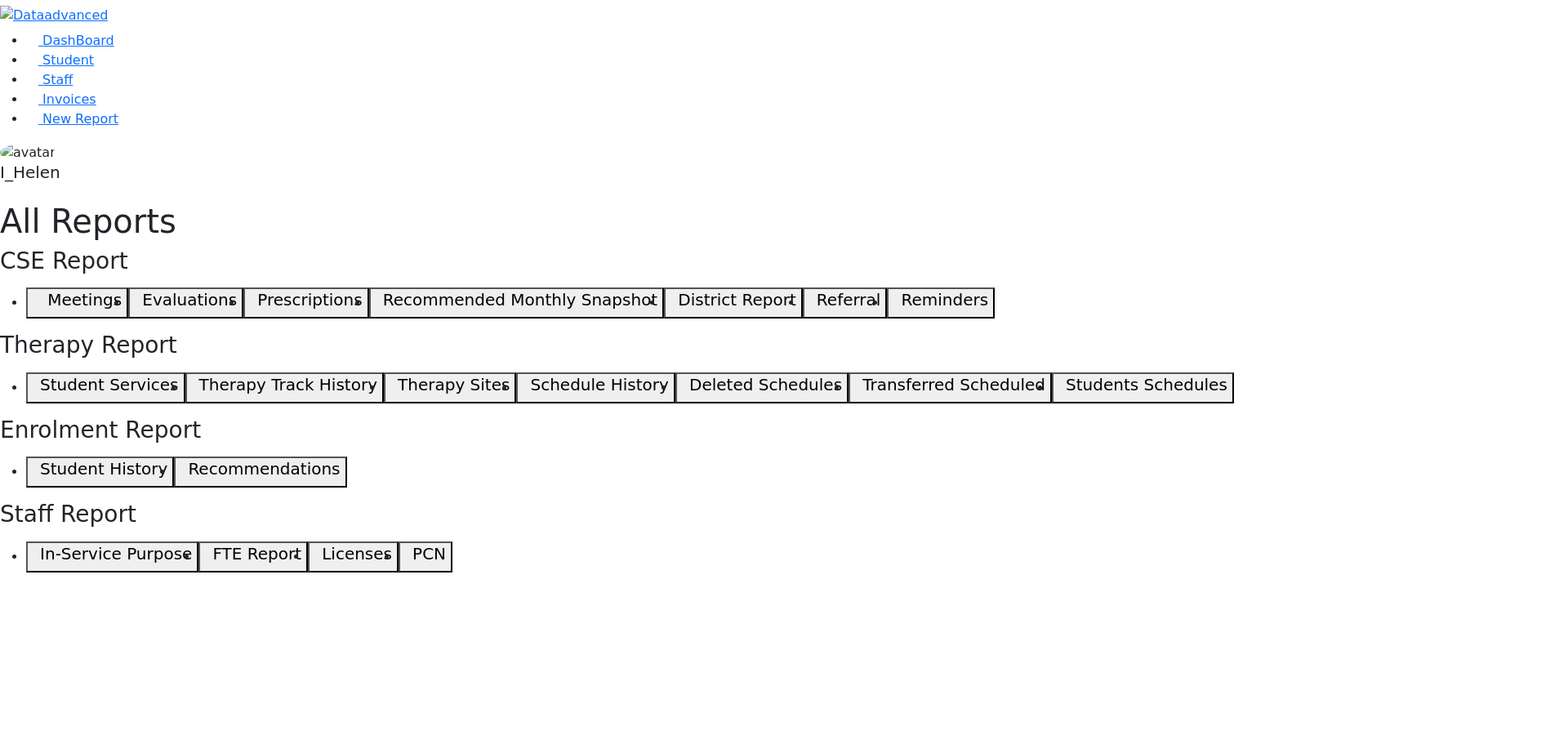
click at [40, 299] on icon "button" at bounding box center [36, 303] width 8 height 9
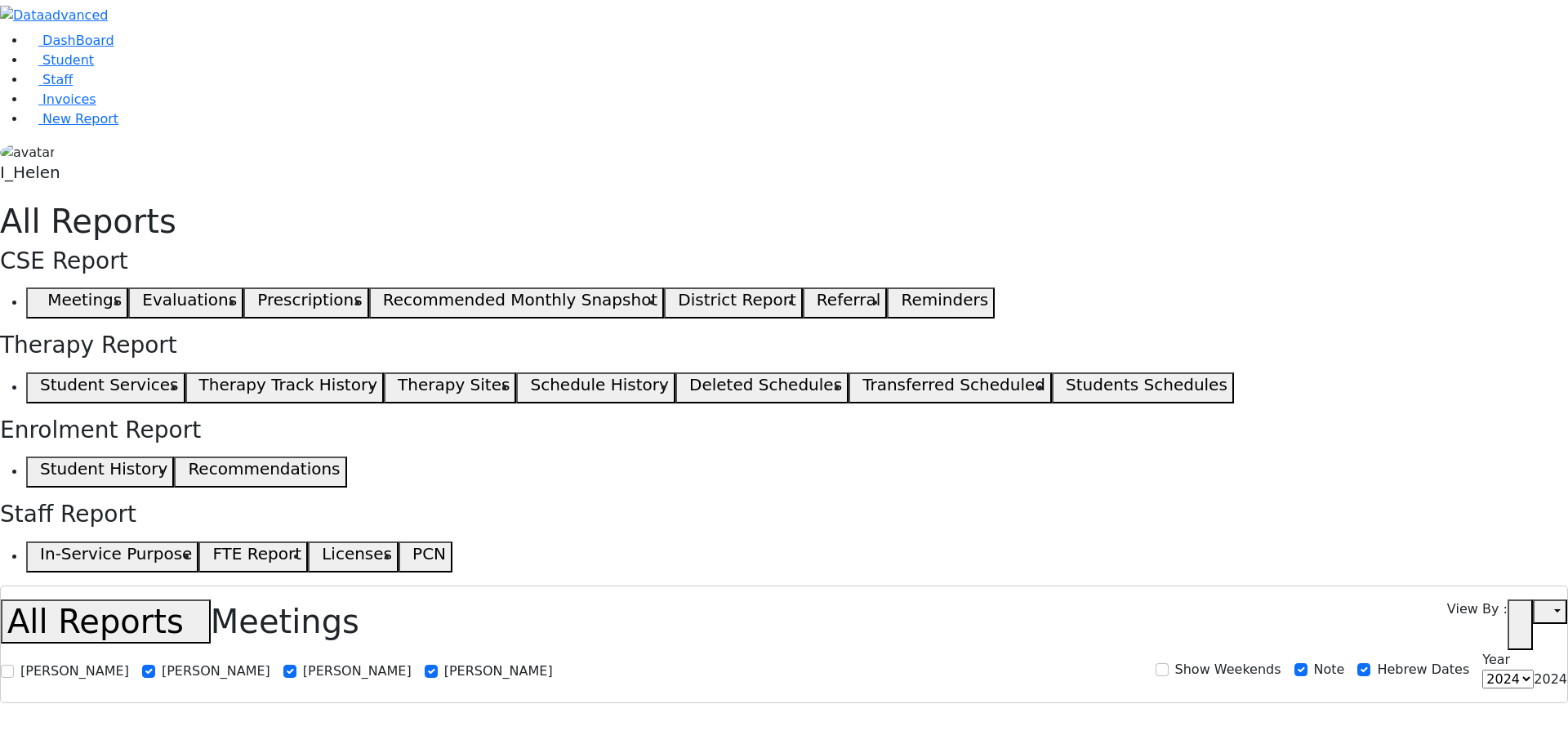
select select
click at [53, 68] on span "Student" at bounding box center [68, 60] width 52 height 15
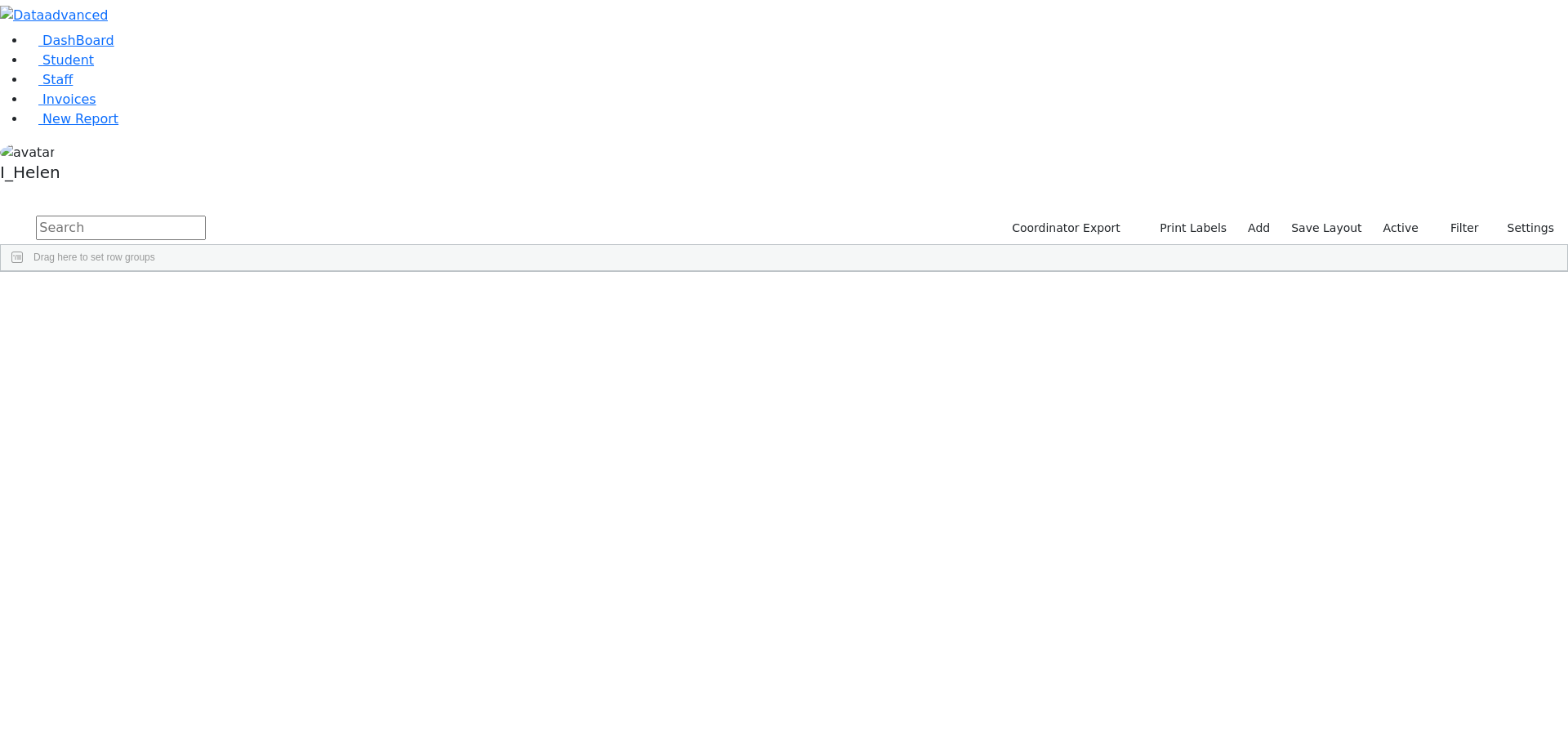
scroll to position [245, 0]
click at [1471, 216] on button "Filter" at bounding box center [1457, 228] width 58 height 25
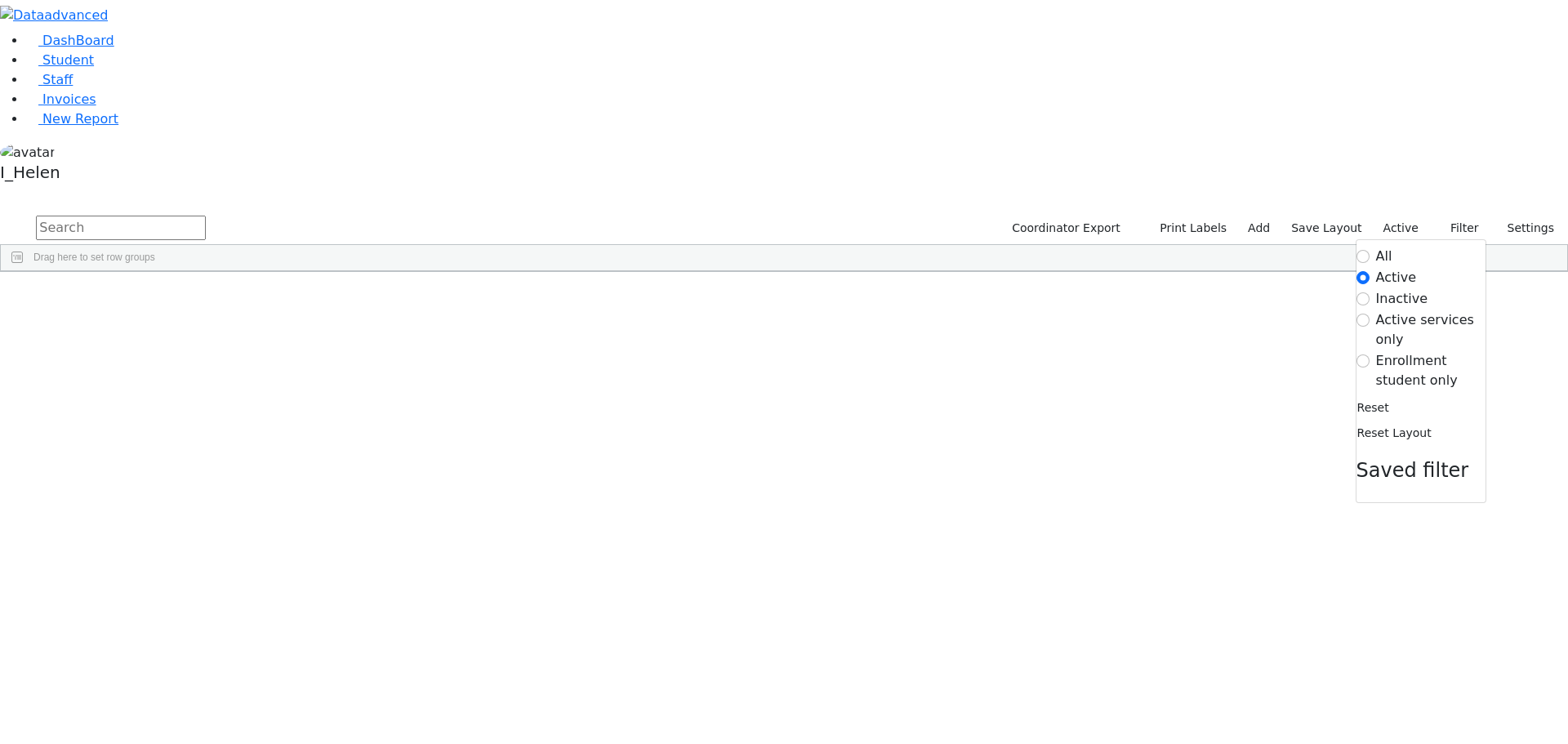
click at [1390, 351] on label "Enrollment student only" at bounding box center [1430, 371] width 109 height 40
click at [1370, 355] on input "Enrollment student only" at bounding box center [1362, 361] width 13 height 13
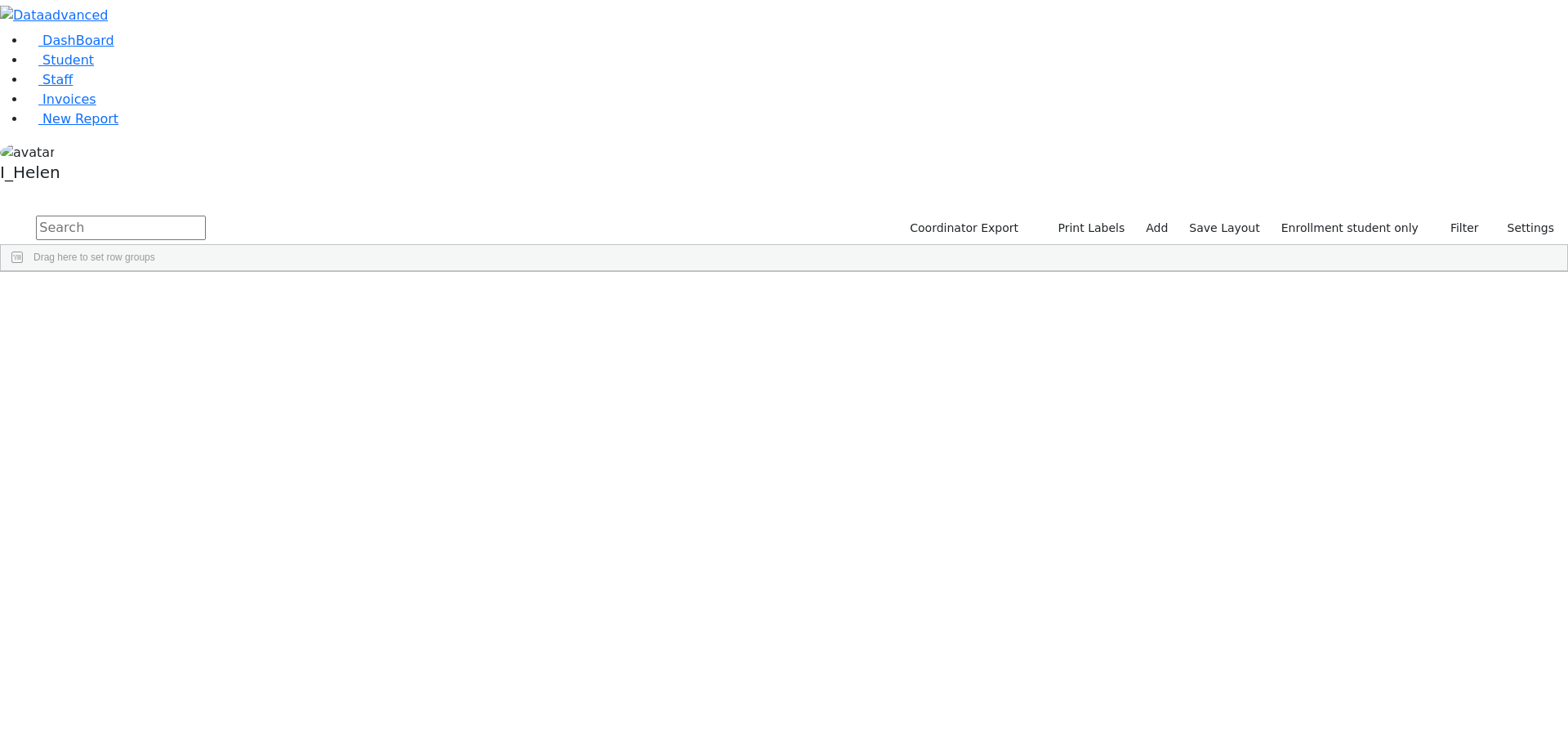
scroll to position [424, 0]
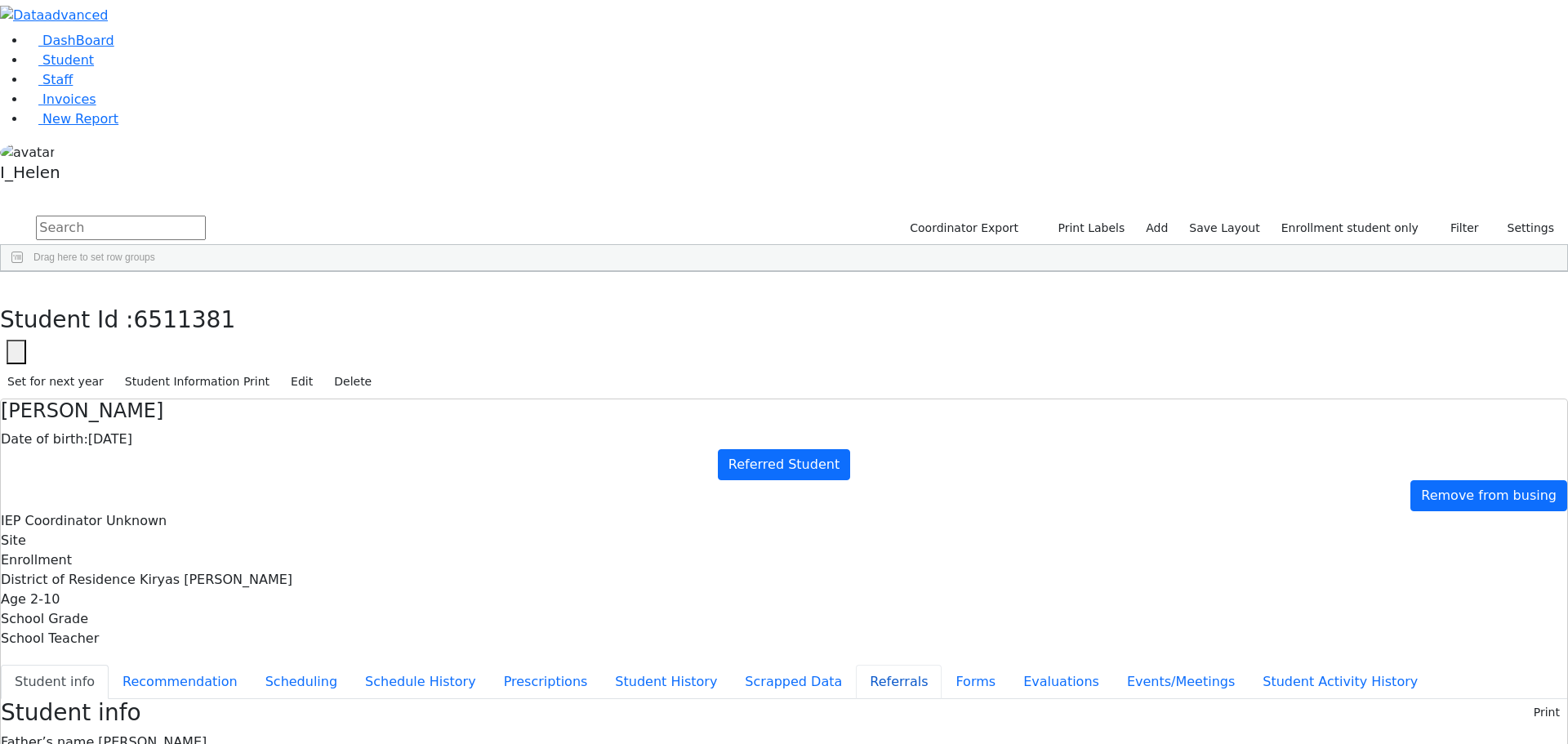
click at [856, 665] on button "Referrals" at bounding box center [899, 682] width 86 height 34
click at [108, 665] on button "Student info" at bounding box center [55, 682] width 108 height 34
click at [24, 272] on button "button" at bounding box center [12, 290] width 24 height 34
click at [340, 564] on div "6511372 Held David 05/14/2019 Unknown Referred Student Kiryas Joel UFSD K_Raizy…" at bounding box center [670, 575] width 1339 height 23
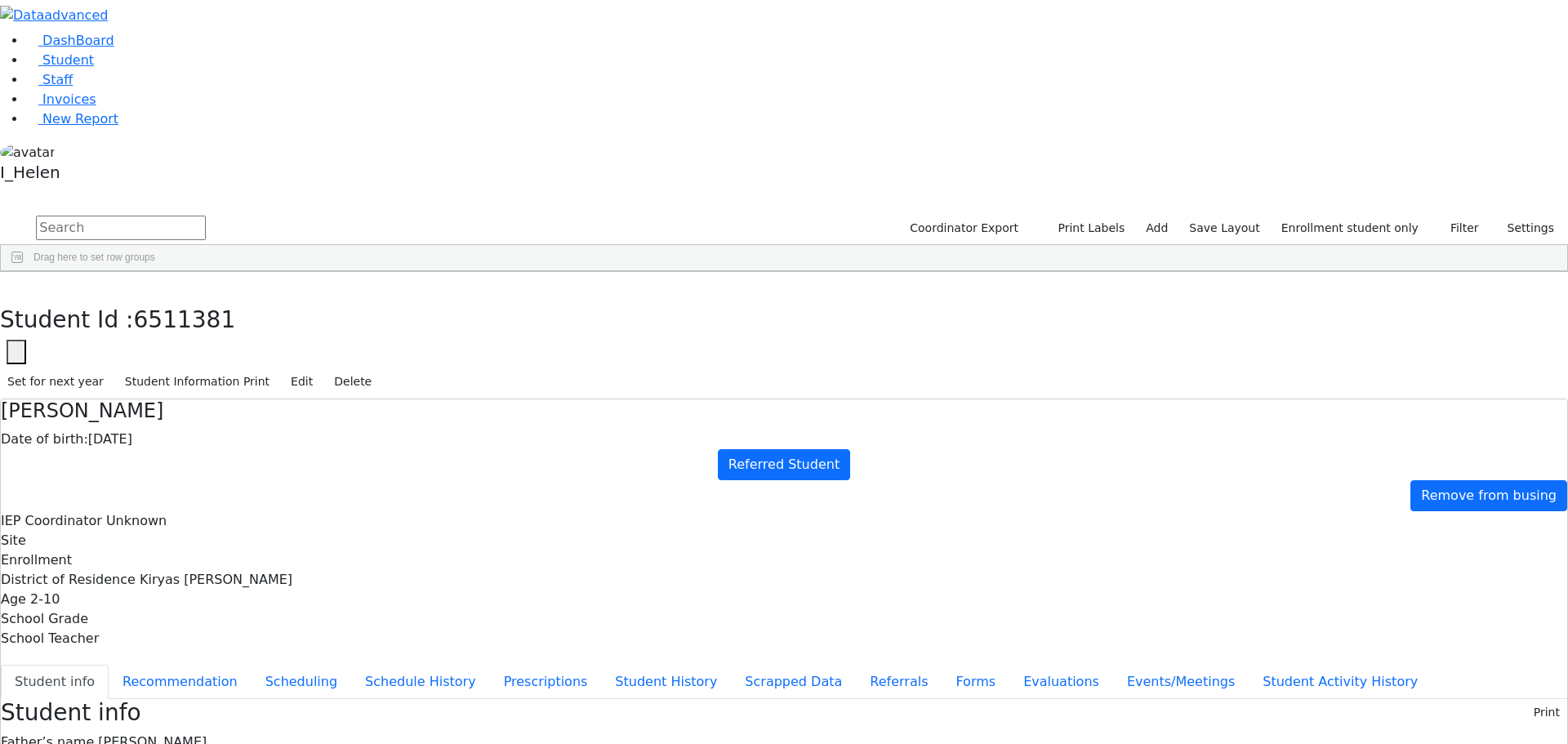
click at [340, 564] on div "6511372 Held David 05/14/2019 Unknown Referred Student Kiryas Joel UFSD K_Raizy…" at bounding box center [670, 575] width 1339 height 23
click at [24, 272] on button "button" at bounding box center [12, 290] width 24 height 34
click at [193, 587] on div "[PERSON_NAME]" at bounding box center [145, 598] width 95 height 23
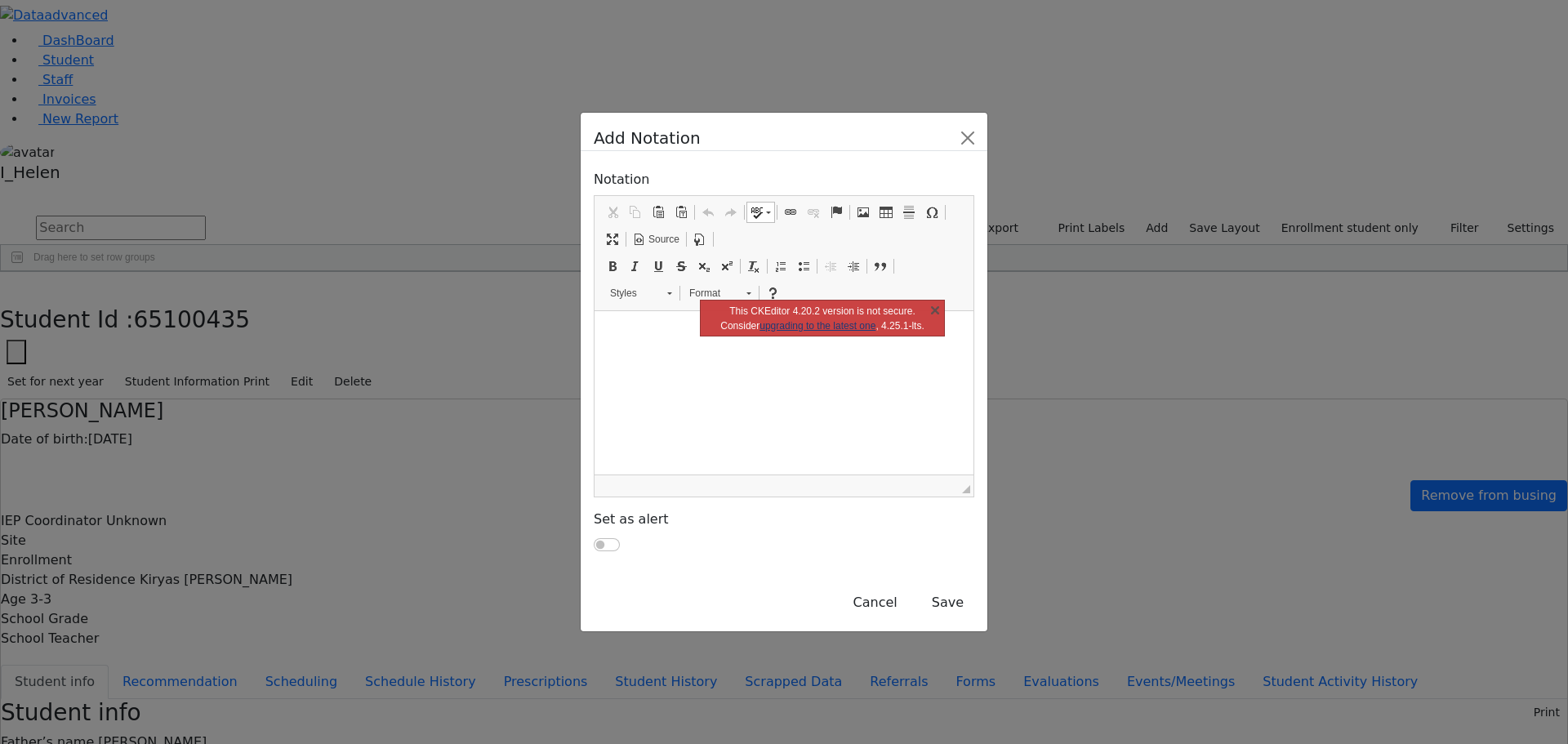
click at [773, 352] on html at bounding box center [783, 332] width 379 height 41
click at [974, 588] on button "Save" at bounding box center [948, 603] width 53 height 31
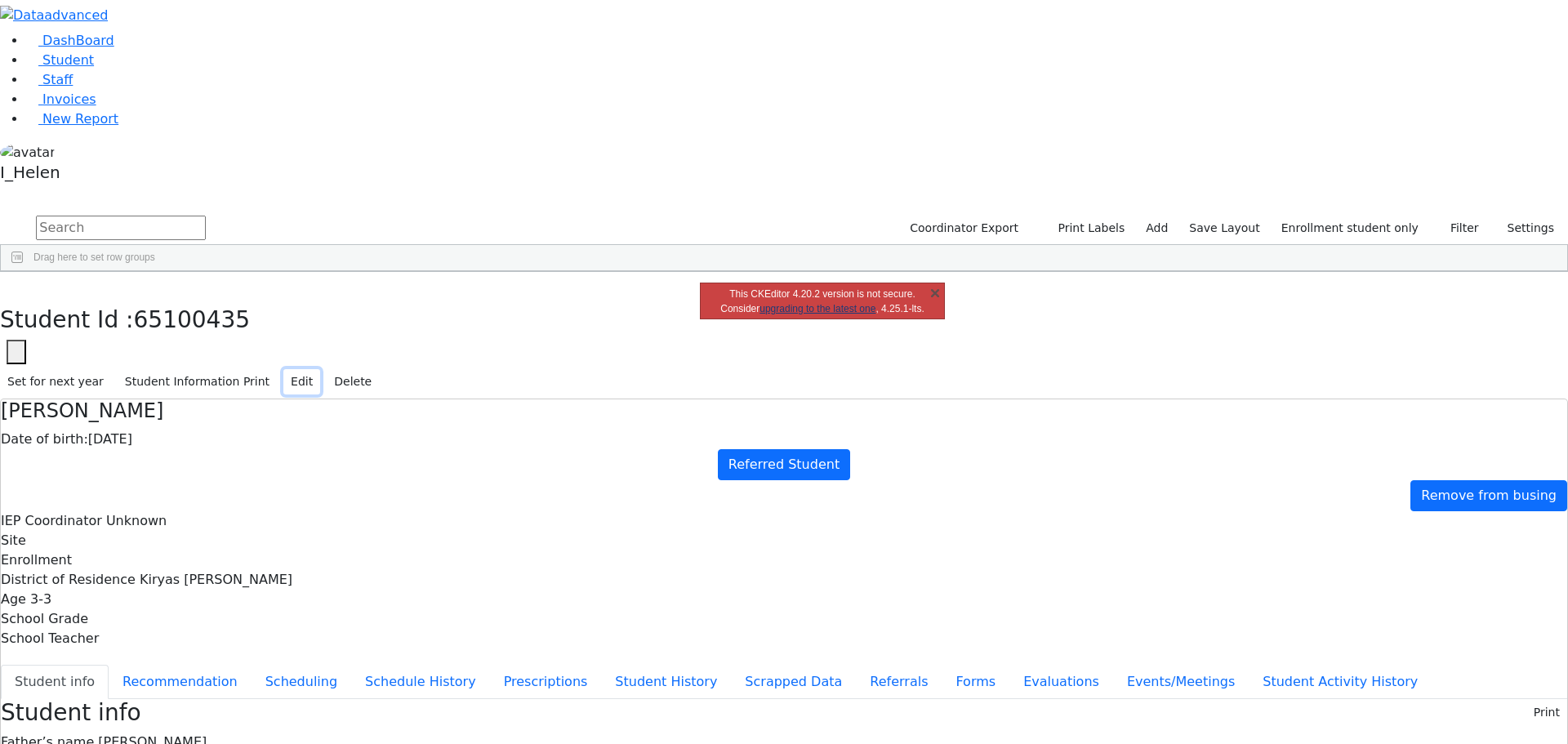
click at [320, 369] on button "Edit" at bounding box center [301, 381] width 37 height 25
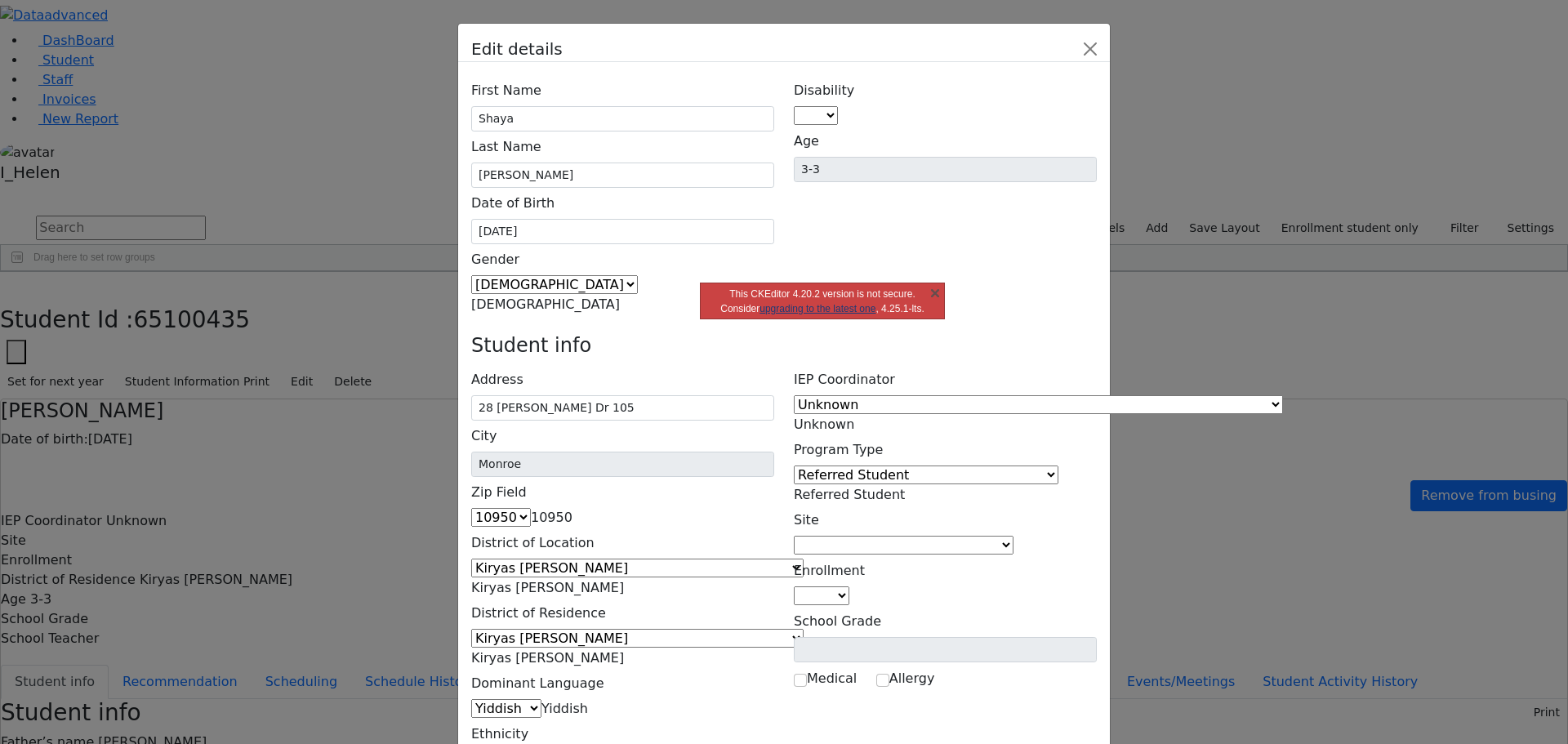
type input "[PHONE_NUMBER]"
click at [1415, 557] on div "Edit details First Name Shaya Last Name Herskovic Date of Birth 06/16/2022 Male" at bounding box center [784, 372] width 1568 height 744
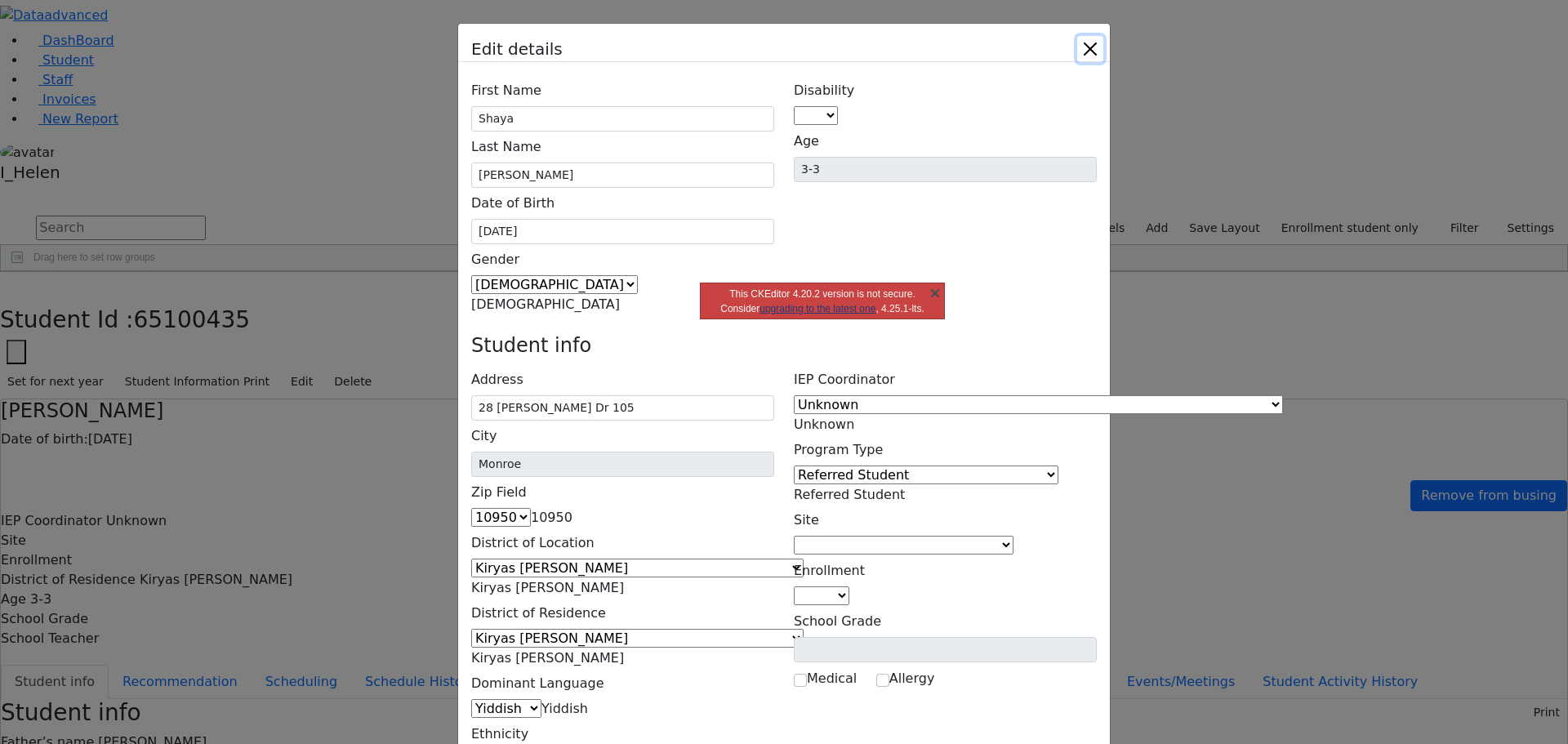
click at [931, 288] on link "X" at bounding box center [934, 292] width 16 height 16
click at [1103, 51] on button "Close" at bounding box center [1090, 49] width 26 height 26
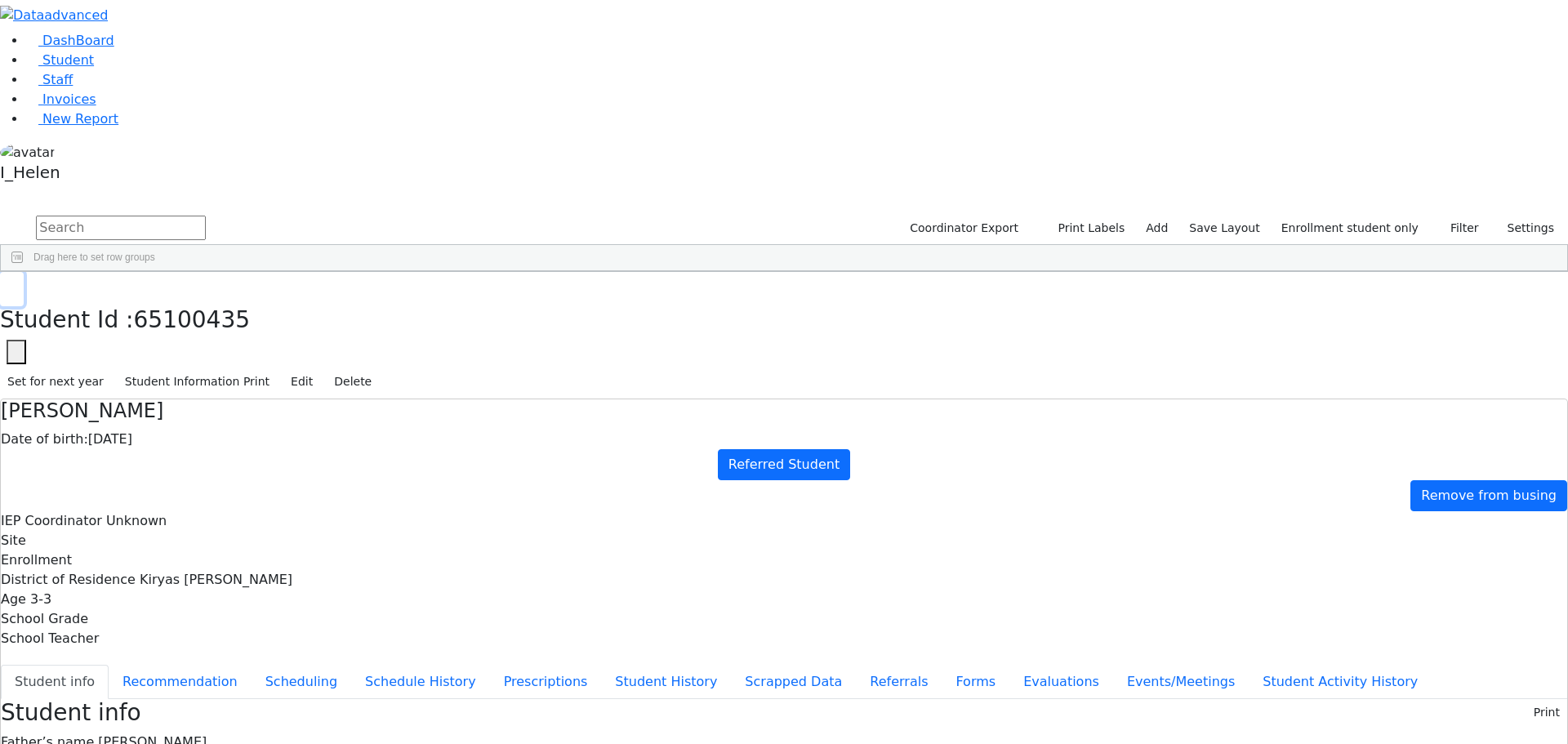
click at [16, 284] on icon "button" at bounding box center [12, 289] width 9 height 9
drag, startPoint x: 286, startPoint y: 67, endPoint x: 119, endPoint y: 67, distance: 167.0
click at [119, 67] on div "DashBoard Student Staff Invoices New Report 44" at bounding box center [784, 630] width 1568 height 1260
type input "Da"
click at [1444, 223] on icon "button" at bounding box center [1442, 229] width 10 height 10
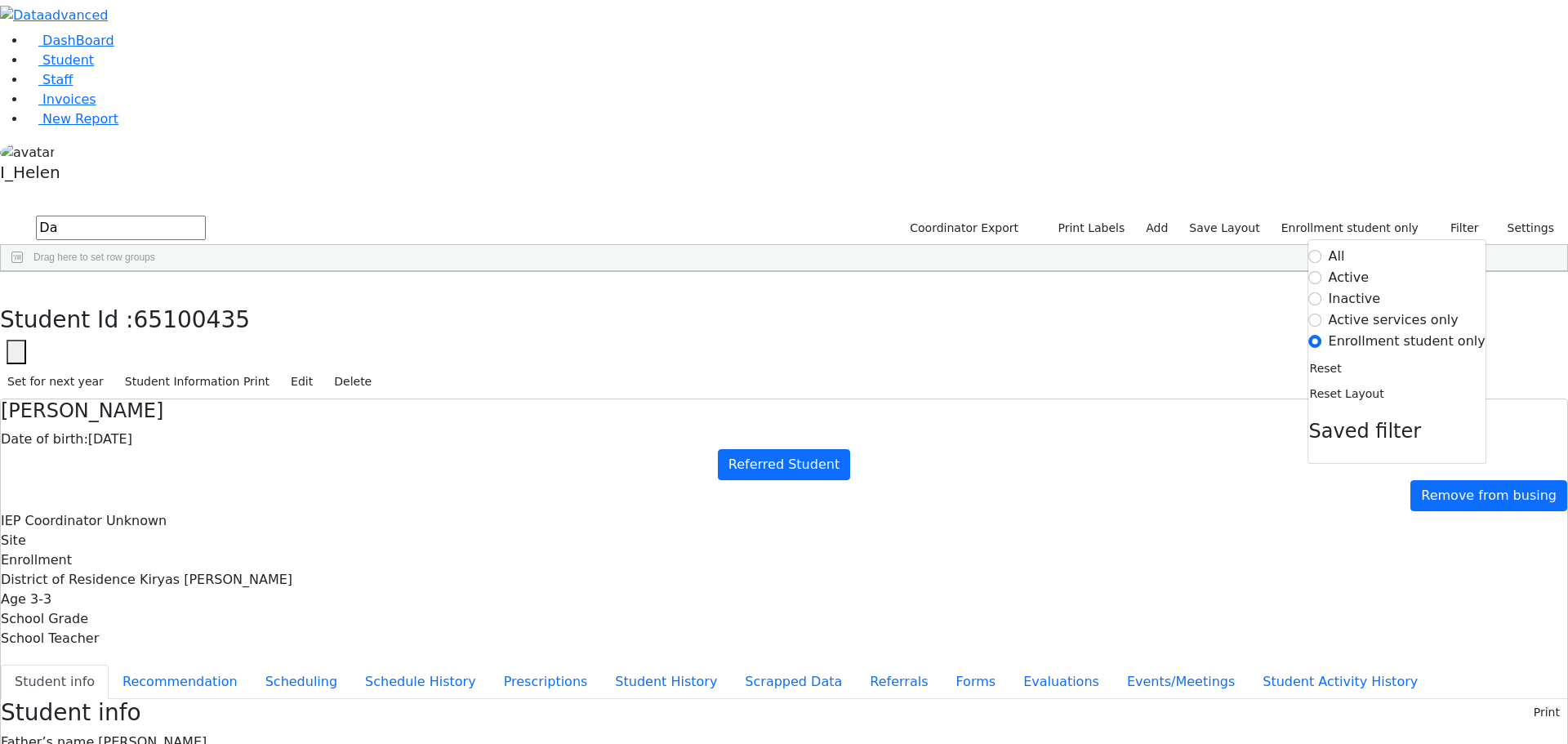
click at [1370, 268] on label "Active" at bounding box center [1349, 277] width 41 height 20
click at [1322, 271] on input "Active" at bounding box center [1315, 277] width 13 height 13
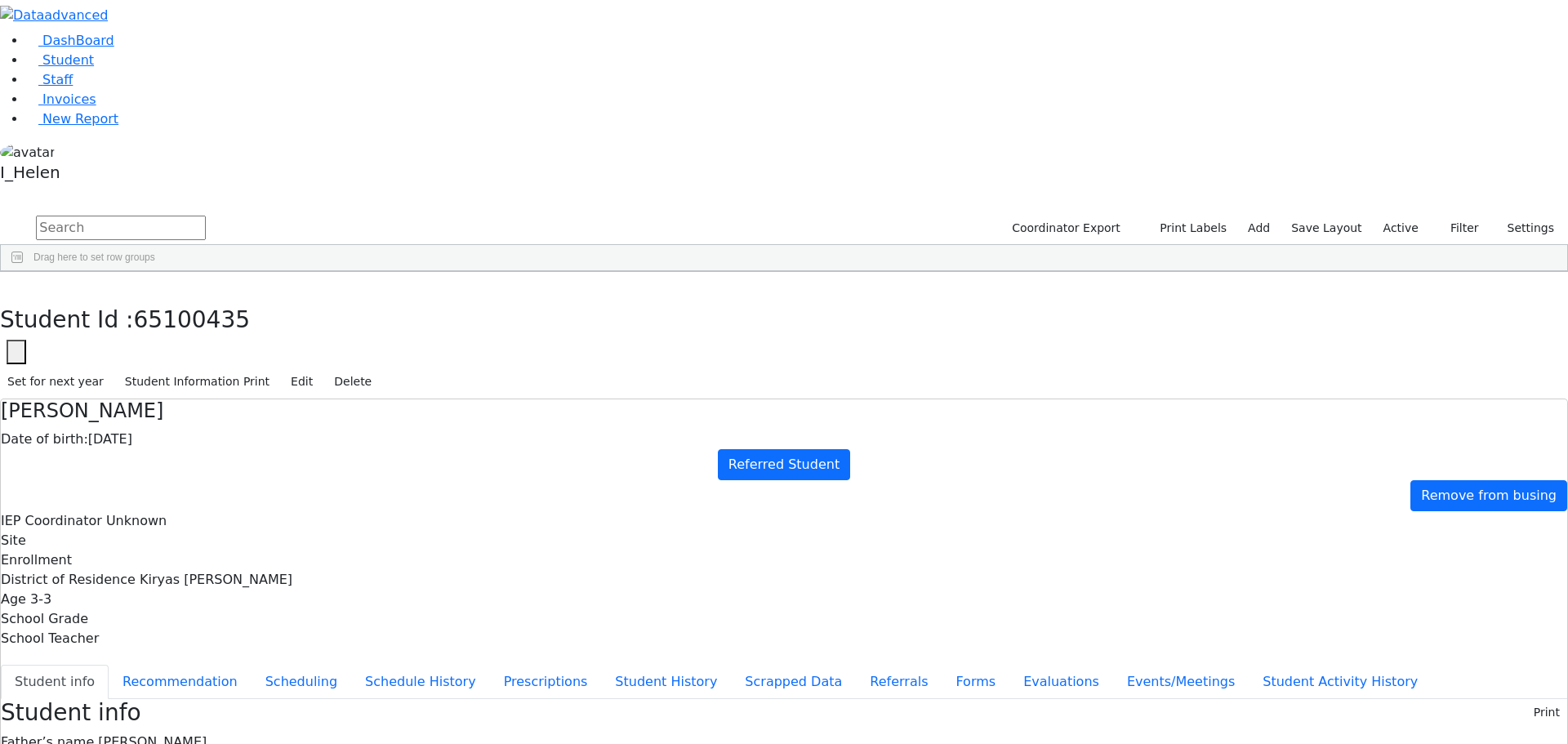
click at [206, 216] on input "text" at bounding box center [121, 228] width 170 height 25
click at [193, 367] on div "[PERSON_NAME]" at bounding box center [145, 378] width 95 height 23
click at [16, 284] on icon "button" at bounding box center [12, 289] width 9 height 9
click at [206, 216] on input "dav wei" at bounding box center [121, 228] width 170 height 25
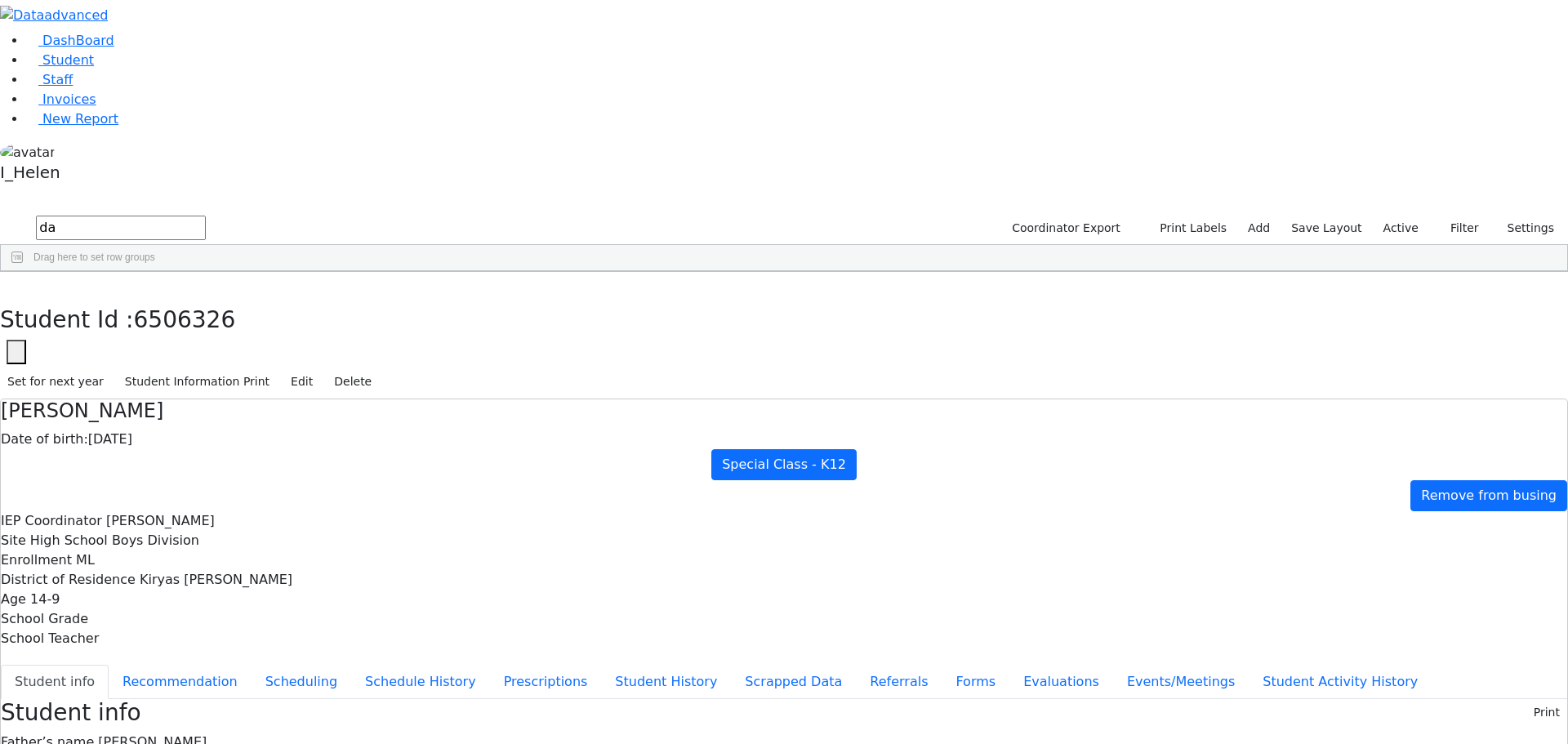
type input "d"
click at [1456, 216] on button "Filter" at bounding box center [1457, 228] width 58 height 25
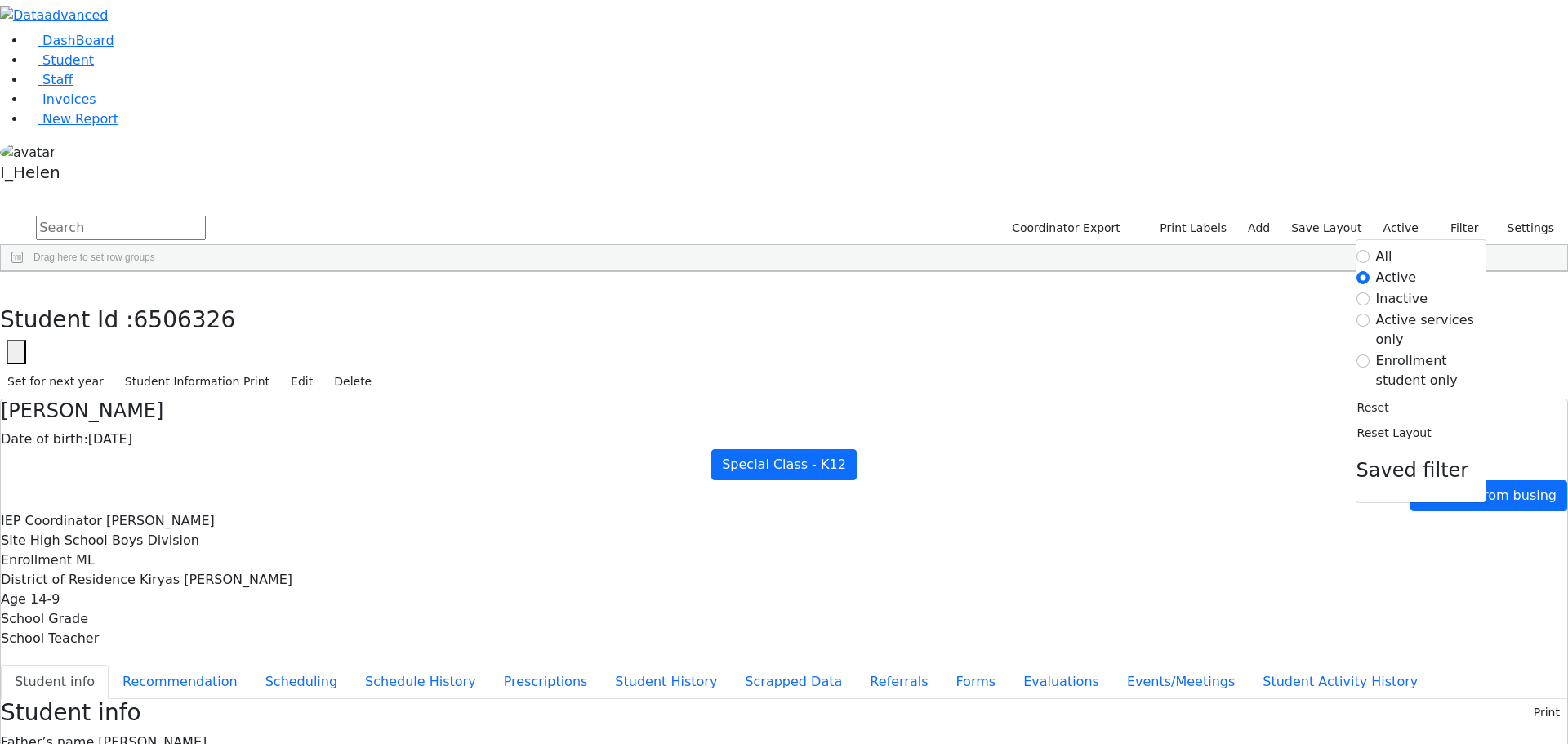
click at [1384, 351] on label "Enrollment student only" at bounding box center [1430, 371] width 109 height 40
click at [1370, 355] on input "Enrollment student only" at bounding box center [1362, 361] width 13 height 13
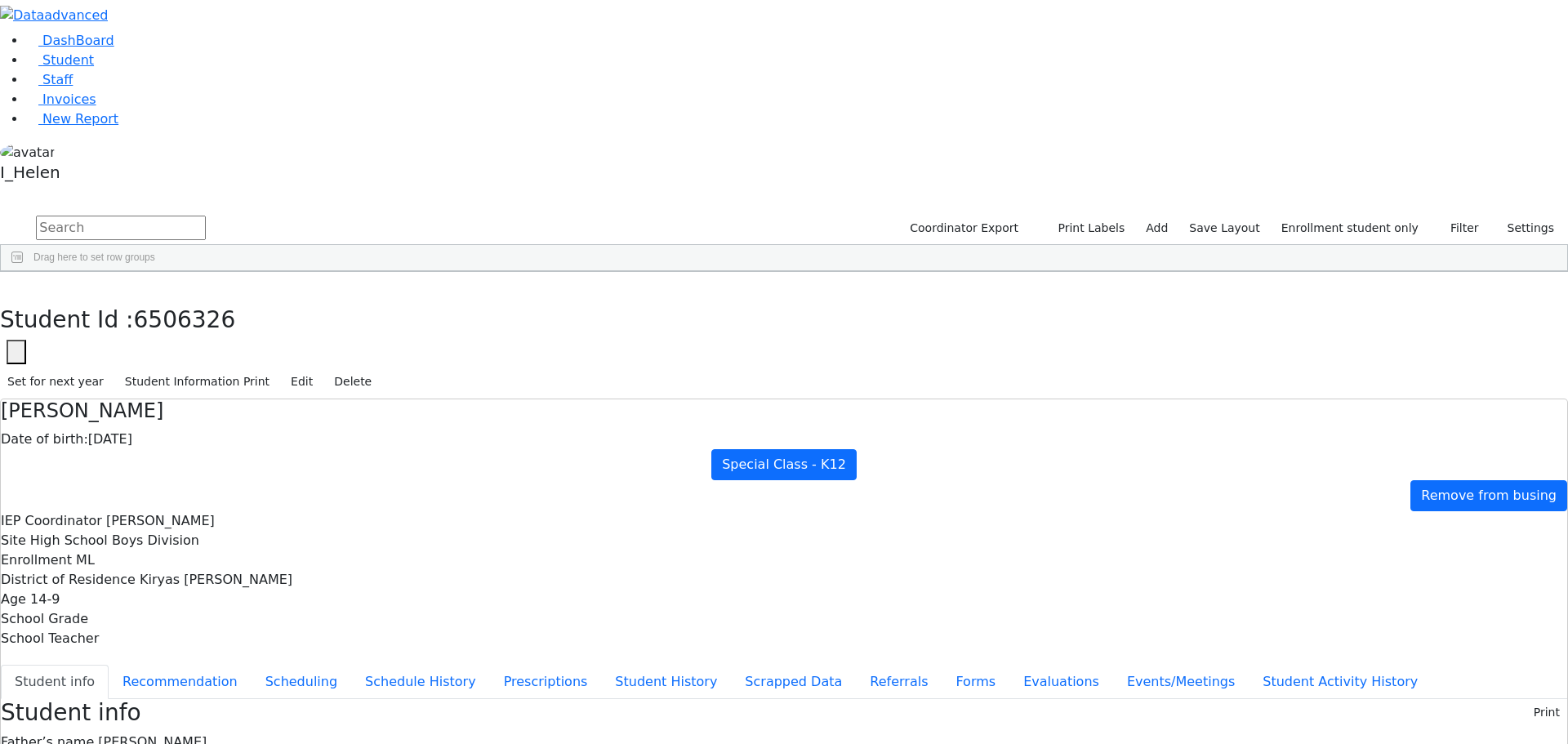
scroll to position [424, 0]
click at [252, 665] on button "Recommendation" at bounding box center [179, 682] width 143 height 34
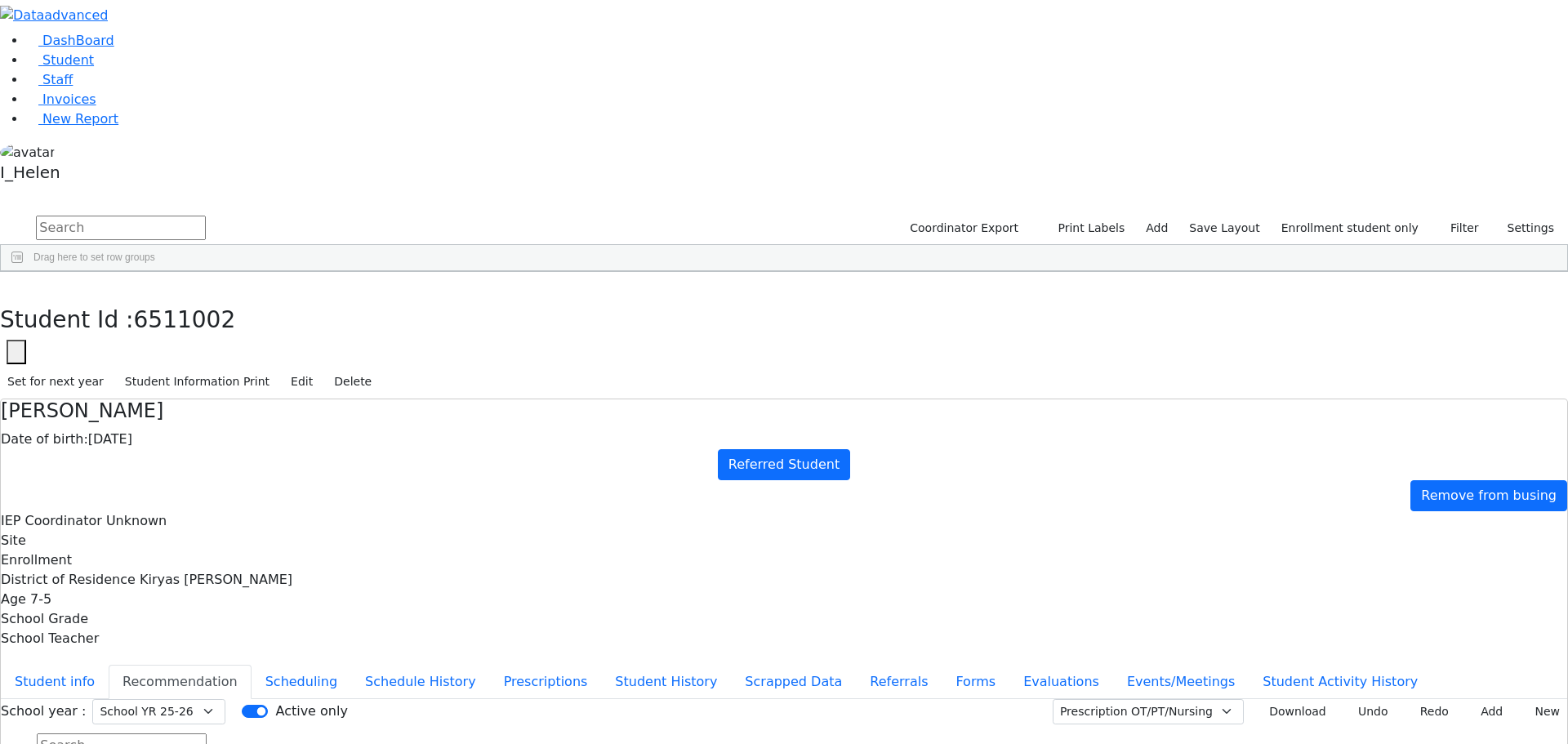
checkbox input "true"
click at [108, 665] on button "Student info" at bounding box center [55, 682] width 108 height 34
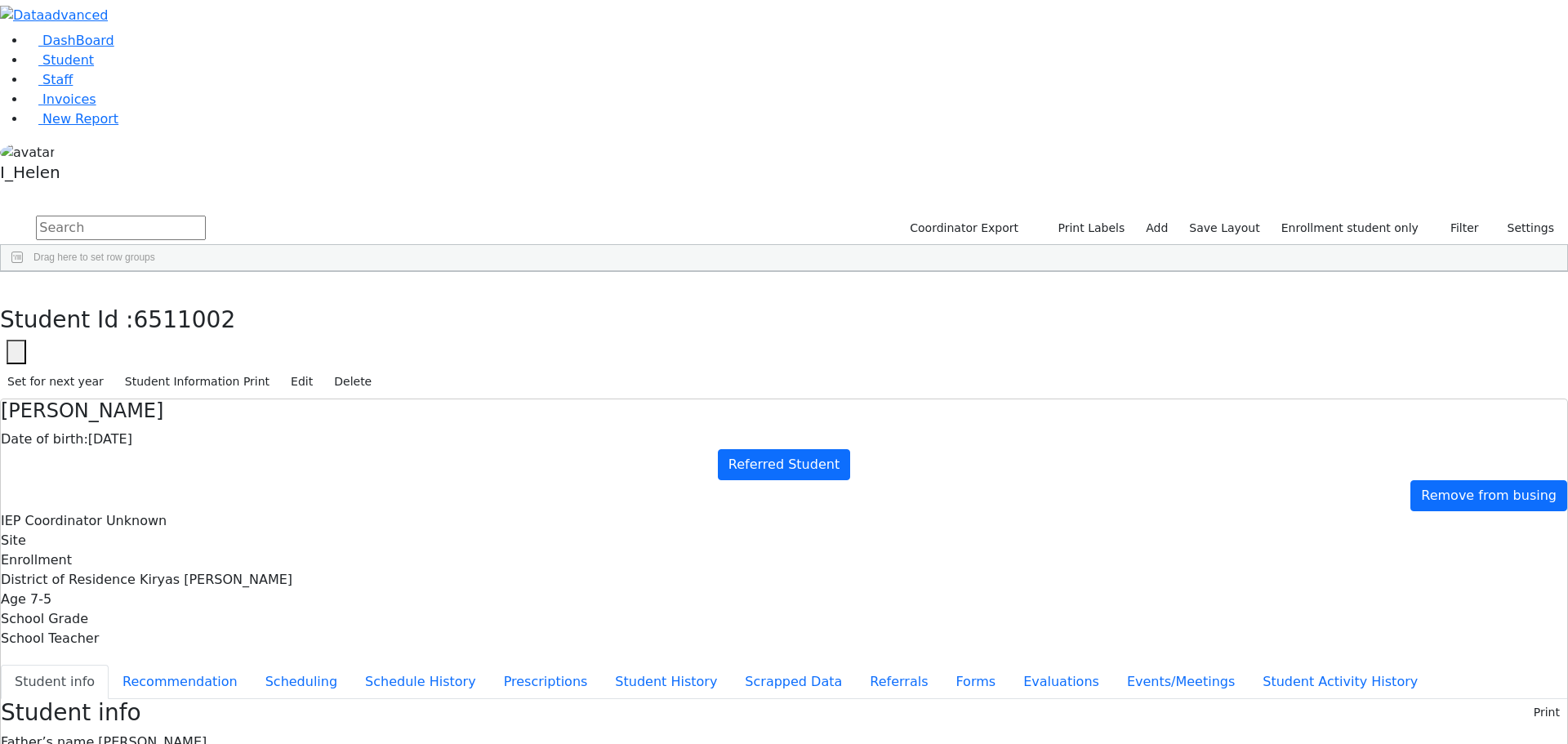
scroll to position [30, 0]
click at [941, 665] on button "Forms" at bounding box center [975, 682] width 68 height 34
type input "Mrs. Hindy Weiss"
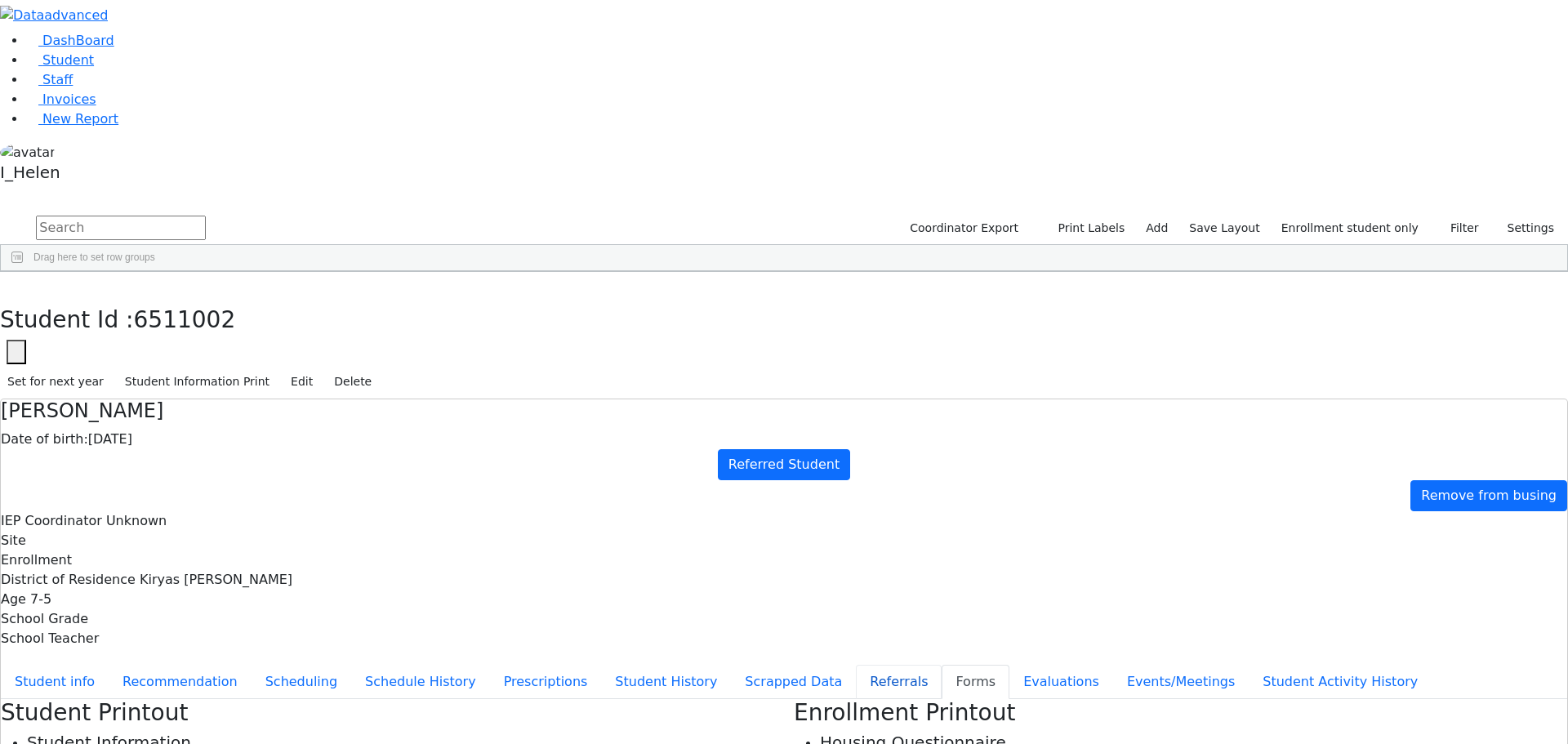
click at [856, 665] on button "Referrals" at bounding box center [899, 682] width 86 height 34
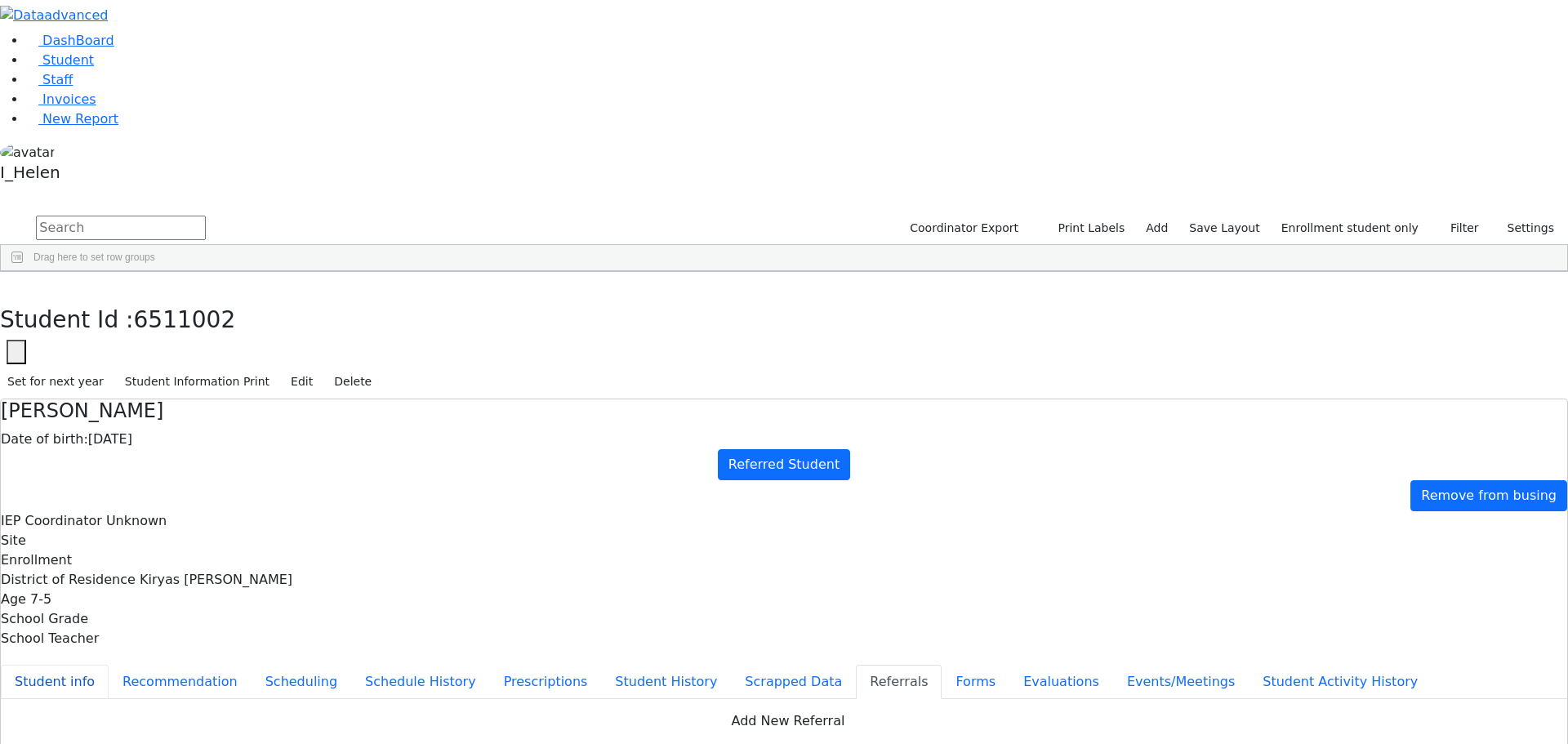
click at [108, 665] on button "Student info" at bounding box center [55, 682] width 108 height 34
click at [325, 272] on div "Student Id : 6511002 Student Id 6511002 Cancel Save Set for next year Student I…" at bounding box center [784, 336] width 1568 height 127
click at [8, 284] on use "button" at bounding box center [8, 284] width 0 height 0
